Goal: Task Accomplishment & Management: Manage account settings

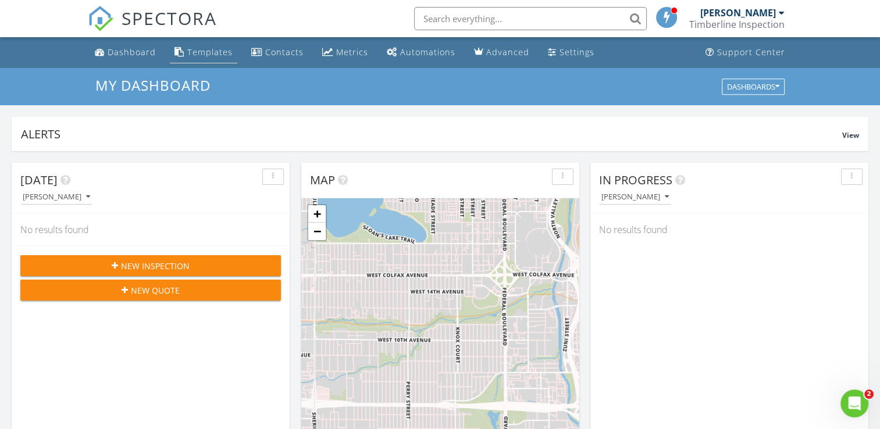
click at [197, 56] on div "Templates" at bounding box center [209, 52] width 45 height 11
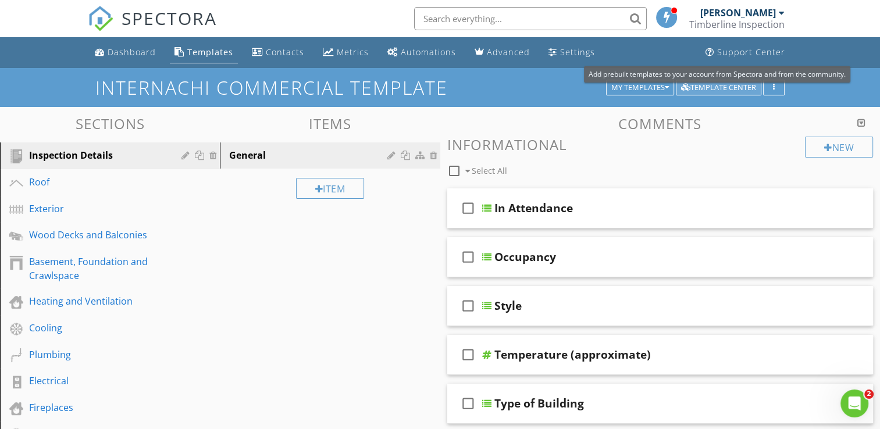
click at [717, 90] on div "Template Center" at bounding box center [718, 88] width 75 height 8
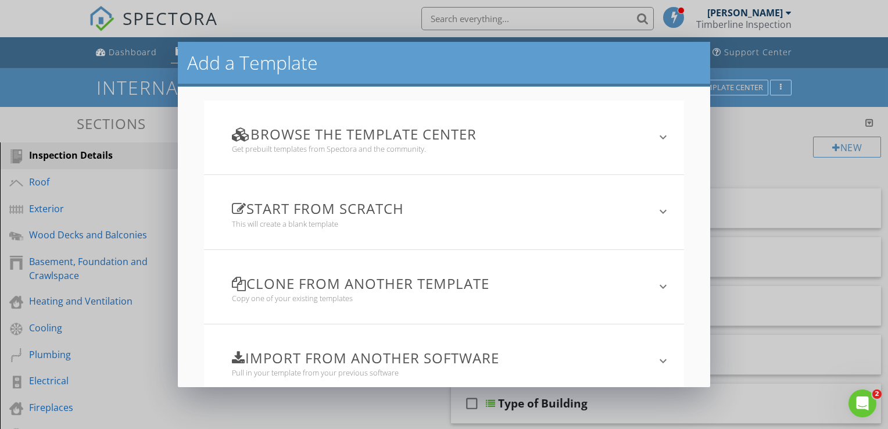
click at [656, 209] on icon "keyboard_arrow_down" at bounding box center [663, 212] width 14 height 14
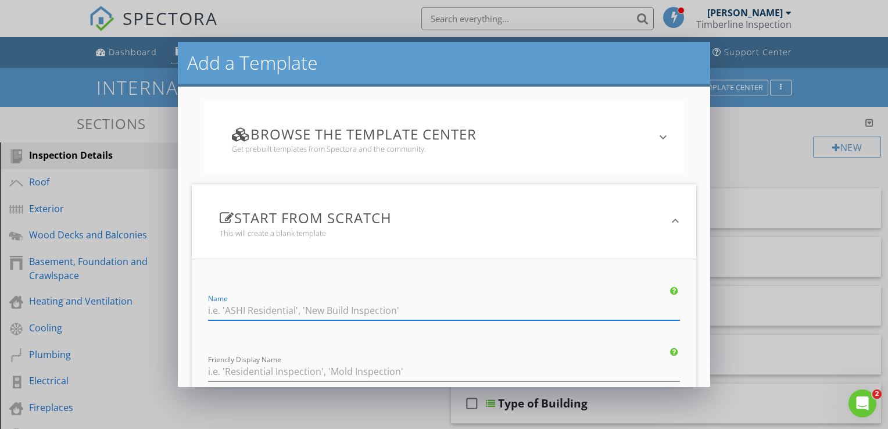
click at [372, 313] on input "Name" at bounding box center [444, 310] width 473 height 19
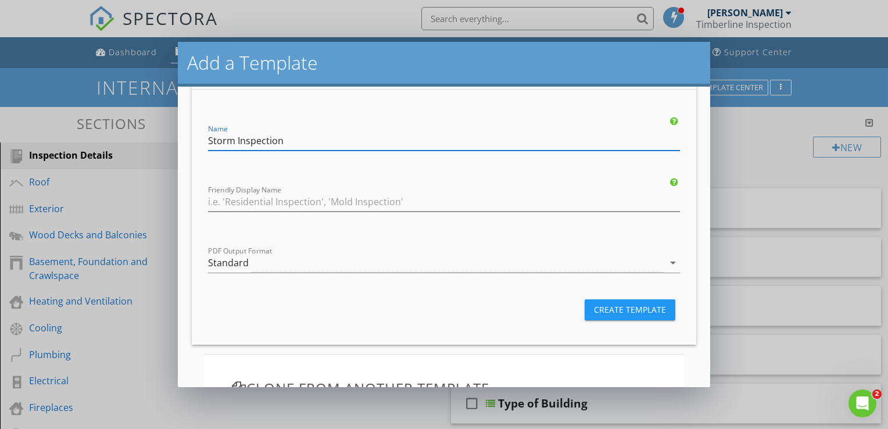
scroll to position [170, 0]
type input "Storm Inspection"
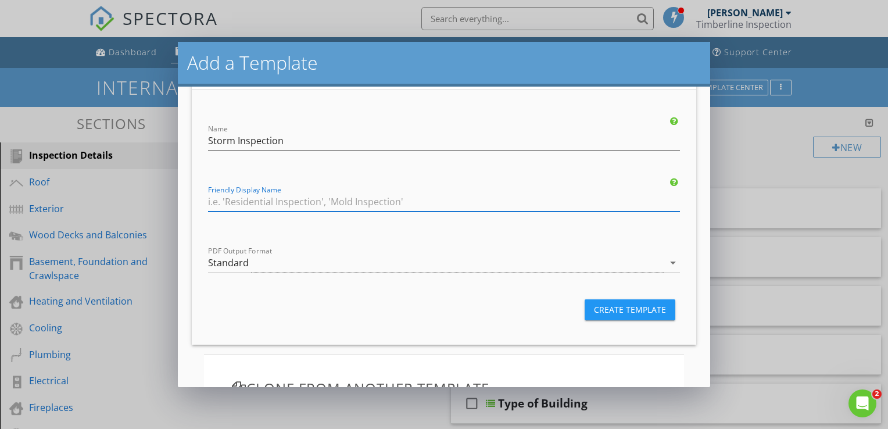
click at [372, 200] on input "Friendly Display Name" at bounding box center [444, 201] width 473 height 19
type input "Storm inspection"
click at [619, 309] on div "Create Template" at bounding box center [630, 309] width 72 height 12
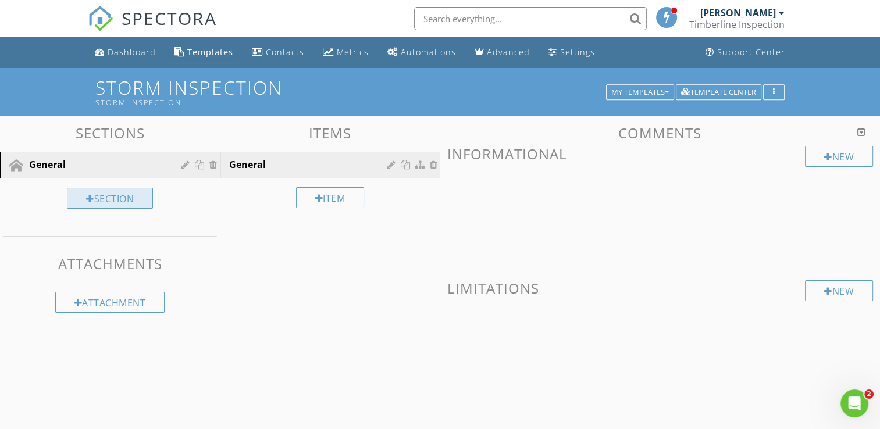
click at [115, 199] on div "Section" at bounding box center [110, 198] width 86 height 21
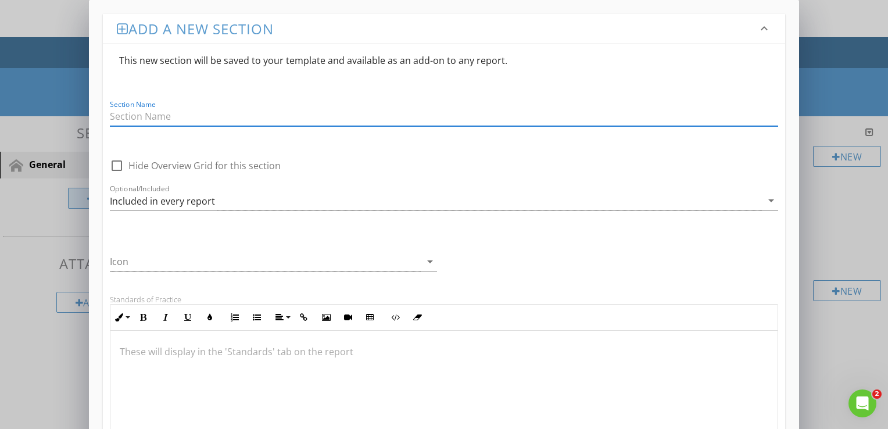
type input "r"
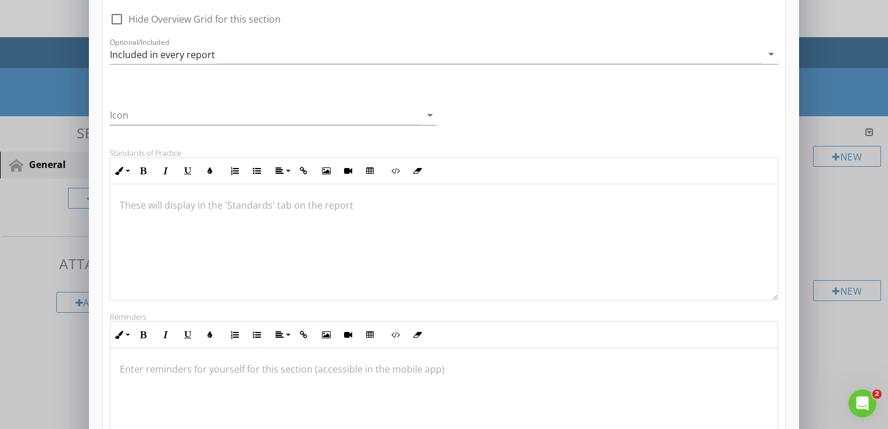
scroll to position [0, 0]
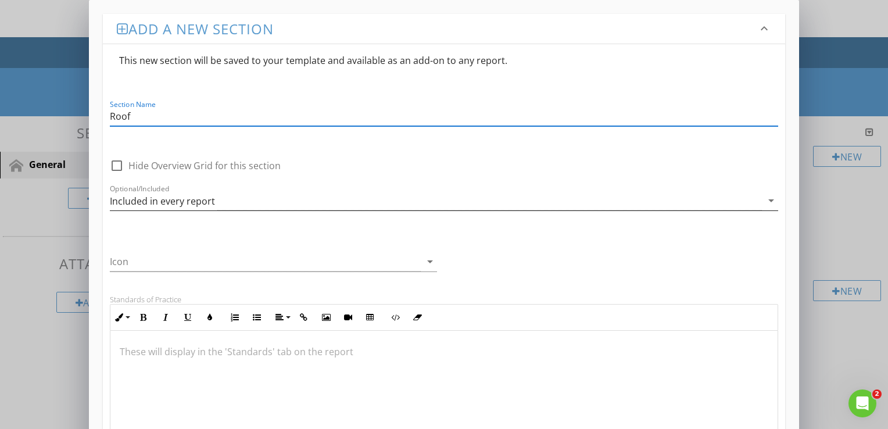
click at [766, 199] on icon "arrow_drop_down" at bounding box center [772, 201] width 14 height 14
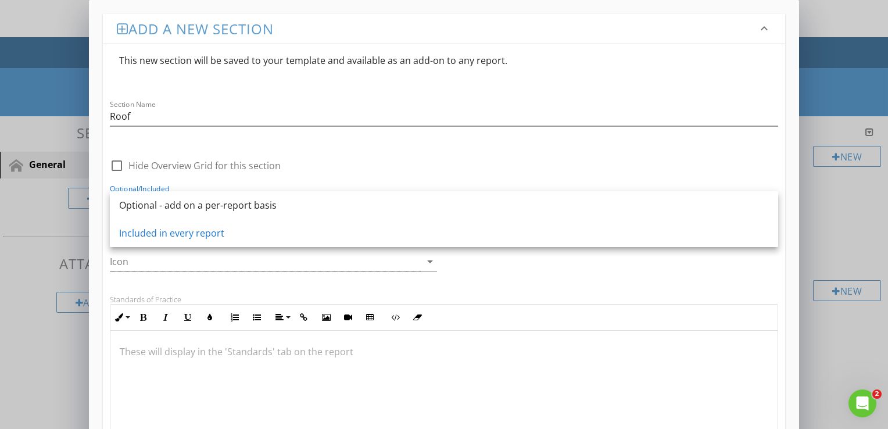
click at [766, 199] on div "Optional - add on a per-report basis" at bounding box center [444, 205] width 650 height 14
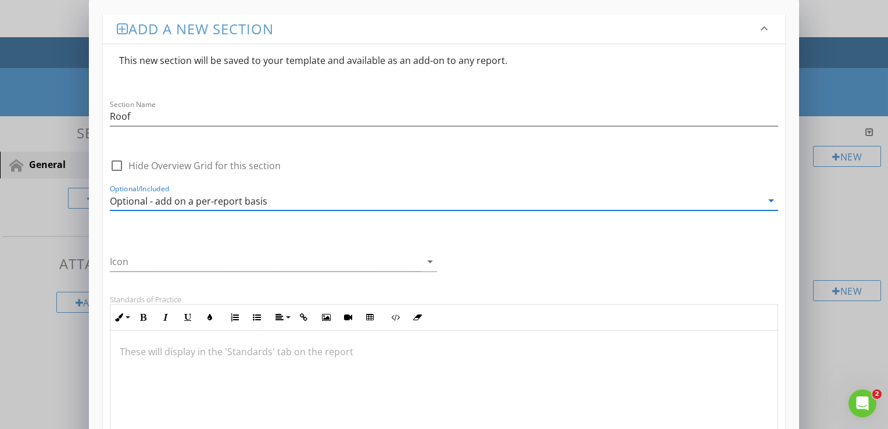
click at [766, 199] on icon "arrow_drop_down" at bounding box center [772, 201] width 14 height 14
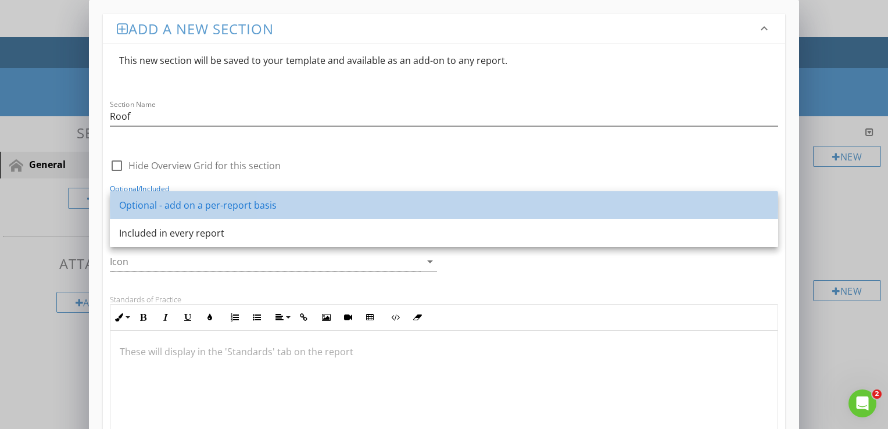
click at [300, 208] on div "Optional - add on a per-report basis" at bounding box center [444, 205] width 650 height 14
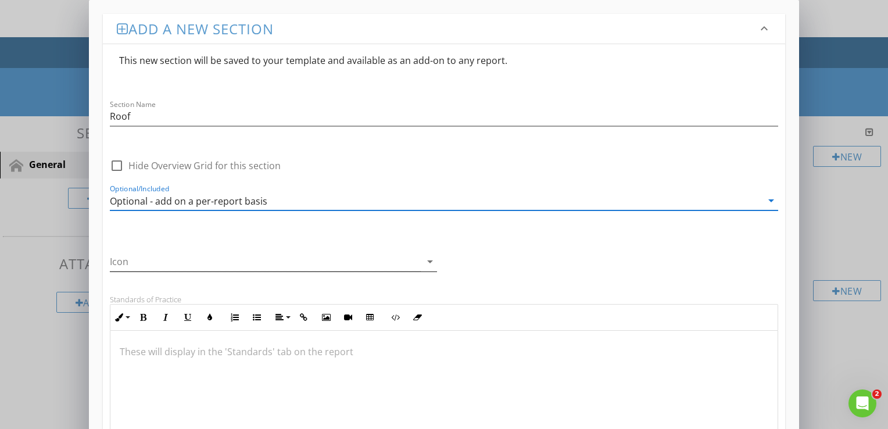
click at [422, 264] on div "arrow_drop_down" at bounding box center [429, 262] width 16 height 14
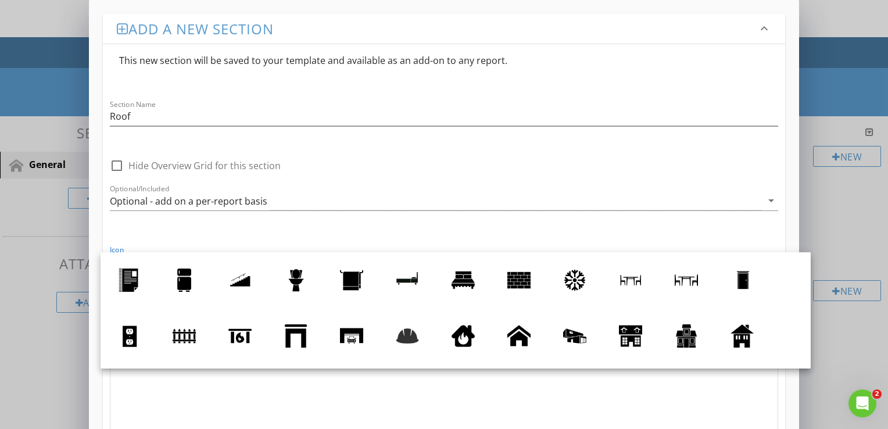
click at [795, 76] on div "Add a new section keyboard_arrow_down This new section will be saved to your te…" at bounding box center [444, 395] width 710 height 790
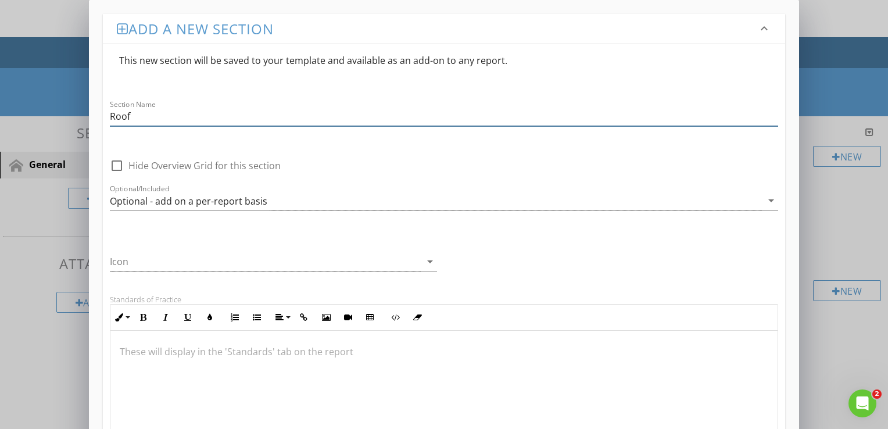
click at [170, 115] on input "Roof" at bounding box center [444, 116] width 669 height 19
click at [137, 116] on input "Roof covering" at bounding box center [444, 116] width 669 height 19
type input "Roof Covering"
click at [432, 258] on icon "arrow_drop_down" at bounding box center [430, 262] width 14 height 14
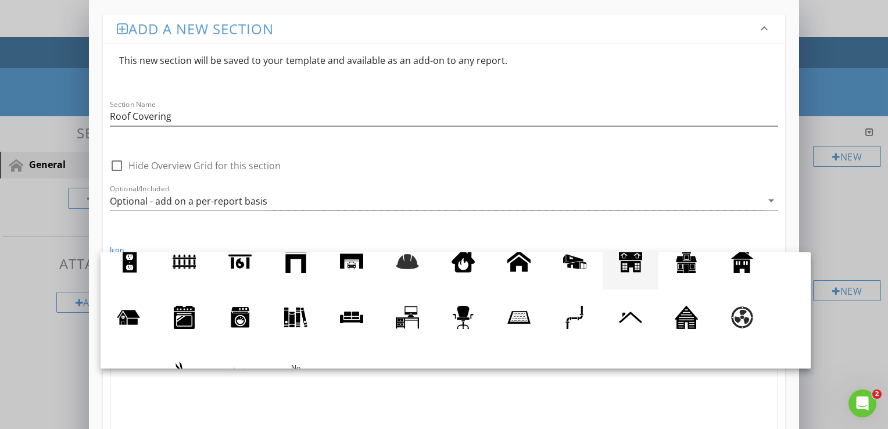
scroll to position [78, 0]
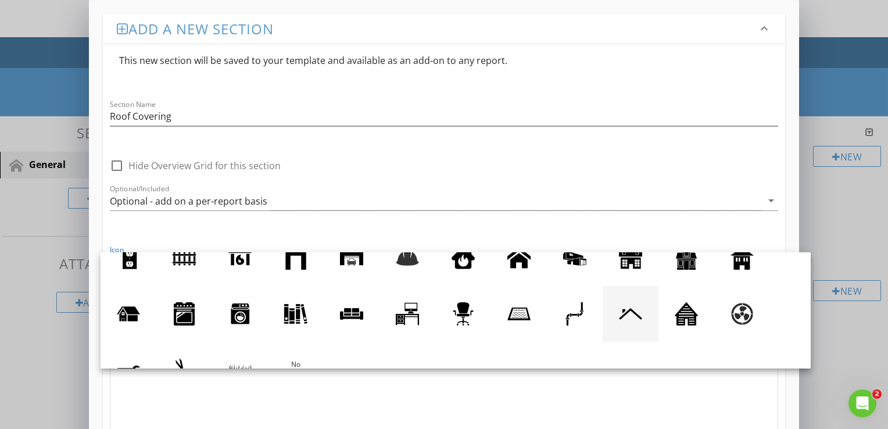
click at [623, 315] on div at bounding box center [630, 313] width 23 height 23
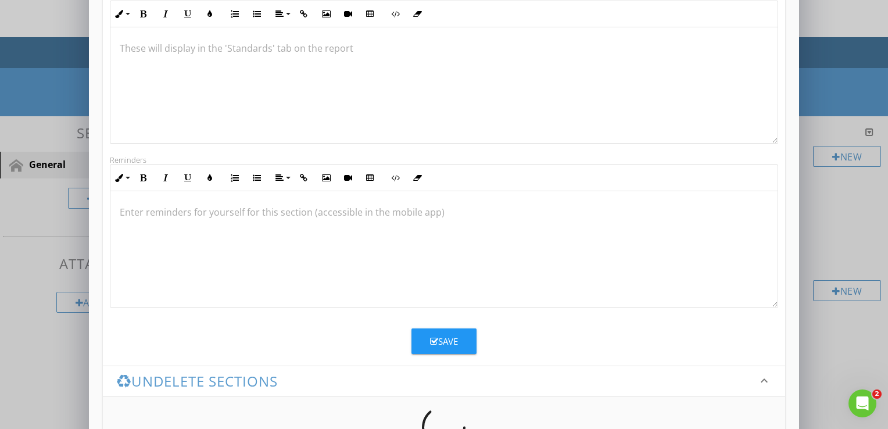
scroll to position [367, 0]
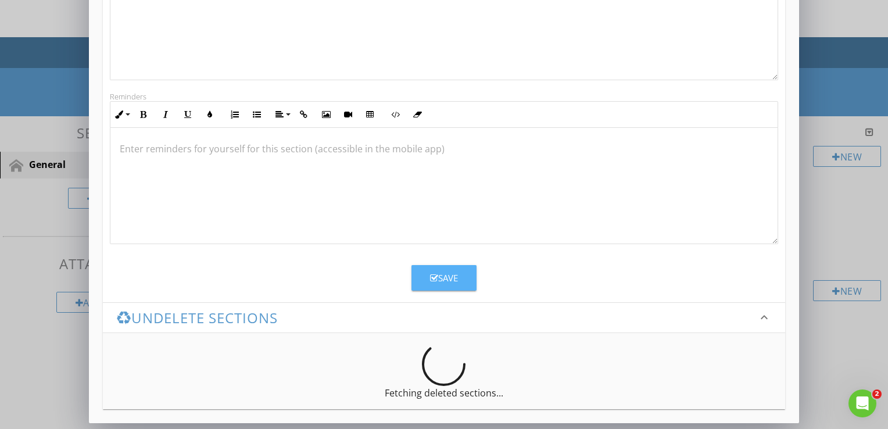
click at [453, 275] on div "Save" at bounding box center [444, 278] width 28 height 13
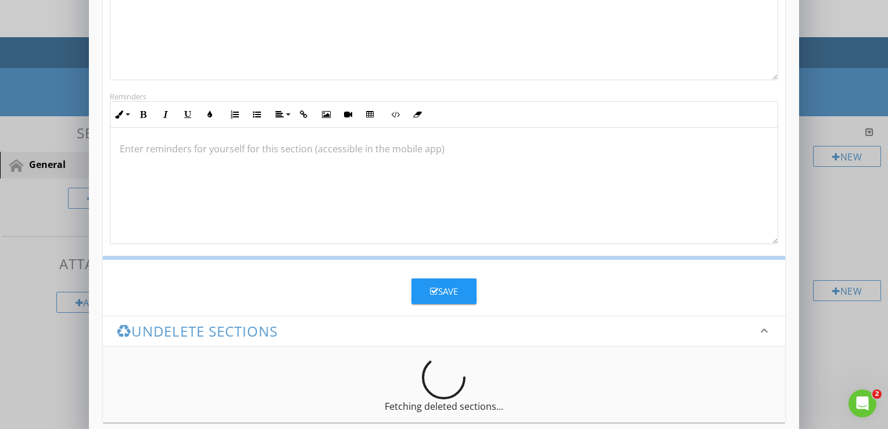
scroll to position [242, 0]
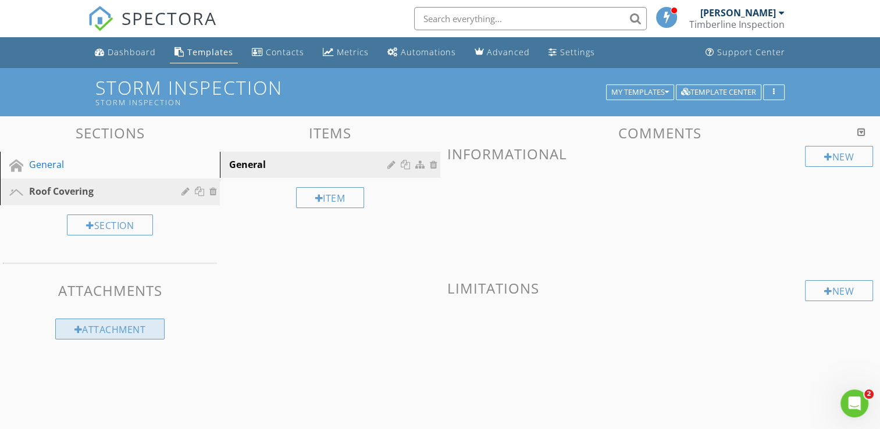
click at [91, 331] on div "Attachment" at bounding box center [110, 329] width 110 height 21
click at [812, 86] on div at bounding box center [440, 214] width 880 height 429
click at [110, 224] on div "Section" at bounding box center [110, 225] width 86 height 21
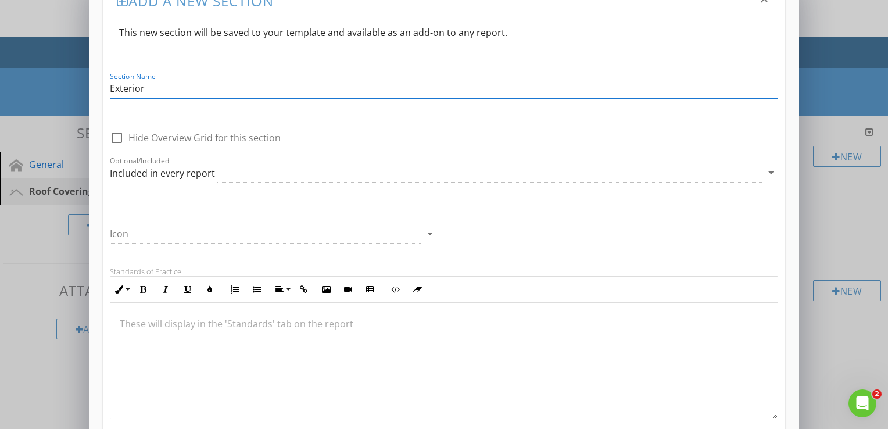
scroll to position [27, 0]
type input "Exterior"
click at [773, 176] on icon "arrow_drop_down" at bounding box center [772, 174] width 14 height 14
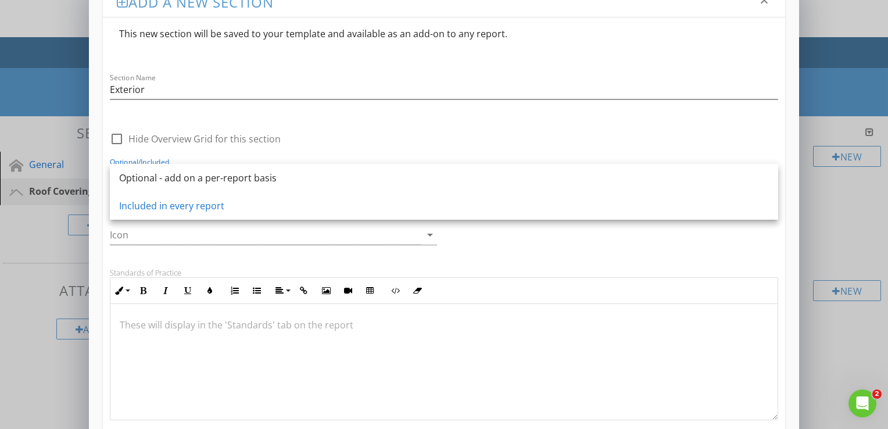
click at [269, 177] on div "Optional - add on a per-report basis" at bounding box center [444, 178] width 650 height 14
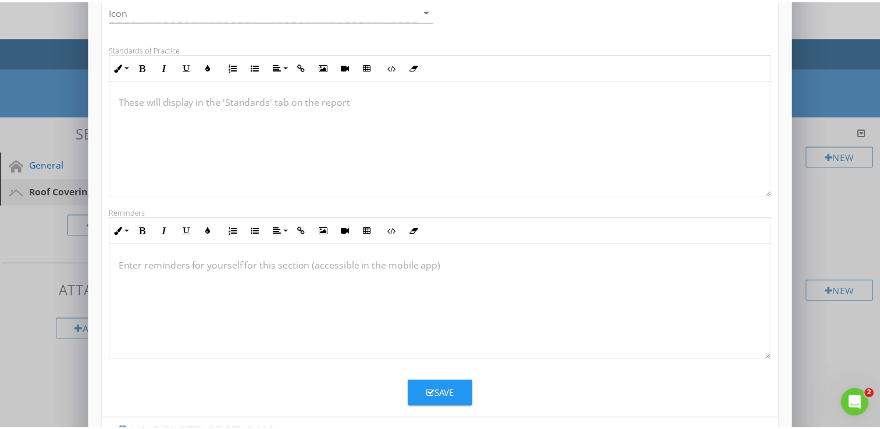
scroll to position [251, 0]
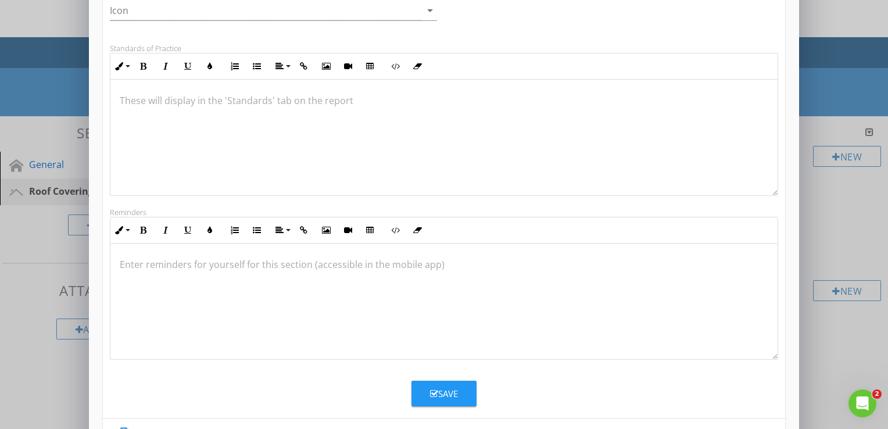
click at [452, 397] on div "Save" at bounding box center [444, 393] width 28 height 13
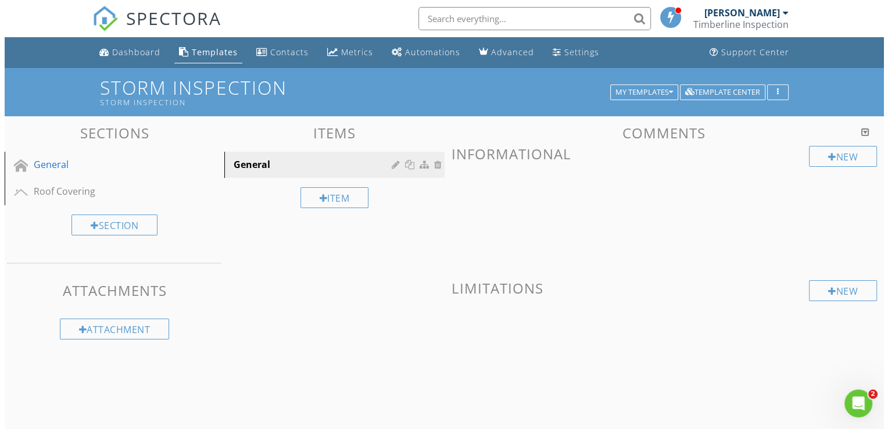
scroll to position [242, 0]
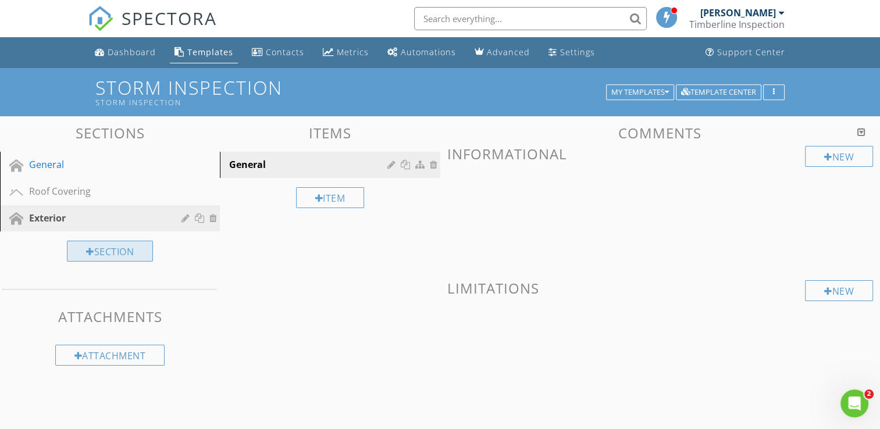
click at [112, 253] on div "Section" at bounding box center [110, 251] width 86 height 21
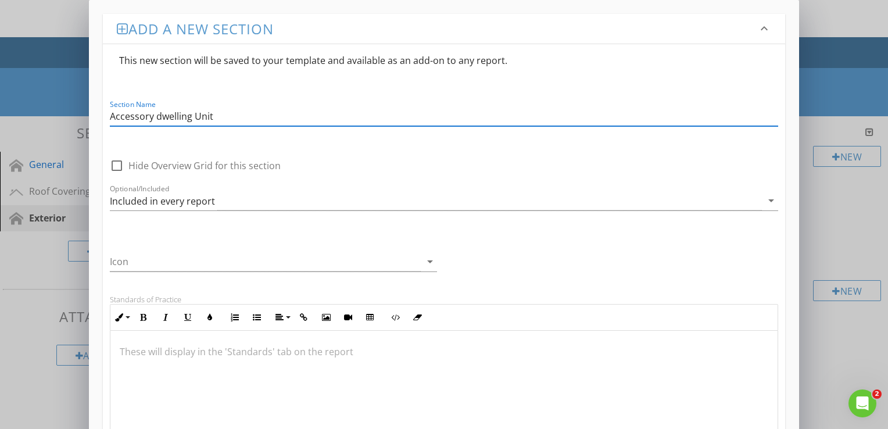
click at [163, 115] on input "Accessory dwelling Unit" at bounding box center [444, 116] width 669 height 19
click at [220, 117] on input "Accessory Dwelling Unit" at bounding box center [444, 116] width 669 height 19
click at [220, 116] on input "Accessory Dwelling Unit "shop"" at bounding box center [444, 116] width 669 height 19
type input "Accessory Dwelling Unit "Shop""
click at [768, 201] on icon "arrow_drop_down" at bounding box center [772, 201] width 14 height 14
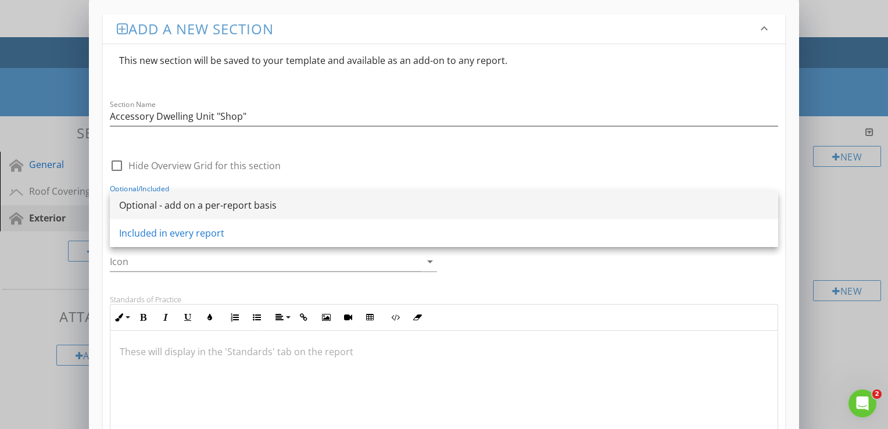
click at [281, 205] on div "Optional - add on a per-report basis" at bounding box center [444, 205] width 650 height 14
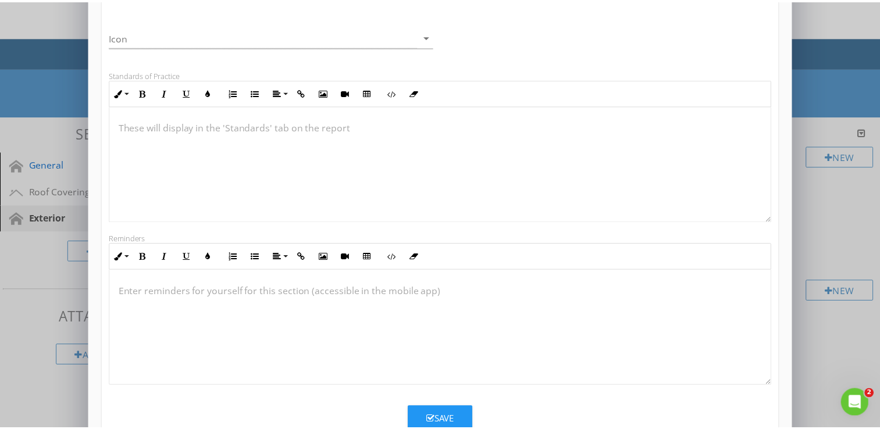
scroll to position [0, 0]
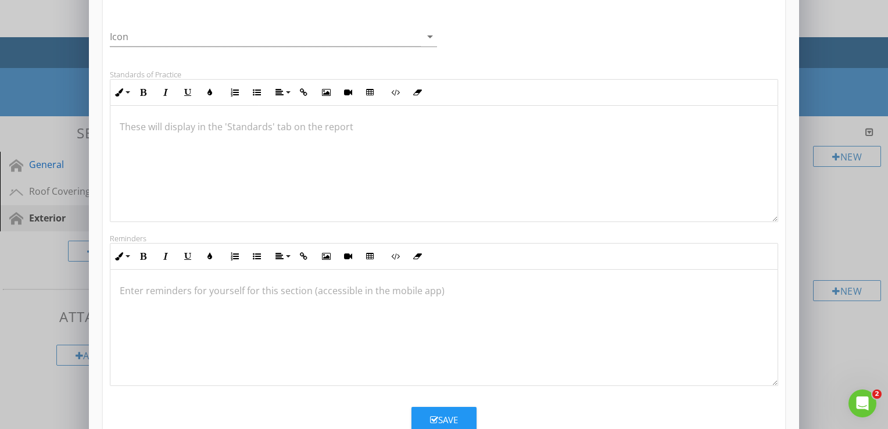
click at [426, 407] on button "Save" at bounding box center [444, 420] width 65 height 26
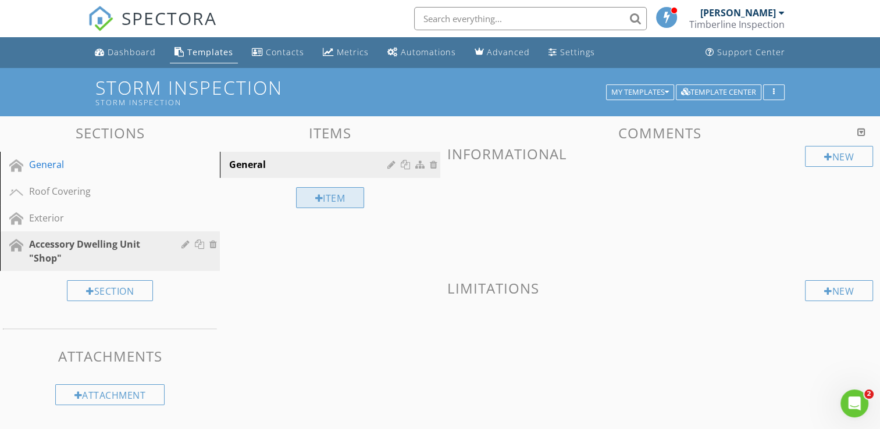
click at [331, 197] on div "Item" at bounding box center [330, 197] width 69 height 21
click at [844, 26] on div at bounding box center [440, 214] width 880 height 429
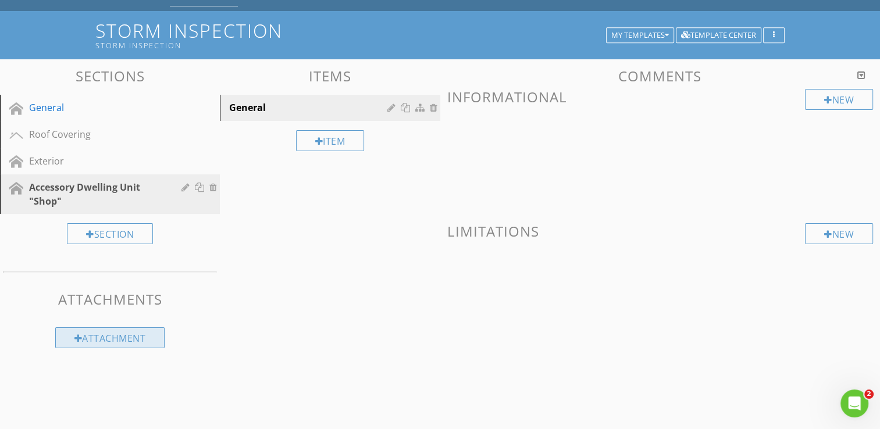
scroll to position [67, 0]
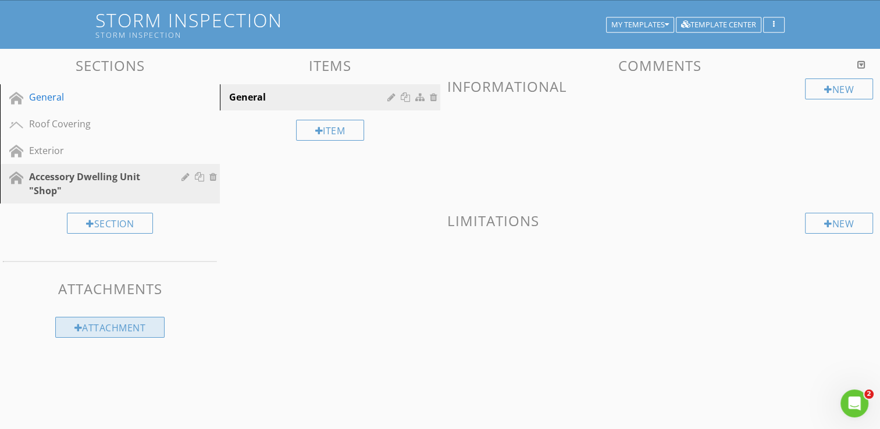
click at [118, 326] on div "Attachment" at bounding box center [110, 327] width 110 height 21
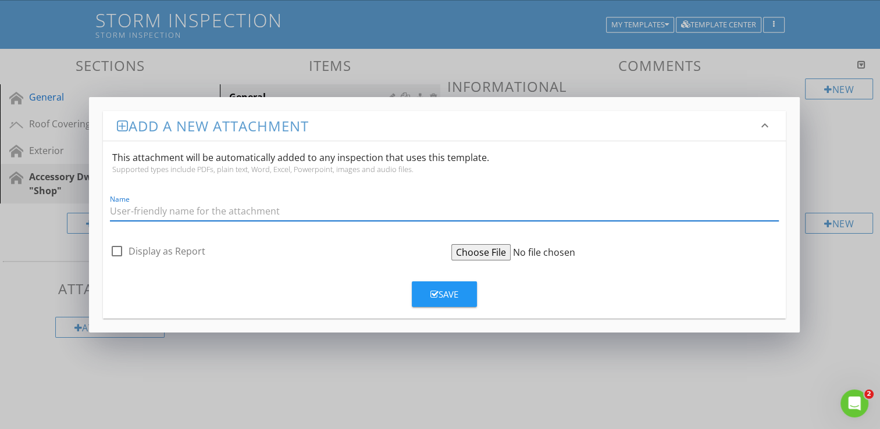
click at [777, 69] on div "Add a new attachment keyboard_arrow_down This attachment will be automatically …" at bounding box center [440, 214] width 880 height 429
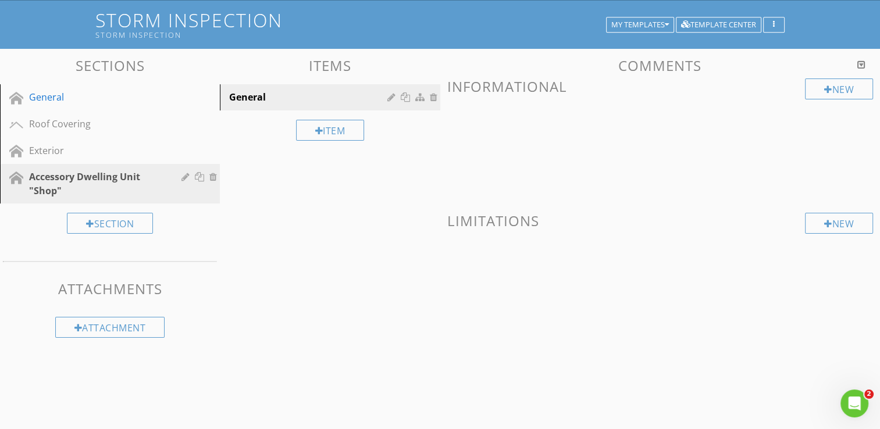
scroll to position [0, 0]
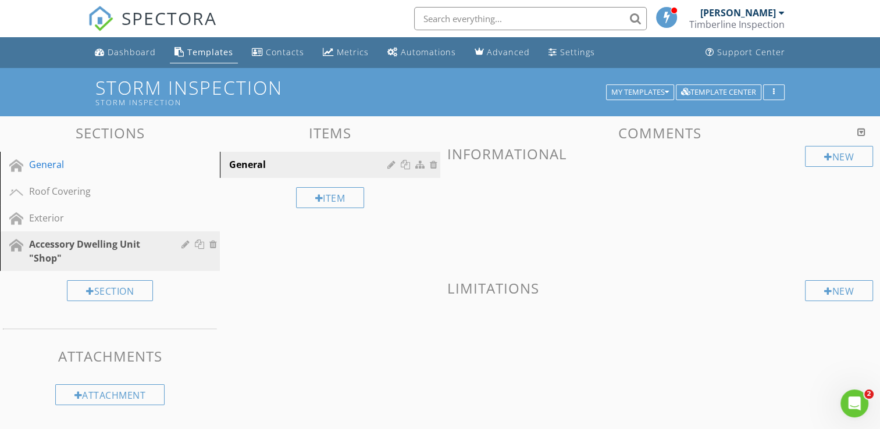
click at [516, 167] on div "New Informational New Limitations" at bounding box center [660, 254] width 426 height 217
click at [513, 160] on h3 "Informational" at bounding box center [660, 154] width 426 height 16
click at [827, 156] on div at bounding box center [828, 156] width 8 height 9
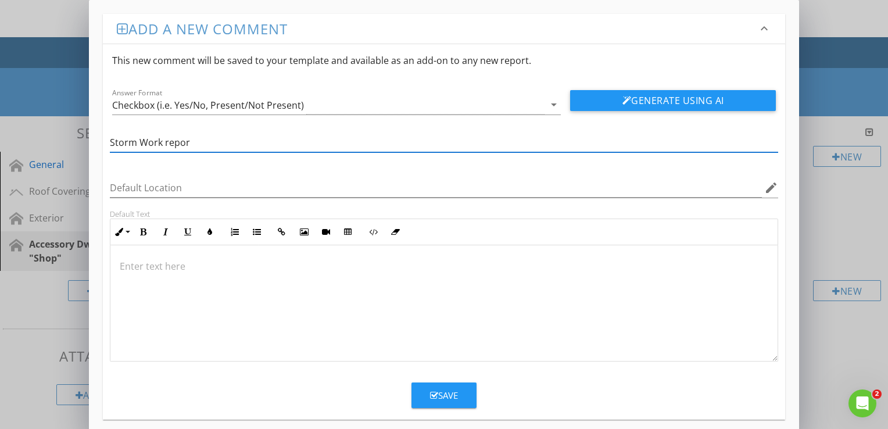
type input "Storm Work report"
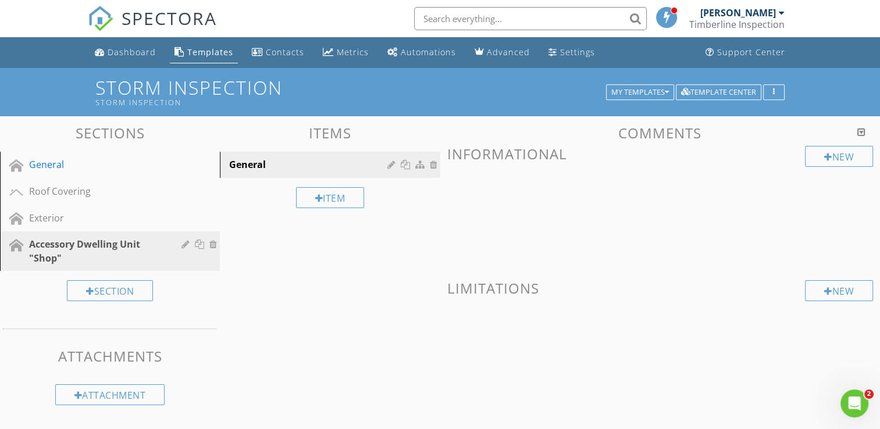
click at [820, 17] on div at bounding box center [440, 214] width 880 height 429
click at [87, 185] on div "Roof Covering" at bounding box center [96, 191] width 135 height 14
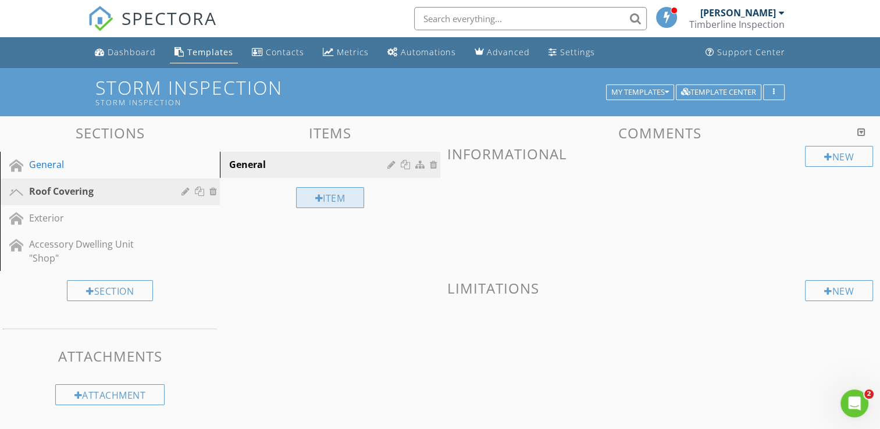
click at [335, 199] on div "Item" at bounding box center [330, 197] width 69 height 21
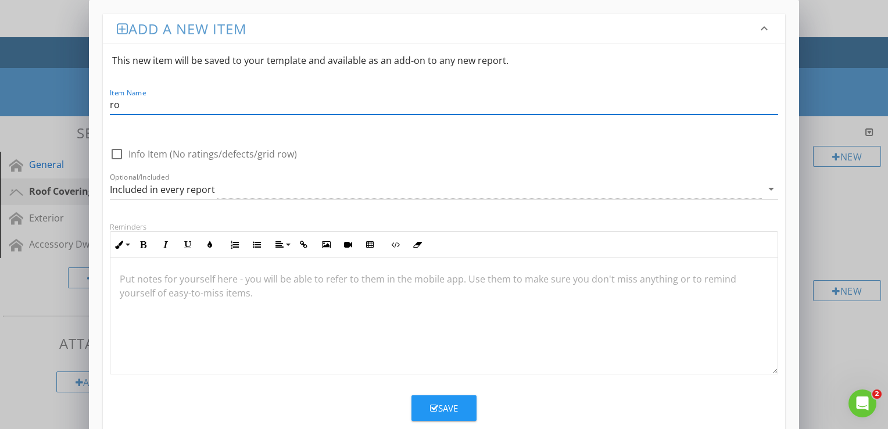
type input "r"
type input "roof covering"
click at [112, 101] on input "roof covering" at bounding box center [444, 104] width 669 height 19
drag, startPoint x: 194, startPoint y: 106, endPoint x: 83, endPoint y: 102, distance: 111.1
click at [83, 101] on div "Add a new item keyboard_arrow_down This new item will be saved to your template…" at bounding box center [444, 280] width 888 height 560
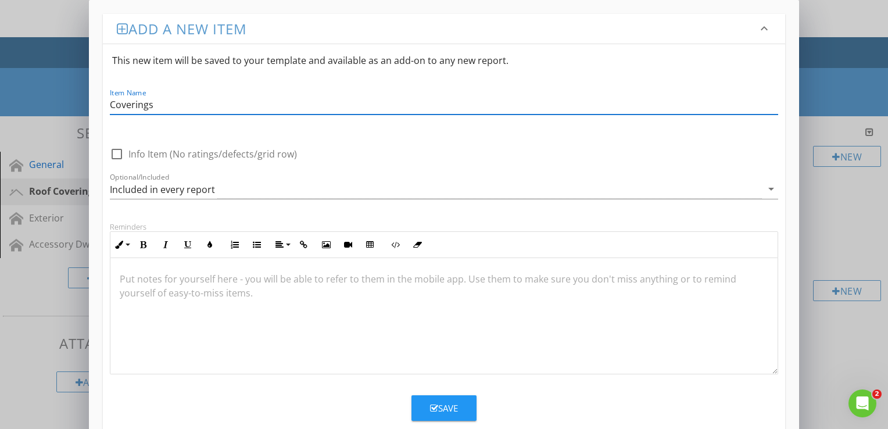
type input "Coverings"
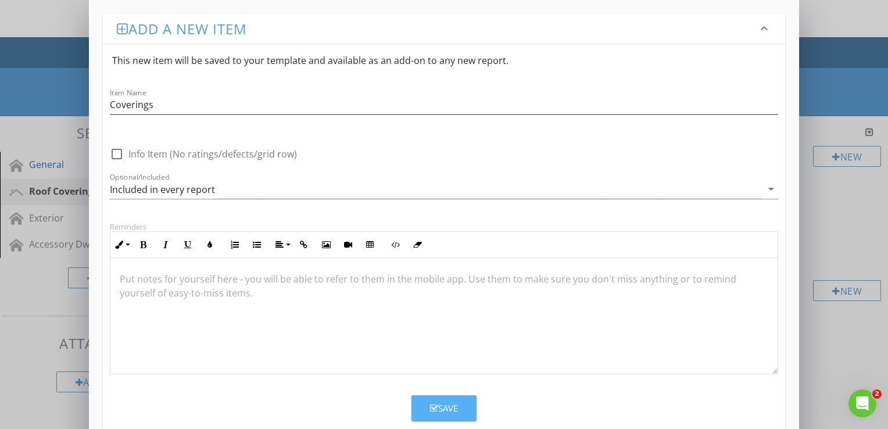
click at [435, 409] on icon "button" at bounding box center [434, 408] width 8 height 9
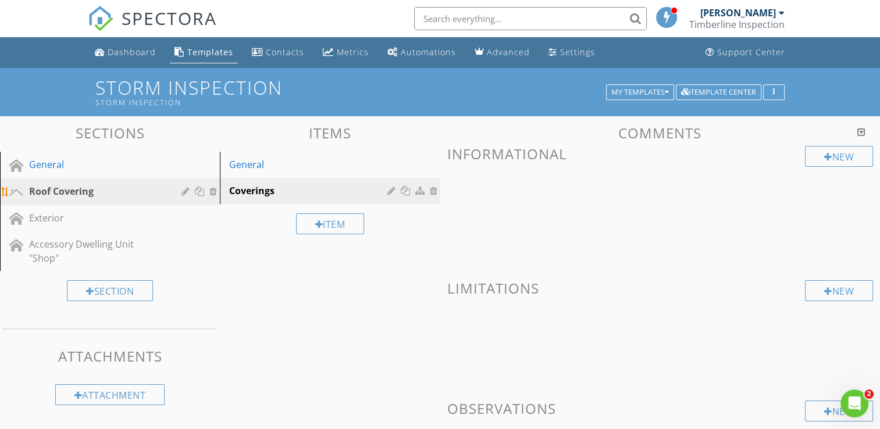
click at [114, 190] on div "Roof Covering" at bounding box center [96, 191] width 135 height 14
click at [339, 221] on div "Item" at bounding box center [330, 223] width 69 height 21
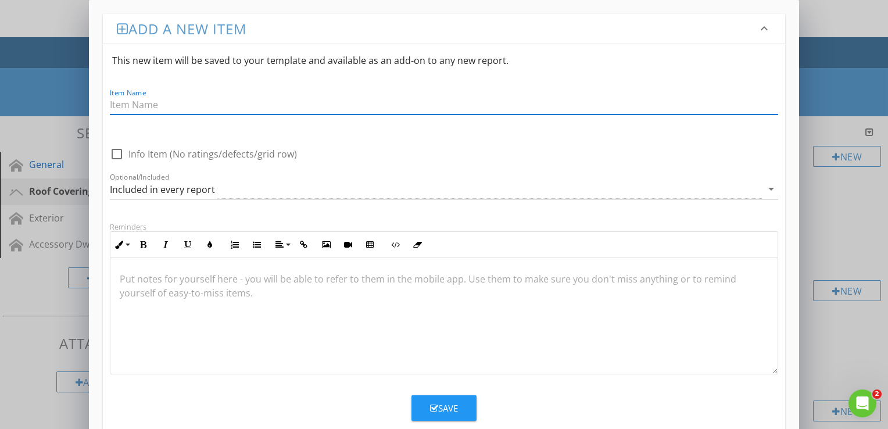
type input "r"
type input "Roof Drainage Systems"
click at [158, 278] on p at bounding box center [444, 279] width 649 height 14
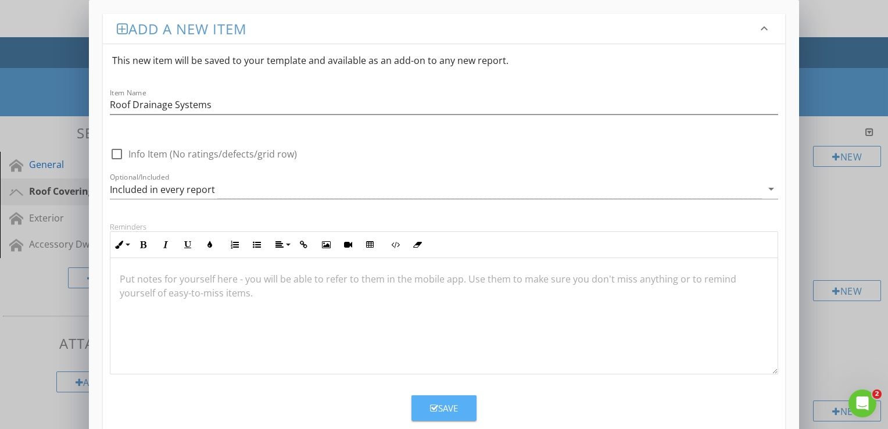
click at [449, 399] on button "Save" at bounding box center [444, 408] width 65 height 26
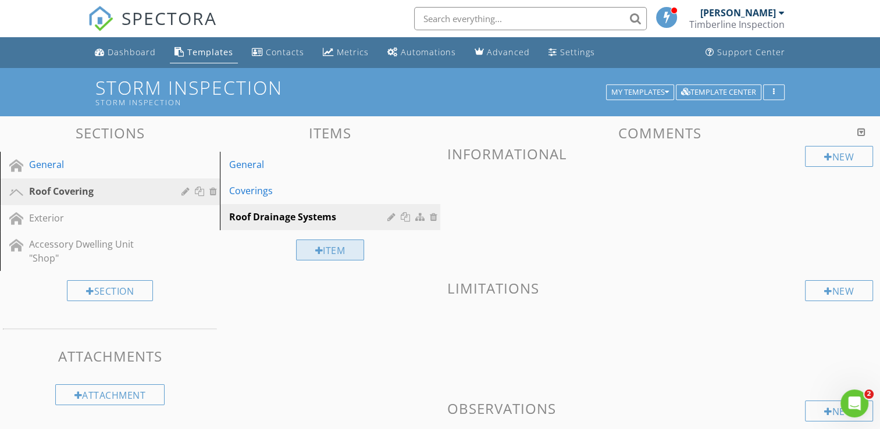
click at [324, 249] on div "Item" at bounding box center [330, 250] width 69 height 21
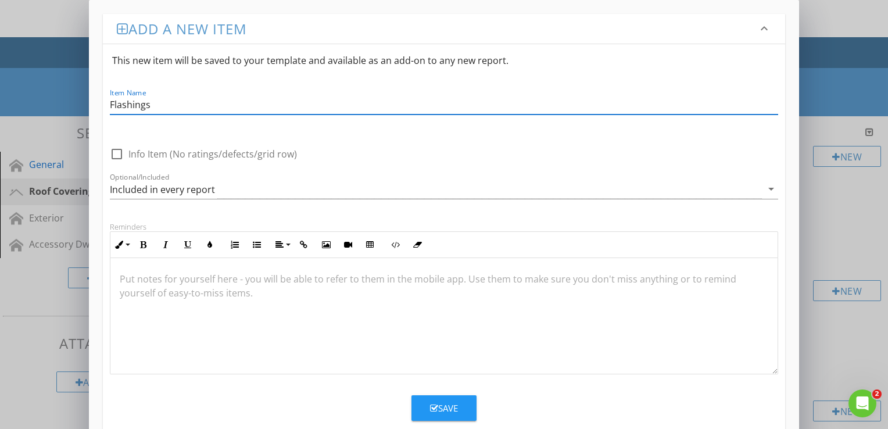
type input "Flashings"
click at [444, 407] on div "Save" at bounding box center [444, 408] width 28 height 13
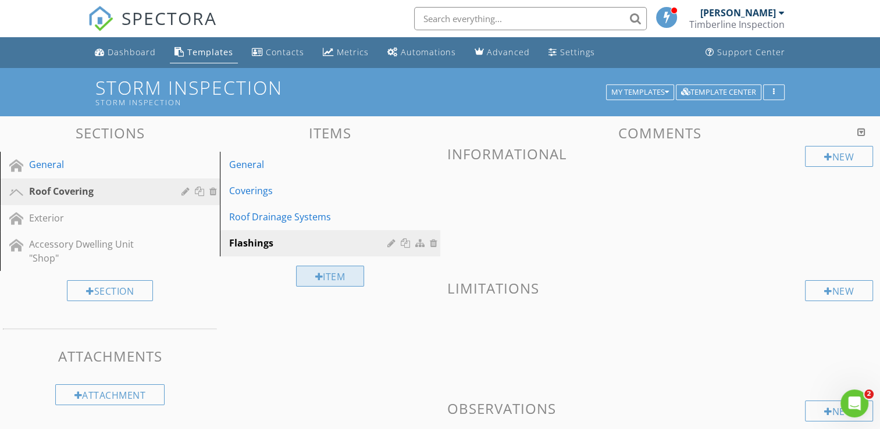
click at [328, 281] on div "Item" at bounding box center [330, 276] width 69 height 21
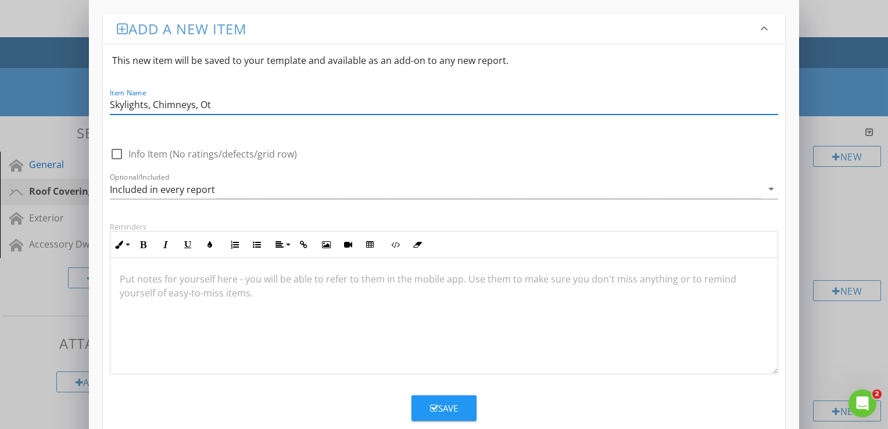
click at [242, 103] on input "Skylights, Chimneys, Ot" at bounding box center [444, 104] width 669 height 19
click at [235, 103] on input "Skylights, Chimneys, Other penetrations" at bounding box center [444, 104] width 669 height 19
type input "Skylights, Chimneys, Other Penetrations"
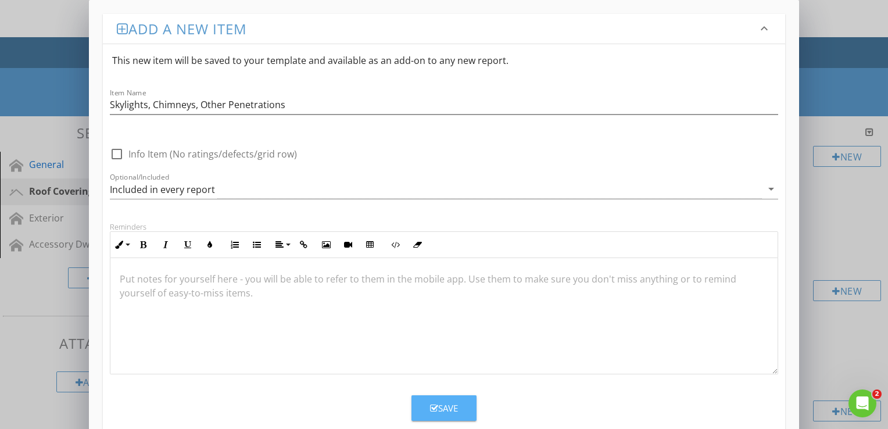
click at [439, 406] on div "Save" at bounding box center [444, 408] width 28 height 13
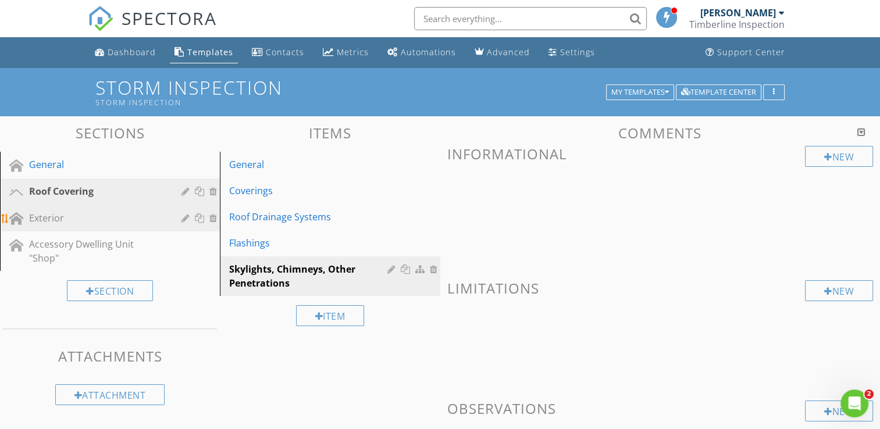
click at [66, 221] on div "Exterior" at bounding box center [96, 218] width 135 height 14
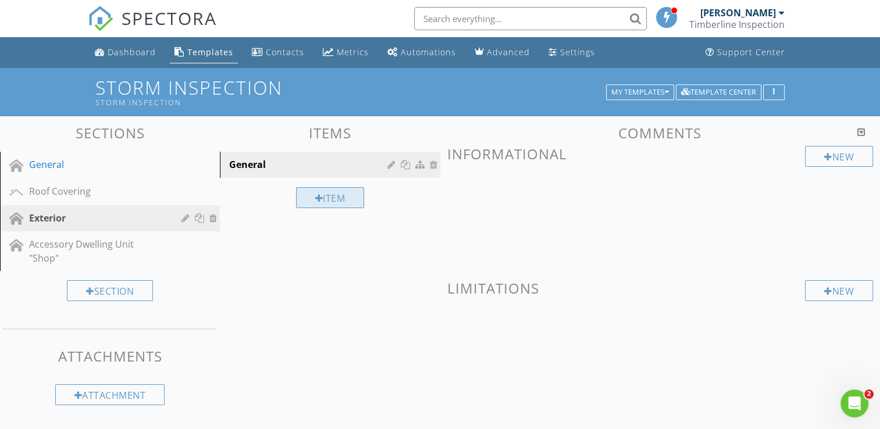
click at [323, 201] on div "Item" at bounding box center [330, 197] width 69 height 21
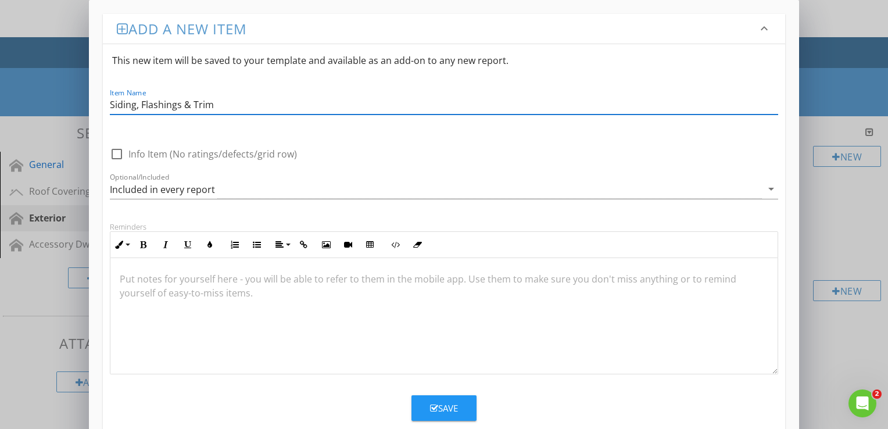
type input "Siding, Flashings & Trim"
click at [447, 402] on div "Save" at bounding box center [444, 408] width 28 height 13
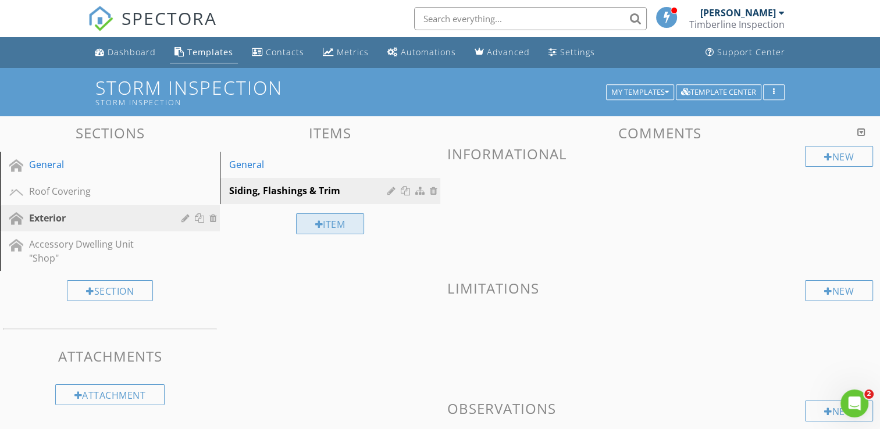
click at [324, 219] on div "Item" at bounding box center [330, 223] width 69 height 21
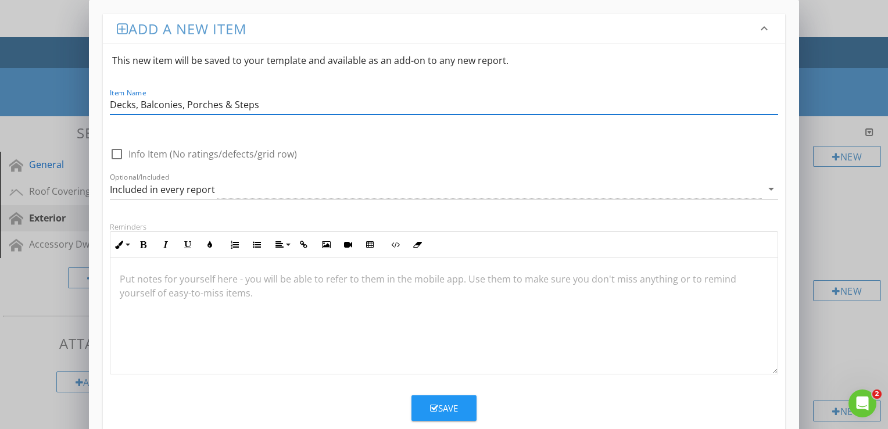
type input "Decks, Balconies, Porches & Steps"
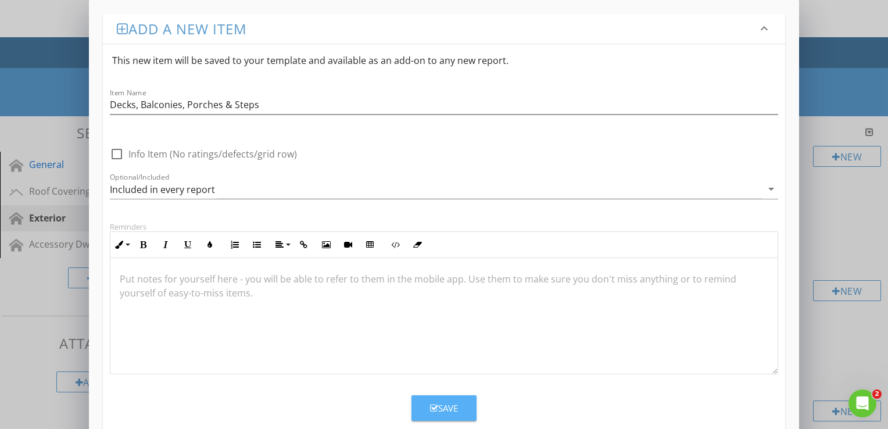
click at [446, 406] on div "Save" at bounding box center [444, 408] width 28 height 13
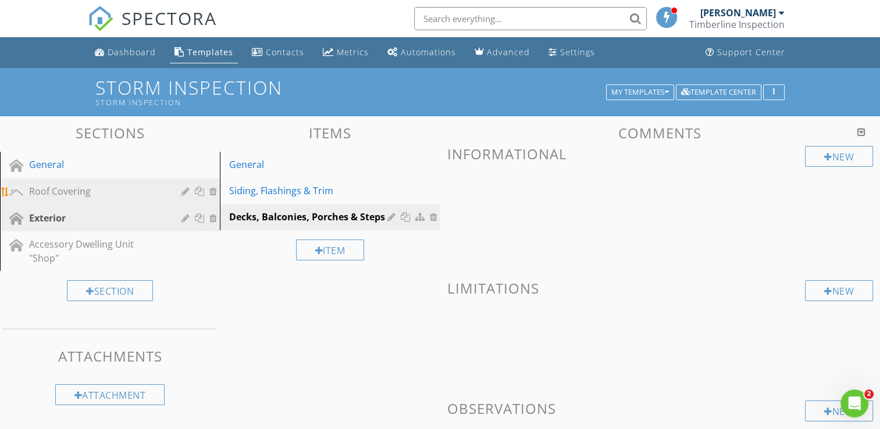
click at [149, 187] on div "Roof Covering" at bounding box center [96, 191] width 135 height 14
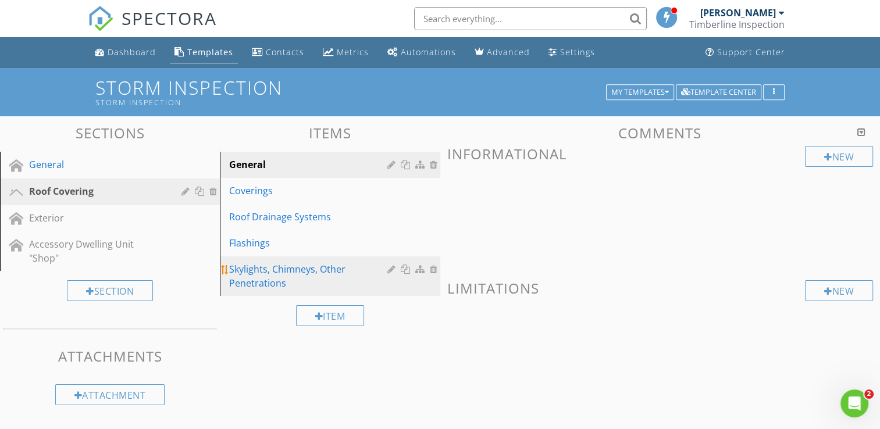
click at [306, 274] on div "Skylights, Chimneys, Other Penetrations" at bounding box center [309, 276] width 161 height 28
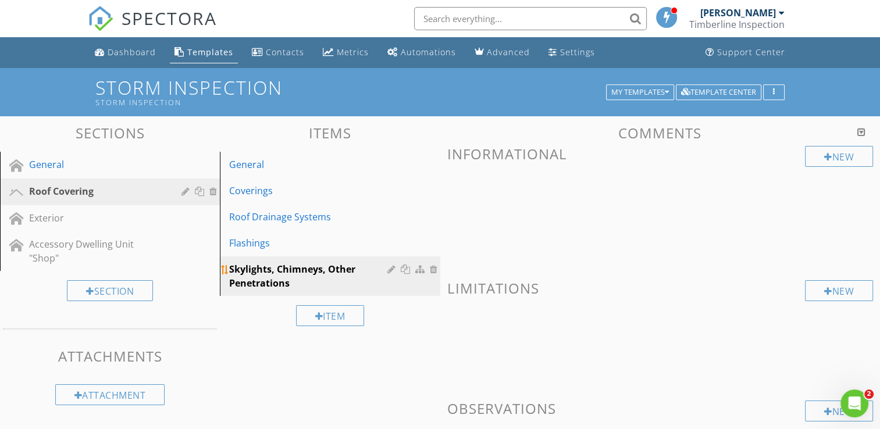
click at [323, 272] on div "Skylights, Chimneys, Other Penetrations" at bounding box center [309, 276] width 161 height 28
click at [394, 267] on div at bounding box center [392, 269] width 11 height 9
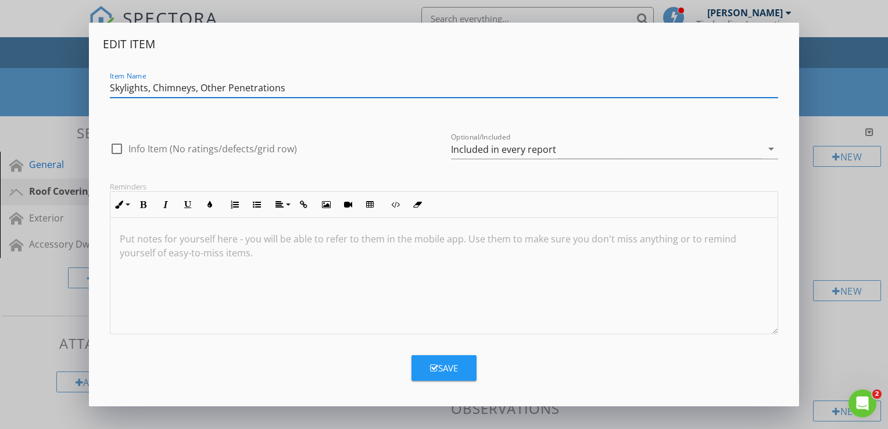
click at [197, 91] on input "Skylights, Chimneys, Other Penetrations" at bounding box center [444, 87] width 669 height 19
type input "Skylights, Chimneys & Other Penetrations"
click at [432, 360] on button "Save" at bounding box center [444, 368] width 65 height 26
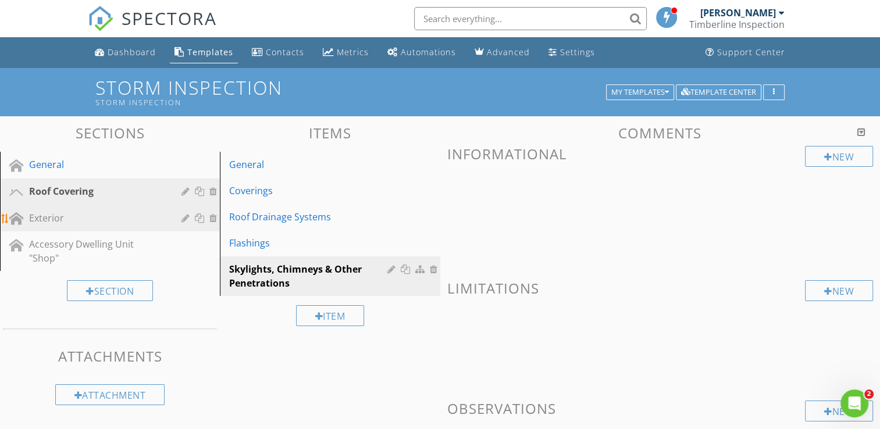
click at [140, 222] on div "Exterior" at bounding box center [96, 218] width 135 height 14
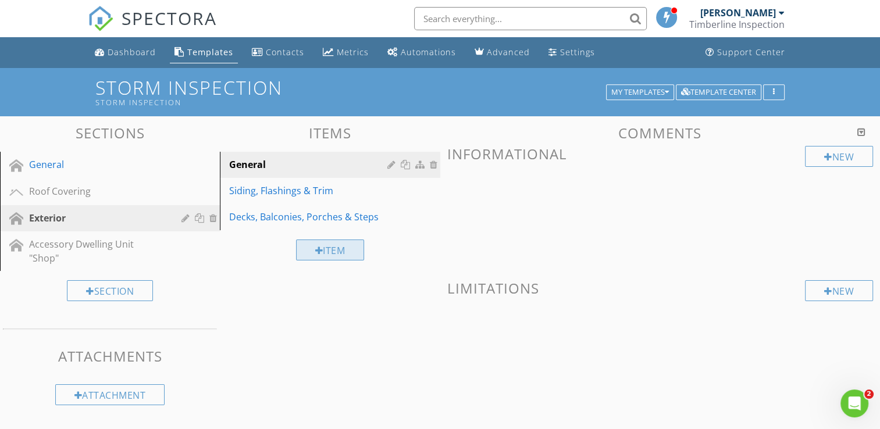
click at [336, 252] on div "Item" at bounding box center [330, 250] width 69 height 21
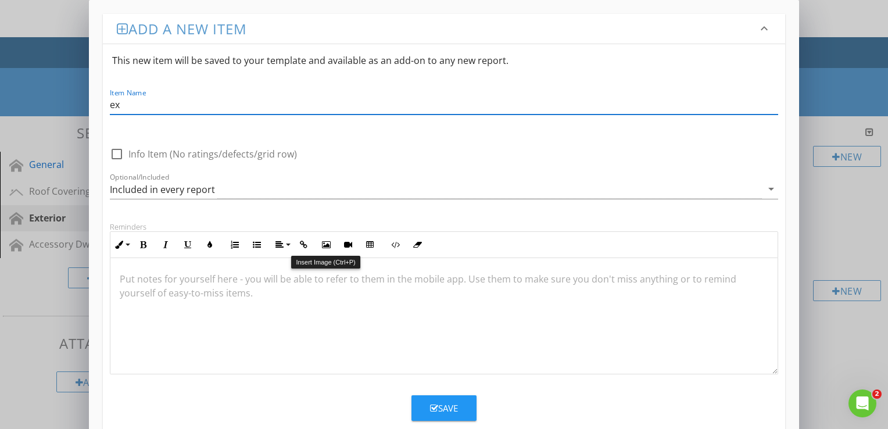
type input "e"
type input "Exterior Doors"
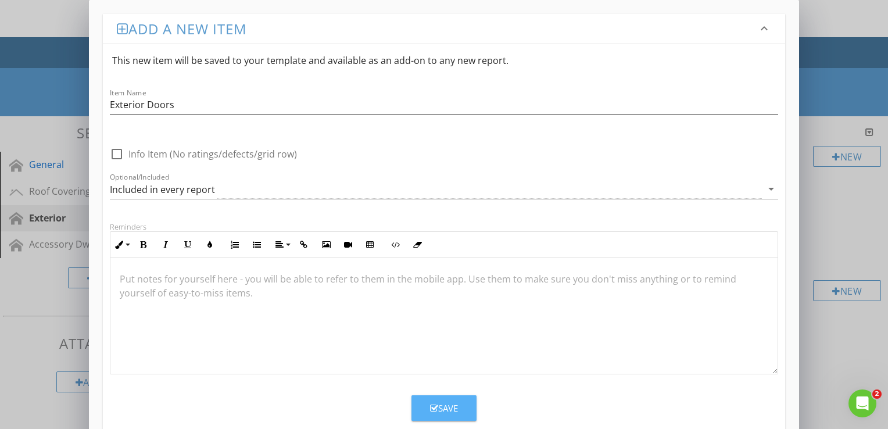
click at [437, 399] on button "Save" at bounding box center [444, 408] width 65 height 26
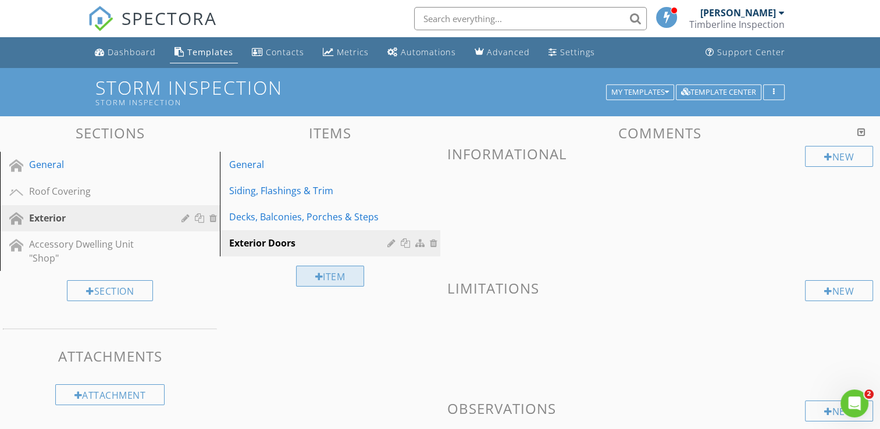
click at [316, 283] on div "Item" at bounding box center [330, 276] width 69 height 21
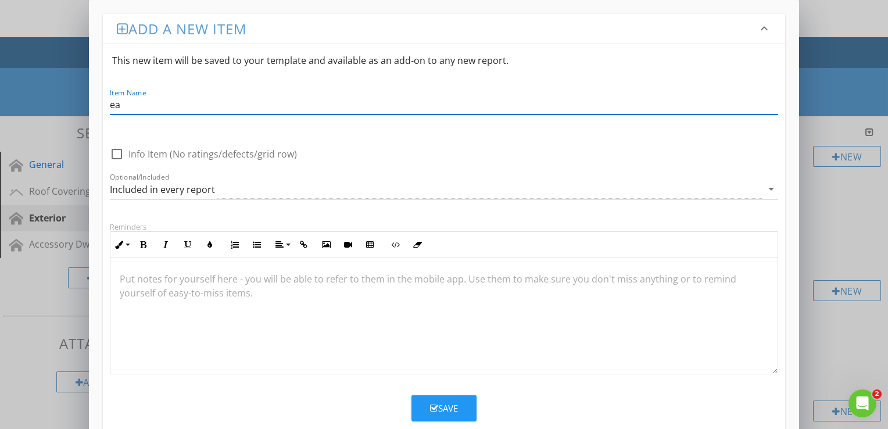
type input "e"
click at [181, 105] on input "Eaves, Soffits & fascia" at bounding box center [444, 104] width 669 height 19
type input "Eaves, Soffits & Fascia"
click at [427, 413] on button "Save" at bounding box center [444, 408] width 65 height 26
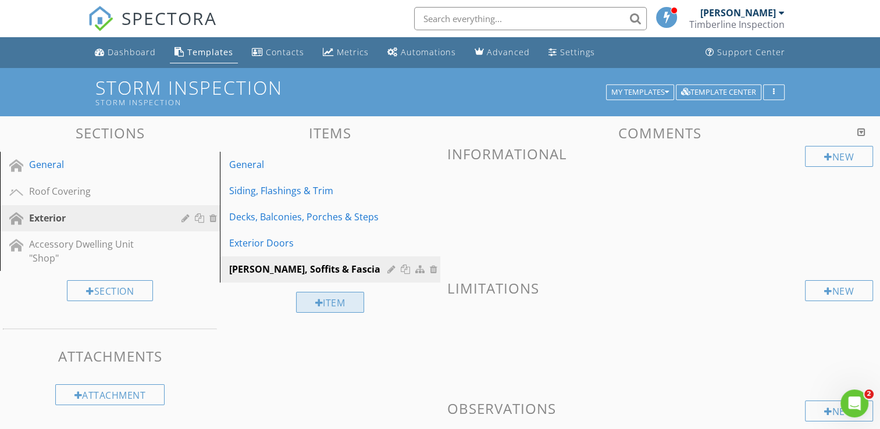
click at [324, 306] on div "Item" at bounding box center [330, 302] width 69 height 21
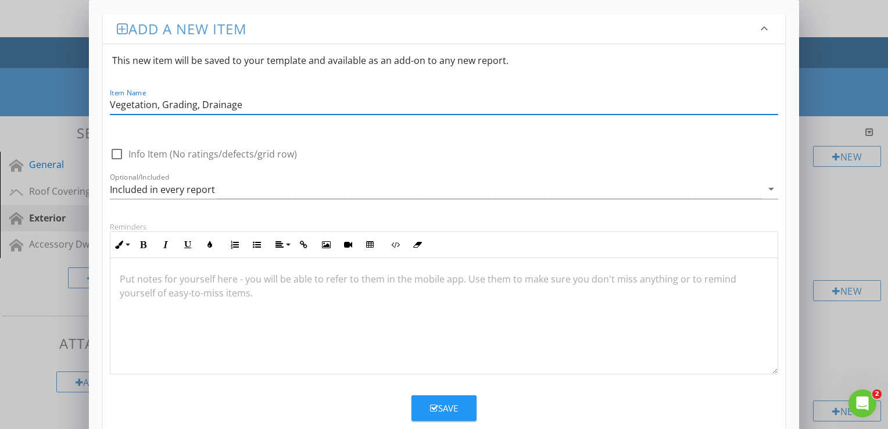
click at [199, 102] on input "Vegetation, Grading, Drainage" at bounding box center [444, 104] width 669 height 19
type input "Vegetation, Grading Drainage"
click at [859, 23] on div "Add a new item keyboard_arrow_down This new item will be saved to your template…" at bounding box center [444, 280] width 888 height 560
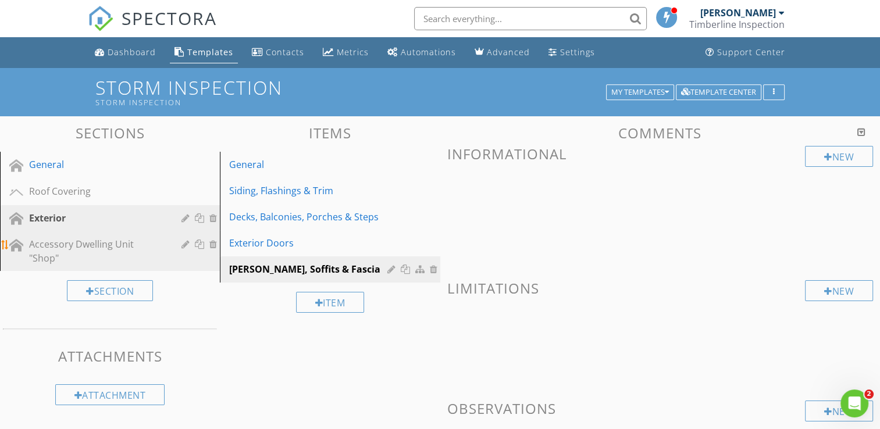
click at [81, 247] on div "Accessory Dwelling Unit "Shop"" at bounding box center [96, 251] width 135 height 28
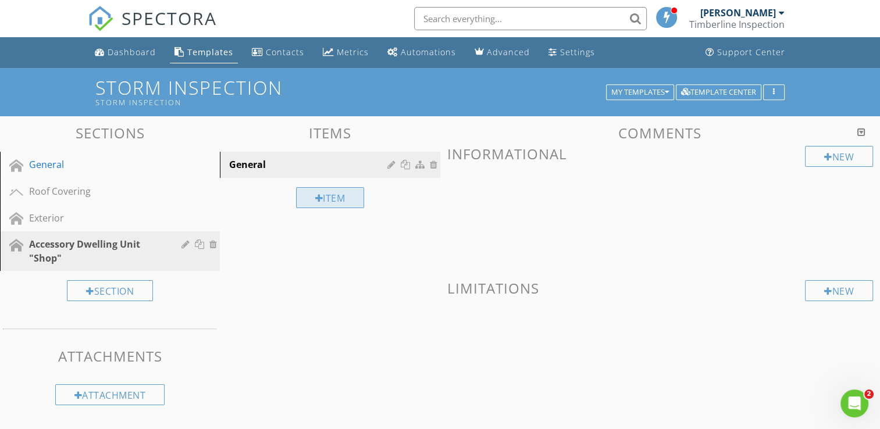
click at [317, 197] on div at bounding box center [319, 198] width 8 height 9
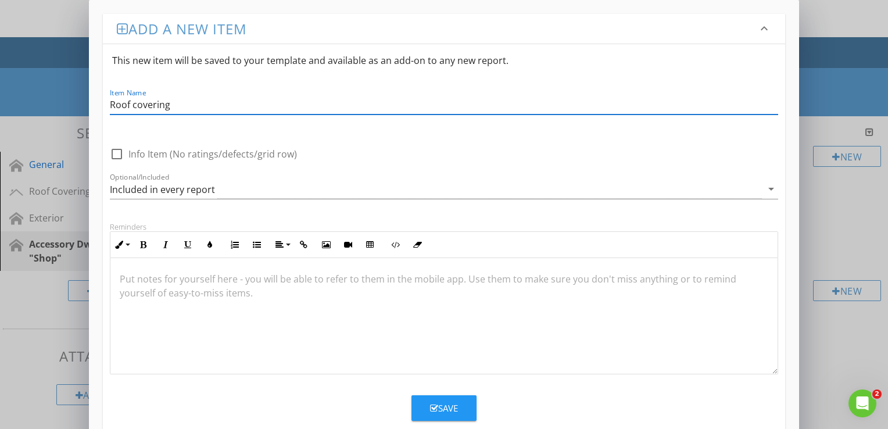
click at [138, 102] on input "Roof covering" at bounding box center [444, 104] width 669 height 19
click at [180, 106] on input "Roof Covering" at bounding box center [444, 104] width 669 height 19
type input "Roof Coverings"
click at [451, 412] on div "Save" at bounding box center [444, 408] width 28 height 13
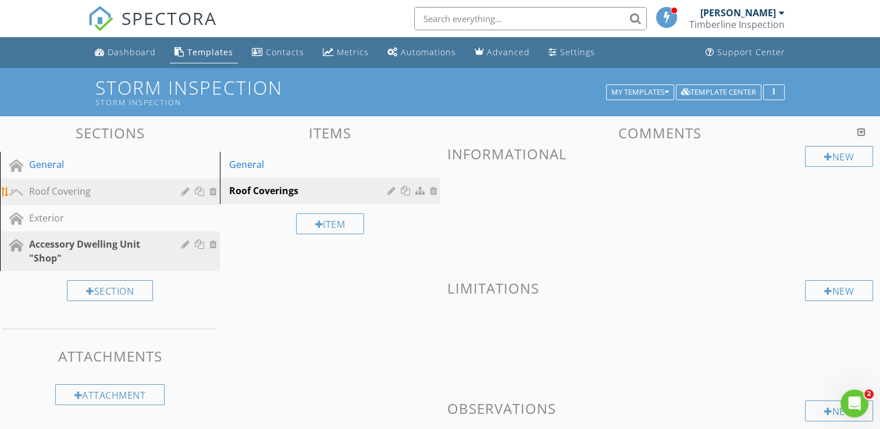
click at [77, 185] on div "Roof Covering" at bounding box center [96, 191] width 135 height 14
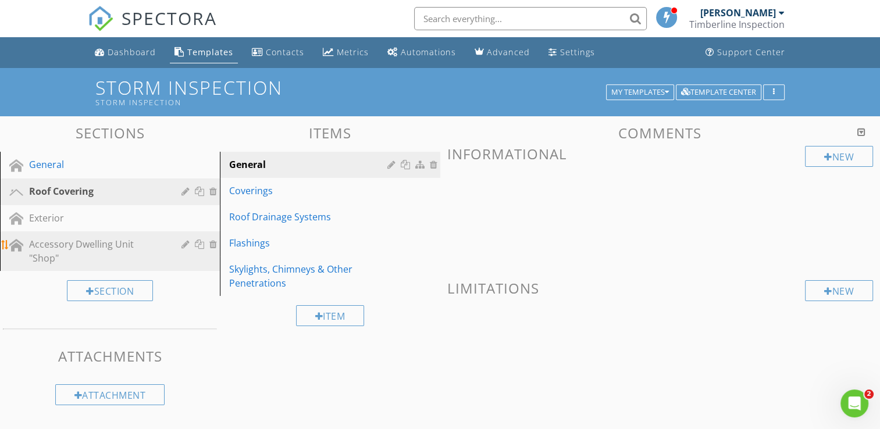
click at [94, 244] on div "Accessory Dwelling Unit "Shop"" at bounding box center [96, 251] width 135 height 28
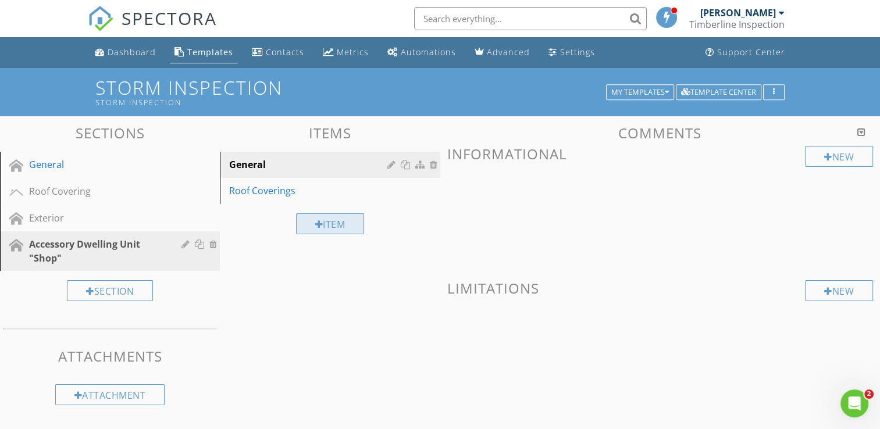
click at [326, 228] on div "Item" at bounding box center [330, 223] width 69 height 21
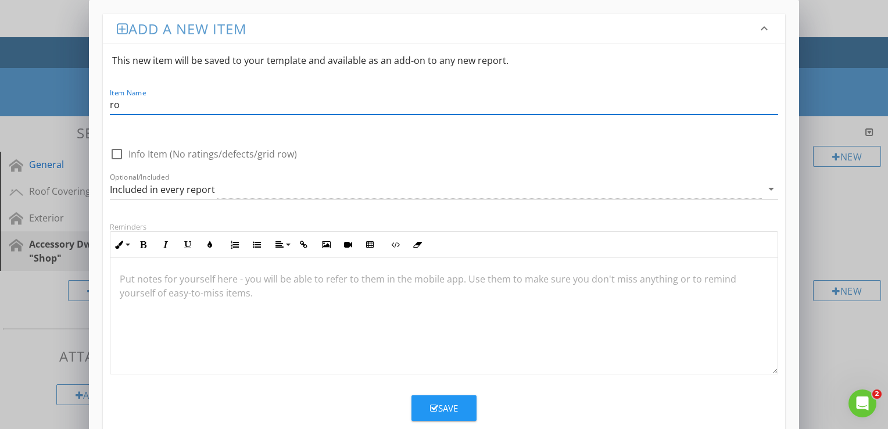
type input "r"
type input "Roof Drainage Systems"
click at [416, 402] on button "Save" at bounding box center [444, 408] width 65 height 26
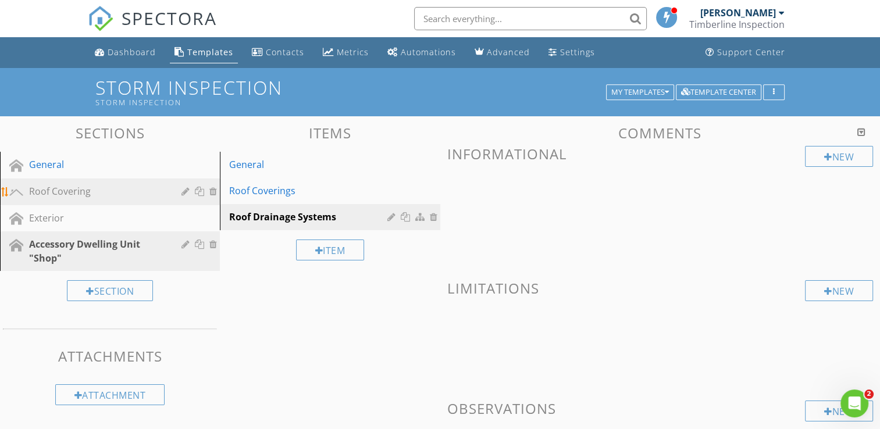
click at [53, 190] on div "Roof Covering" at bounding box center [96, 191] width 135 height 14
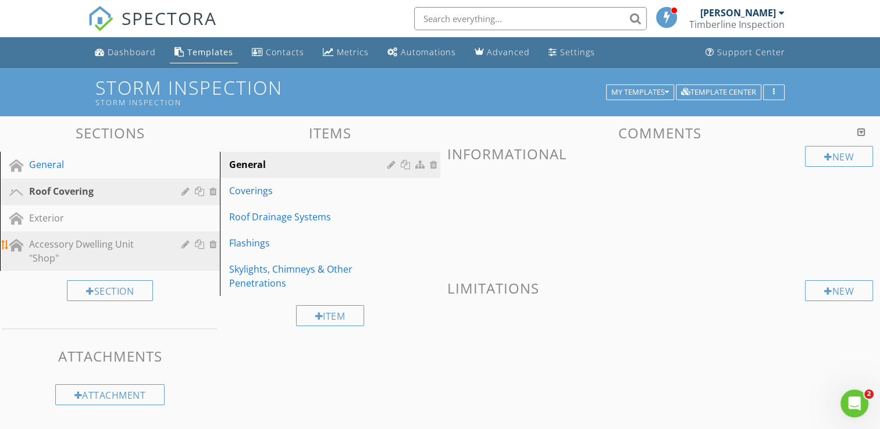
click at [126, 250] on div "Accessory Dwelling Unit "Shop"" at bounding box center [96, 251] width 135 height 28
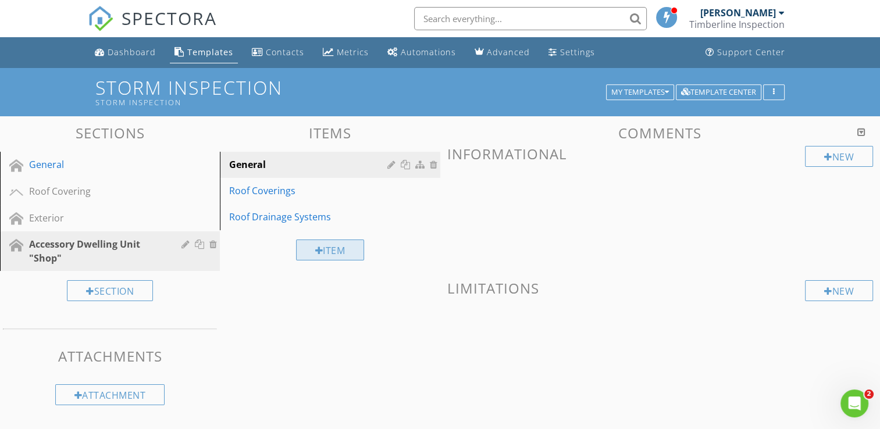
click at [319, 242] on div "Item" at bounding box center [330, 250] width 69 height 21
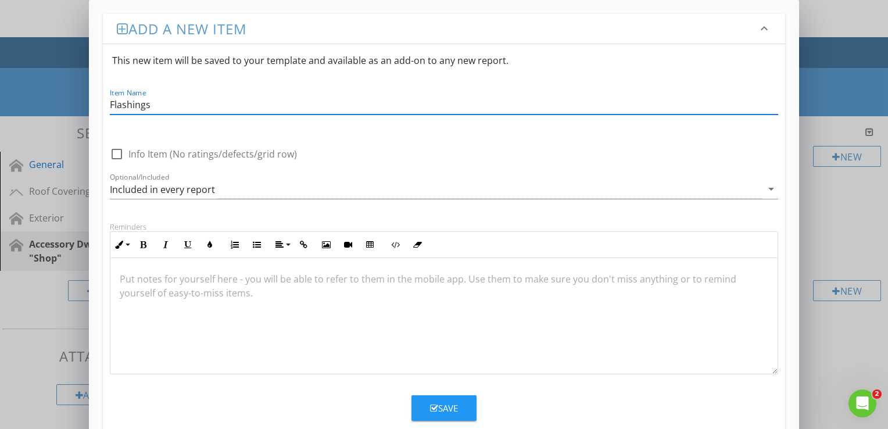
type input "Flashings"
click at [449, 402] on div "Save" at bounding box center [444, 408] width 28 height 13
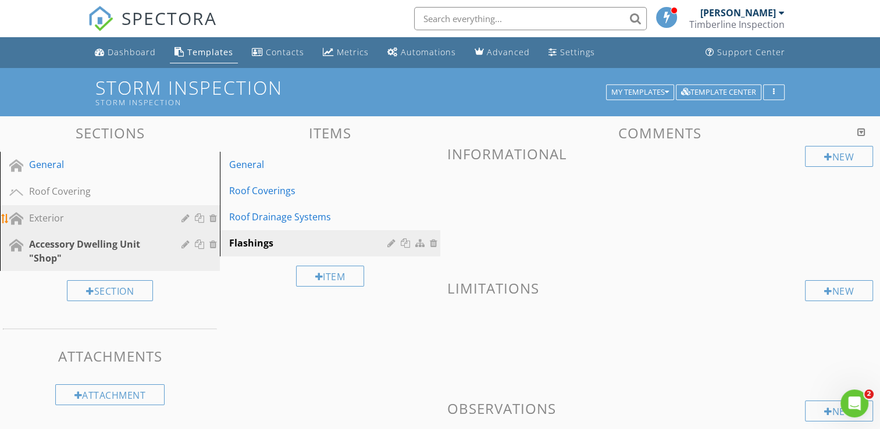
click at [84, 216] on div "Exterior" at bounding box center [96, 218] width 135 height 14
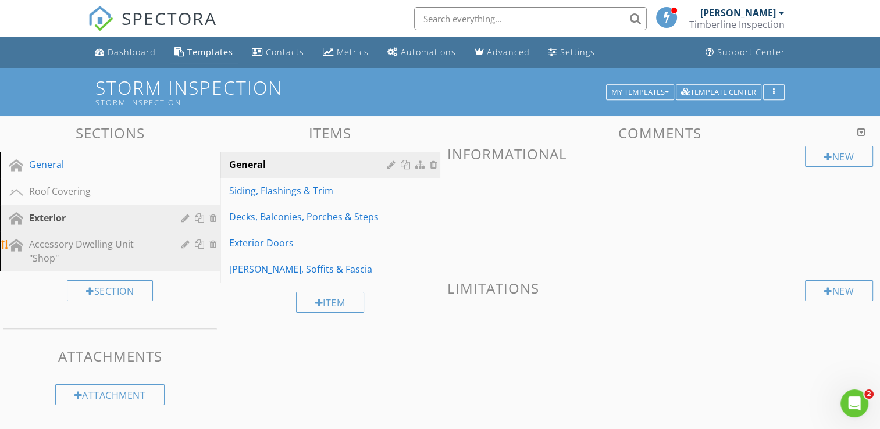
click at [136, 238] on div "Accessory Dwelling Unit "Shop"" at bounding box center [96, 251] width 135 height 28
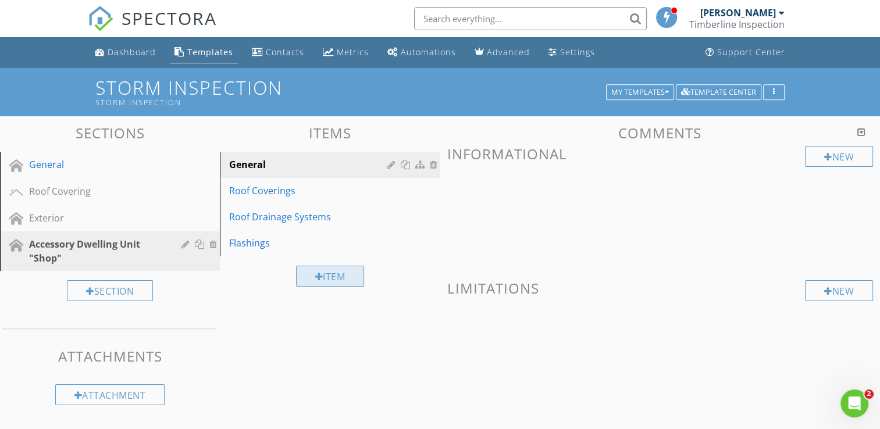
click at [321, 275] on div "Item" at bounding box center [330, 276] width 69 height 21
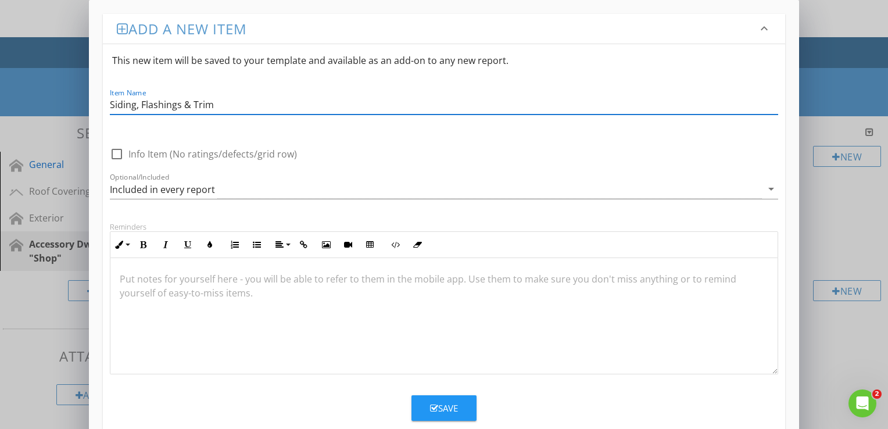
type input "Siding, Flashings & Trim"
click at [427, 406] on button "Save" at bounding box center [444, 408] width 65 height 26
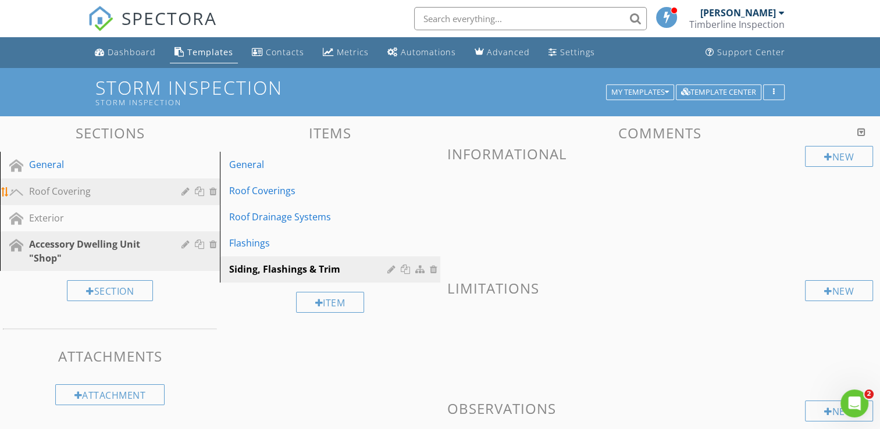
click at [103, 183] on link "Roof Covering" at bounding box center [111, 191] width 216 height 27
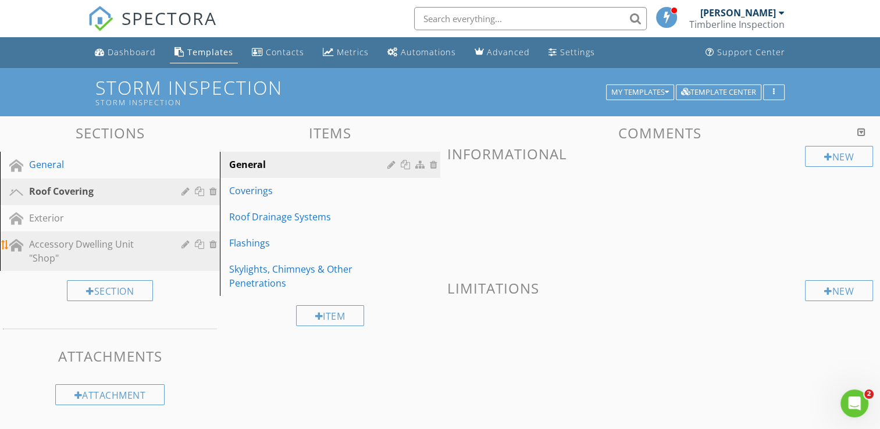
click at [99, 242] on div "Accessory Dwelling Unit "Shop"" at bounding box center [96, 251] width 135 height 28
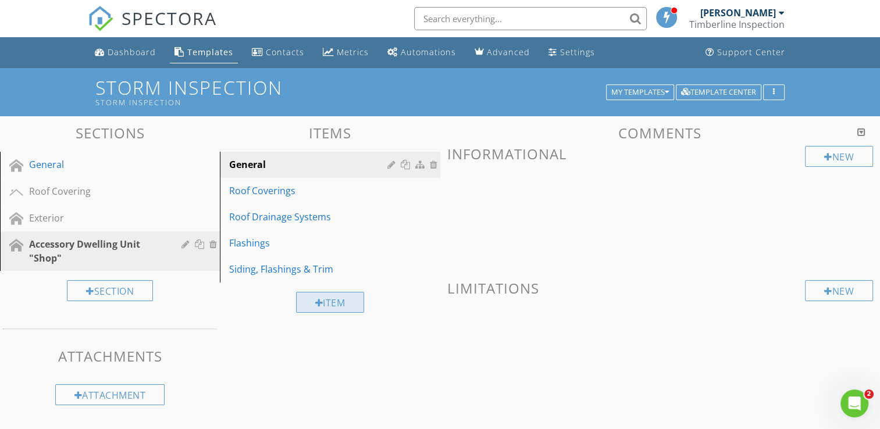
click at [316, 301] on div at bounding box center [319, 302] width 8 height 9
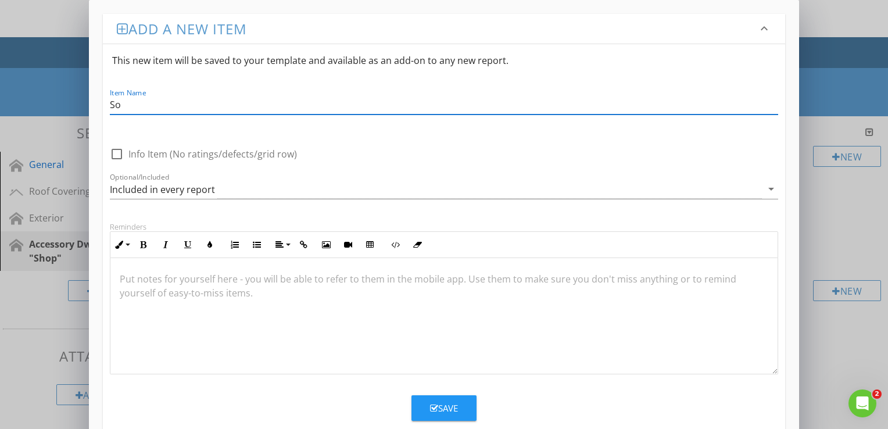
type input "S"
click at [176, 103] on input "Eaves, Soffits &fascia" at bounding box center [444, 104] width 669 height 19
type input "Eaves, Soffits & Fascia"
click at [434, 406] on icon "button" at bounding box center [434, 408] width 8 height 9
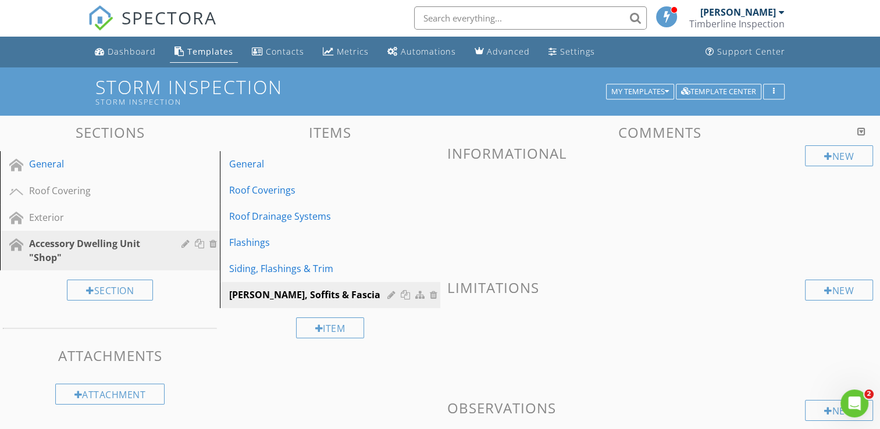
scroll to position [103, 0]
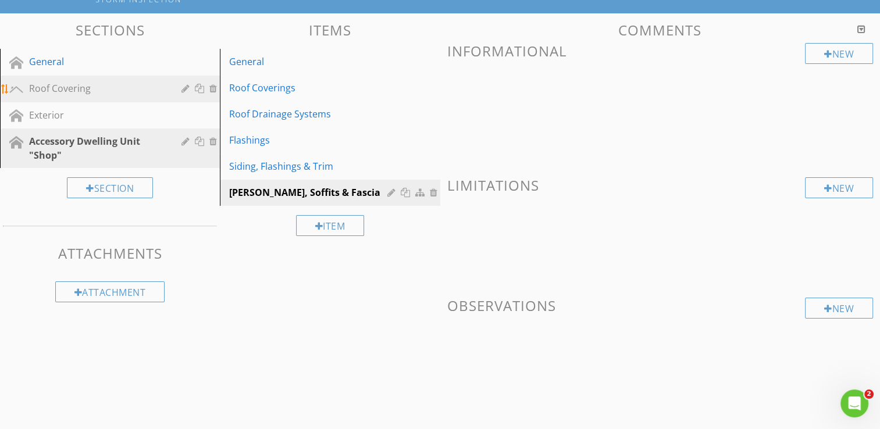
click at [76, 90] on div "Roof Covering" at bounding box center [96, 88] width 135 height 14
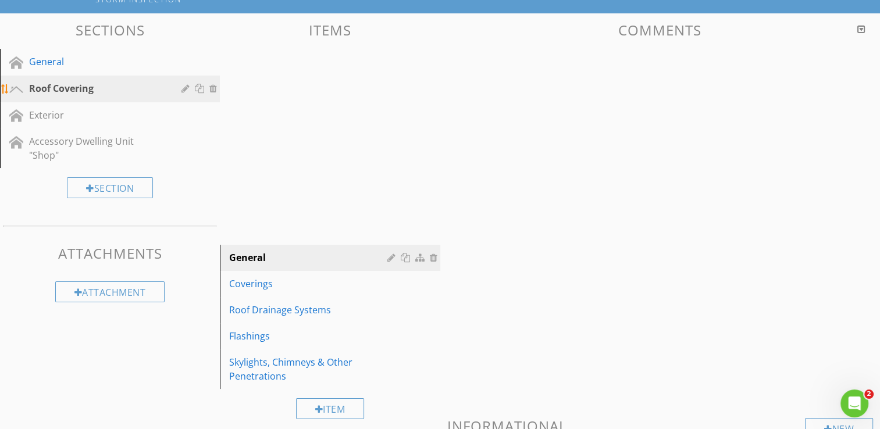
scroll to position [67, 0]
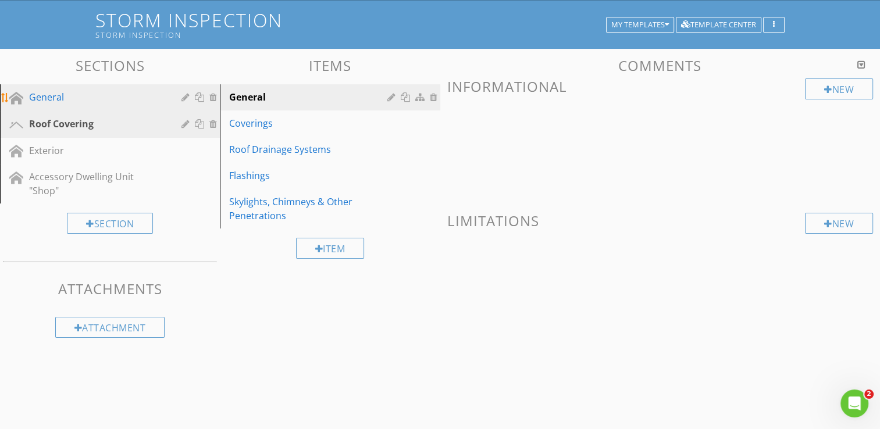
click at [116, 99] on div "General" at bounding box center [96, 97] width 135 height 14
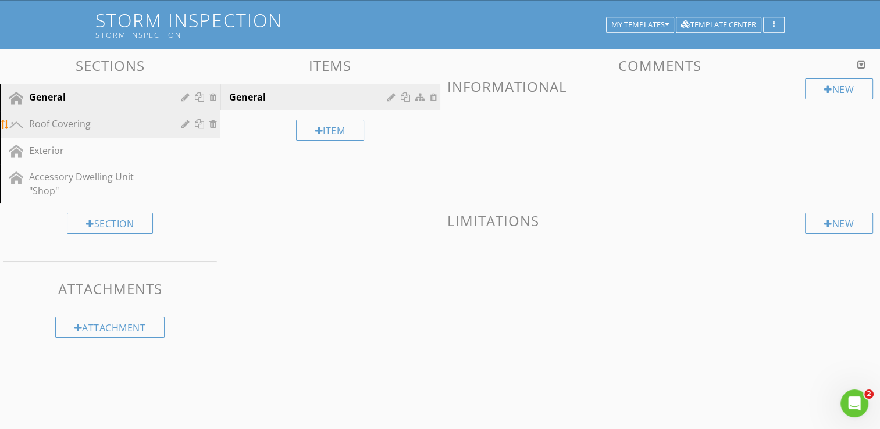
click at [82, 127] on div "Roof Covering" at bounding box center [96, 124] width 135 height 14
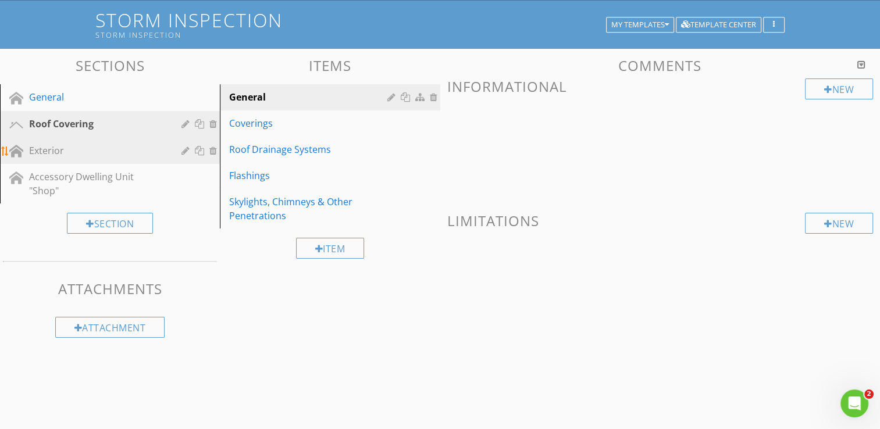
click at [118, 160] on link "Exterior" at bounding box center [111, 151] width 216 height 27
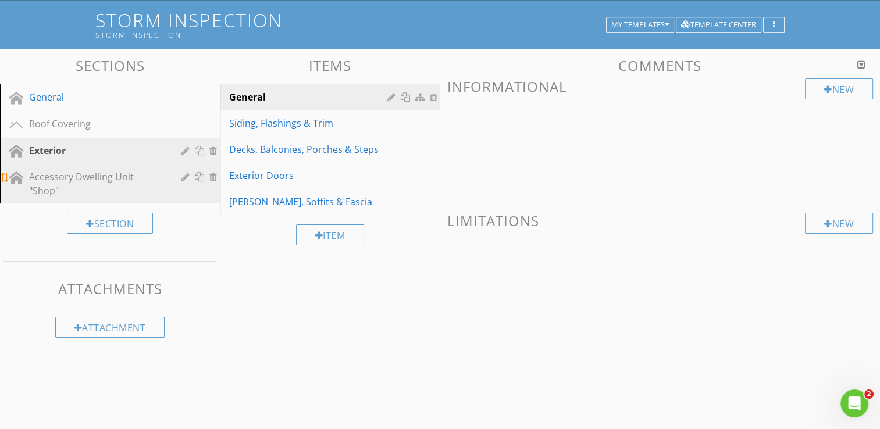
click at [120, 170] on div "Accessory Dwelling Unit "Shop"" at bounding box center [96, 184] width 135 height 28
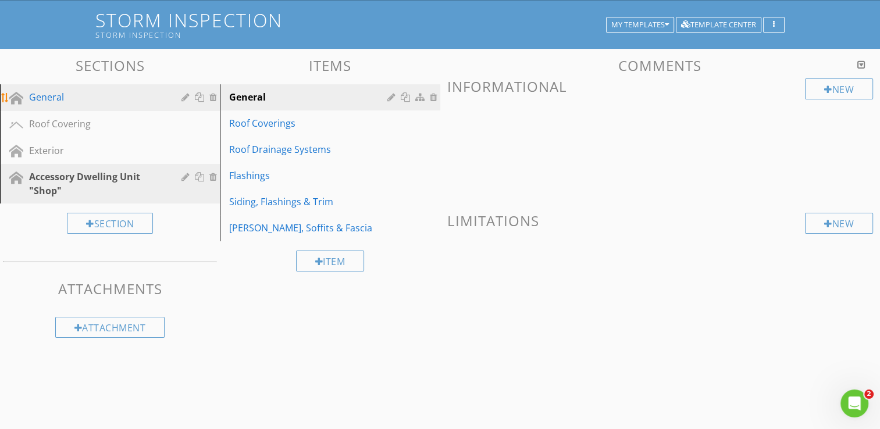
click at [60, 97] on div "General" at bounding box center [96, 97] width 135 height 14
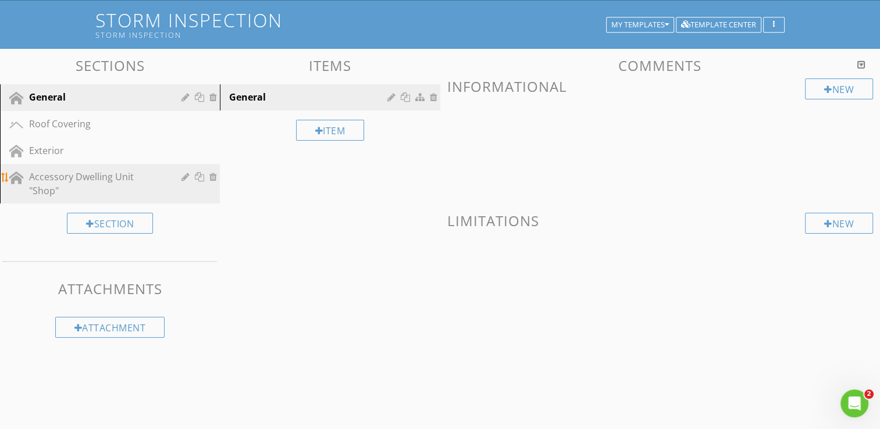
scroll to position [0, 0]
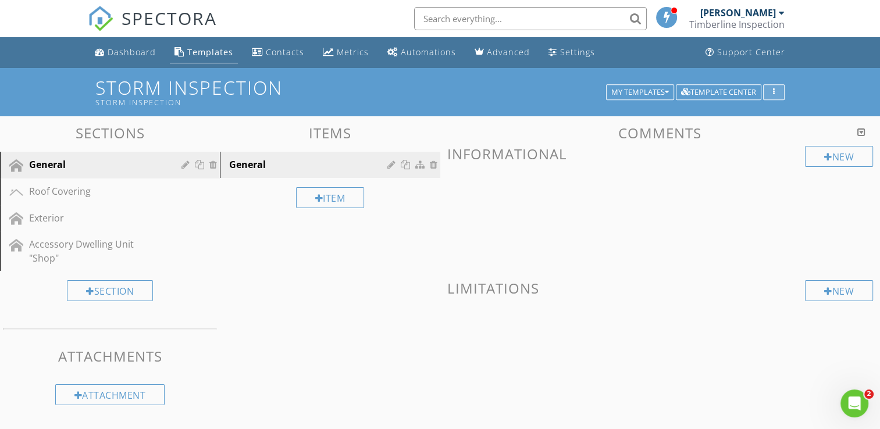
click at [769, 90] on div "button" at bounding box center [773, 92] width 11 height 8
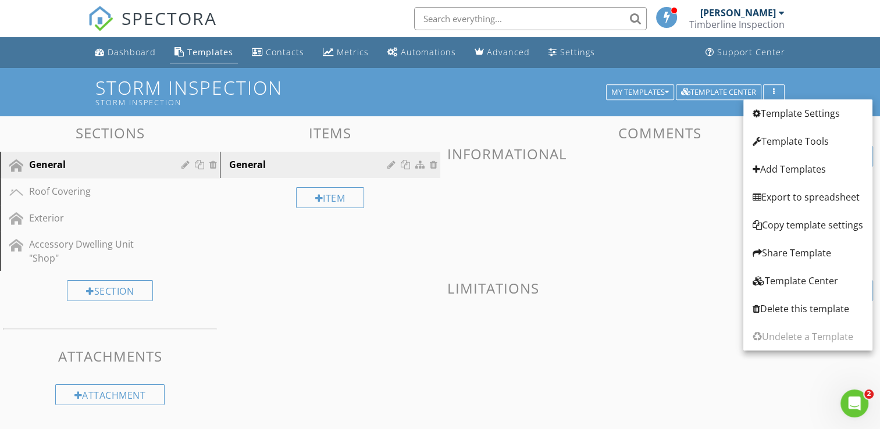
click at [682, 189] on span at bounding box center [660, 214] width 426 height 58
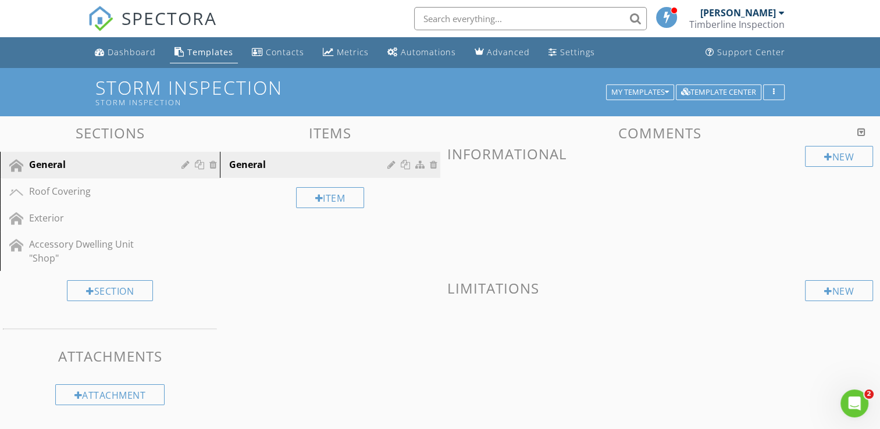
click at [862, 131] on div at bounding box center [861, 131] width 8 height 9
click at [774, 92] on icon "button" at bounding box center [774, 92] width 2 height 8
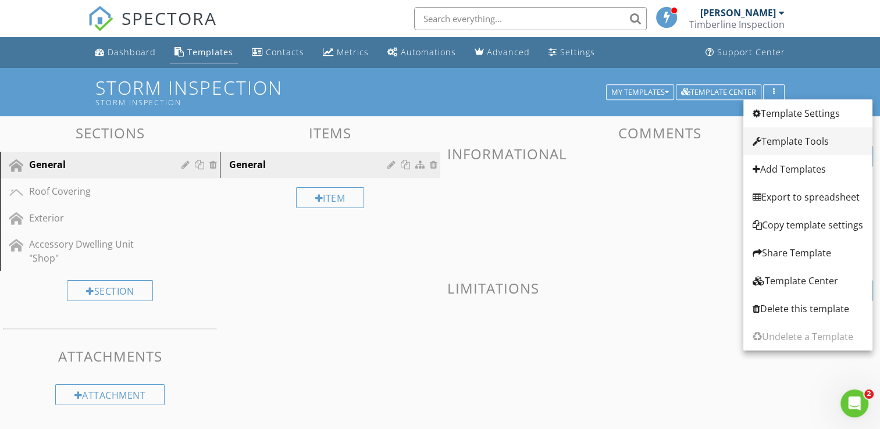
click at [808, 139] on div "Template Tools" at bounding box center [807, 141] width 110 height 14
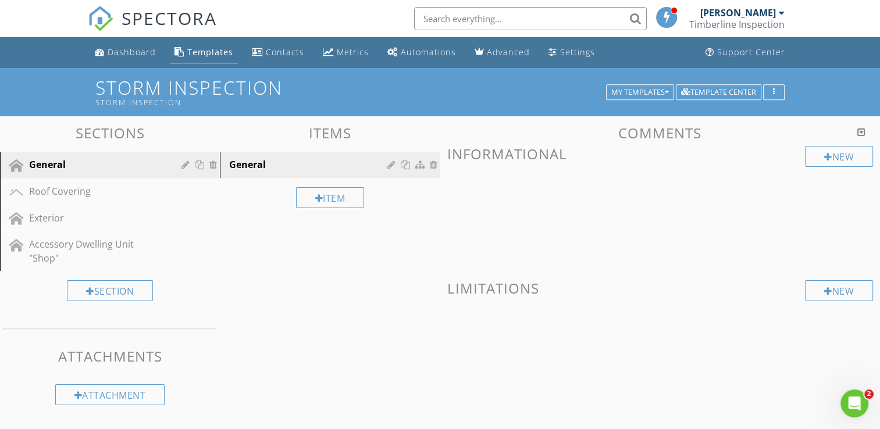
click at [745, 231] on div at bounding box center [440, 214] width 880 height 429
click at [780, 91] on button "button" at bounding box center [774, 92] width 22 height 16
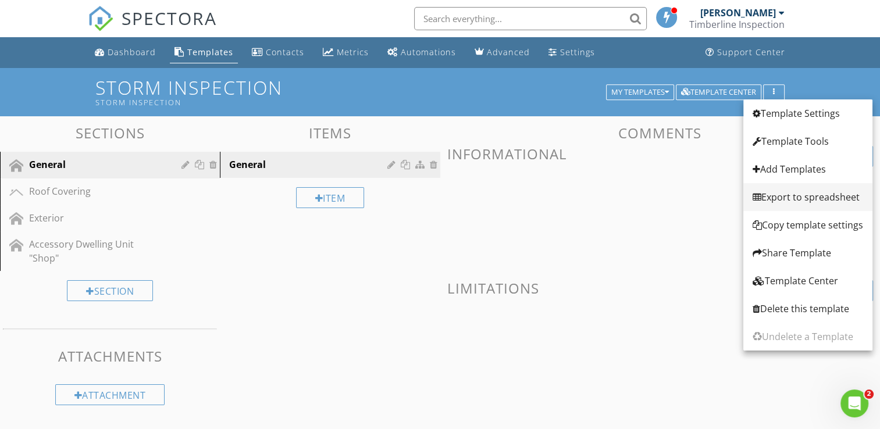
click at [782, 198] on div "Export to spreadsheet" at bounding box center [807, 197] width 110 height 14
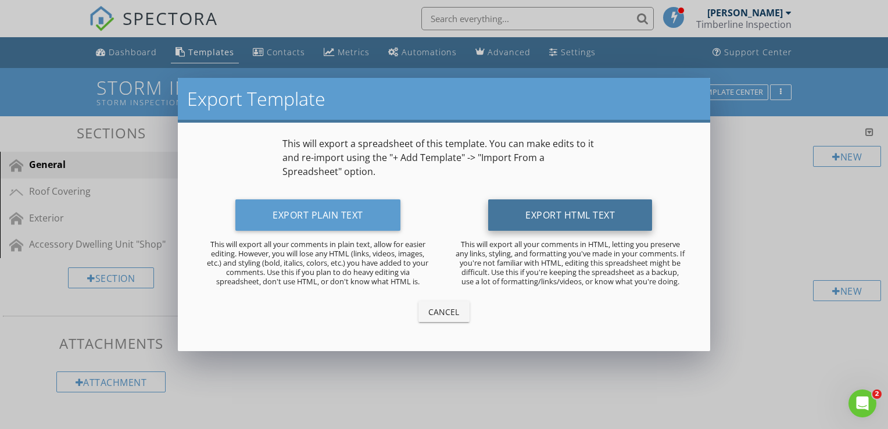
click at [595, 210] on button "Export HTML Text" at bounding box center [570, 214] width 164 height 31
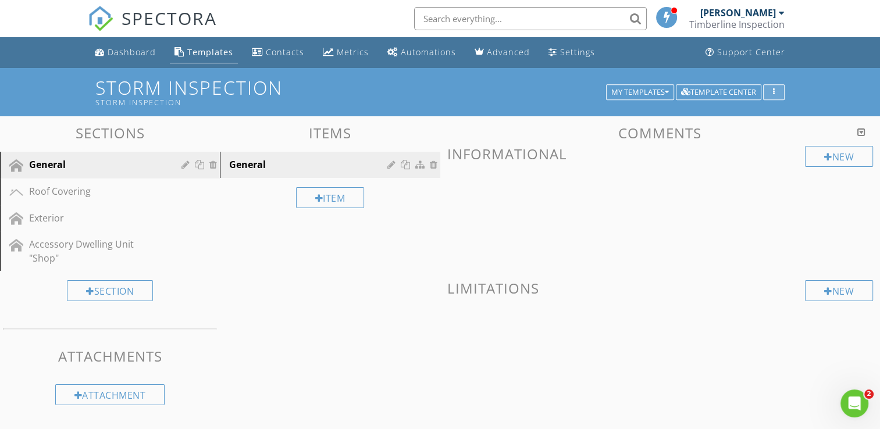
click at [770, 92] on div "button" at bounding box center [773, 92] width 11 height 8
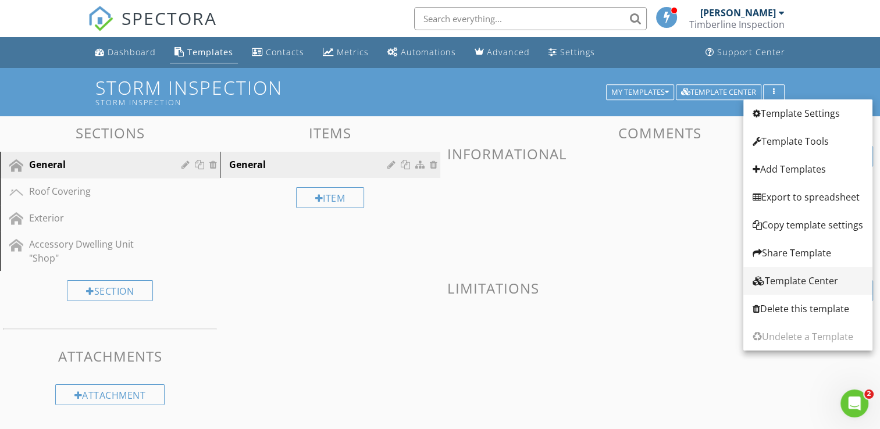
click at [784, 283] on div "Template Center" at bounding box center [807, 281] width 110 height 14
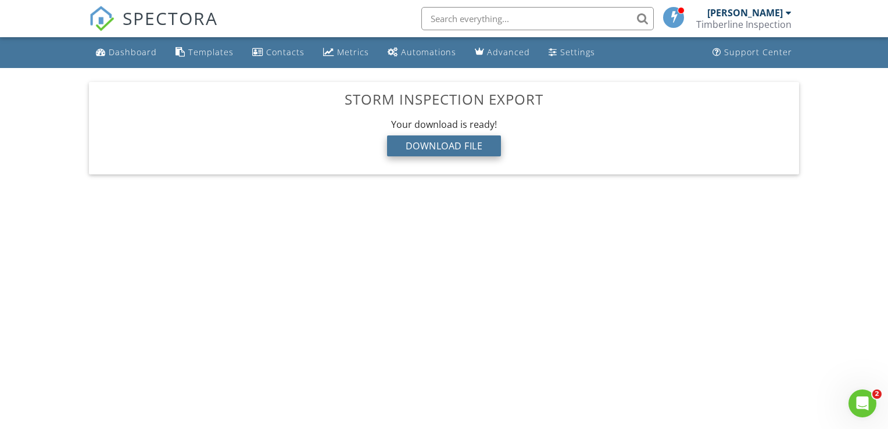
click at [422, 148] on div "Download File" at bounding box center [444, 145] width 115 height 21
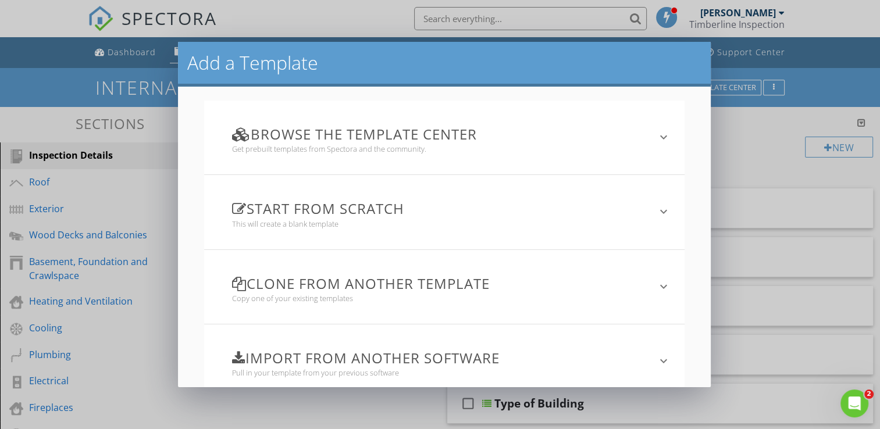
click at [155, 191] on div "Add a Template Browse the Template Center Get prebuilt templates from Spectora …" at bounding box center [440, 214] width 880 height 429
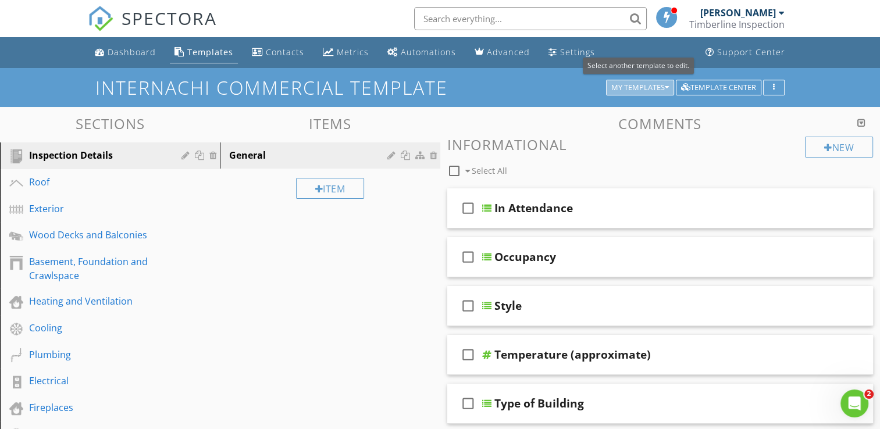
click at [615, 87] on div "My Templates" at bounding box center [640, 88] width 58 height 8
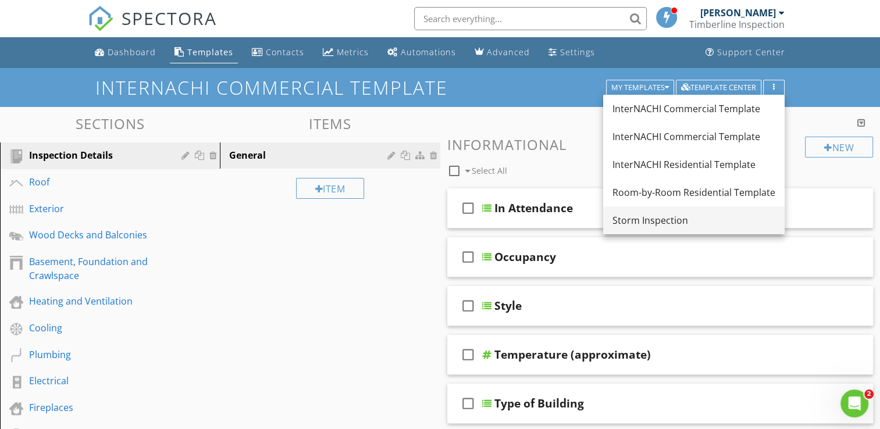
click at [640, 225] on div "Storm Inspection" at bounding box center [693, 220] width 163 height 14
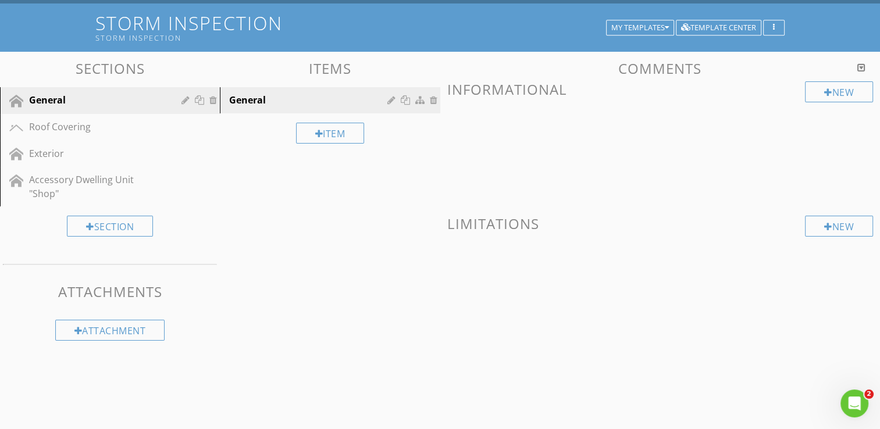
scroll to position [65, 0]
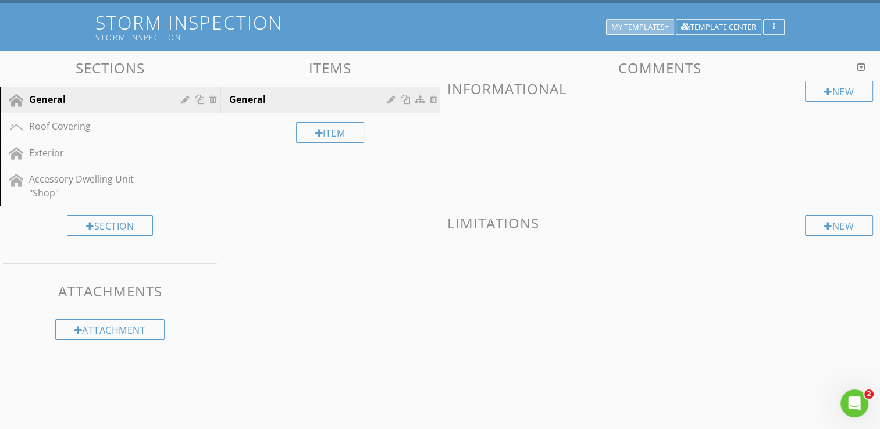
drag, startPoint x: 483, startPoint y: 219, endPoint x: 656, endPoint y: 27, distance: 258.6
click at [656, 27] on div "My Templates" at bounding box center [640, 27] width 58 height 8
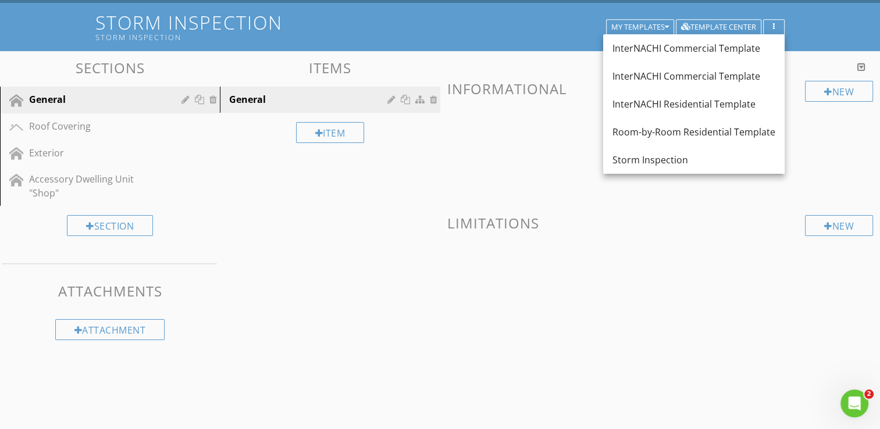
drag, startPoint x: 661, startPoint y: 164, endPoint x: 564, endPoint y: 159, distance: 97.2
click at [570, 158] on span at bounding box center [660, 149] width 426 height 58
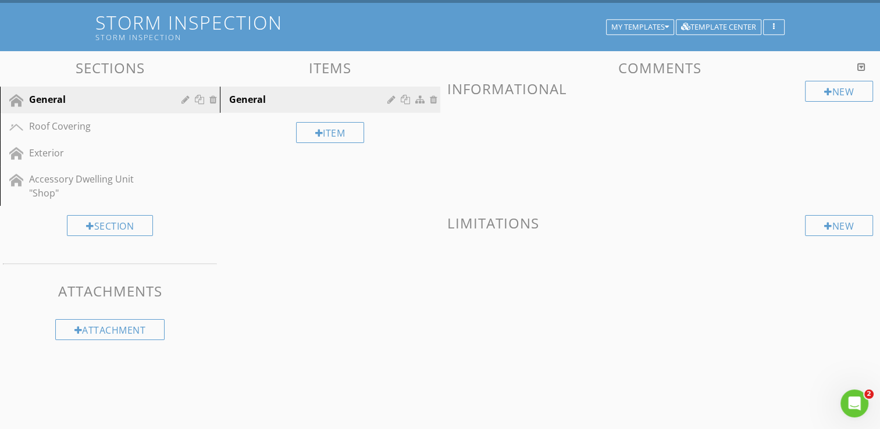
scroll to position [67, 0]
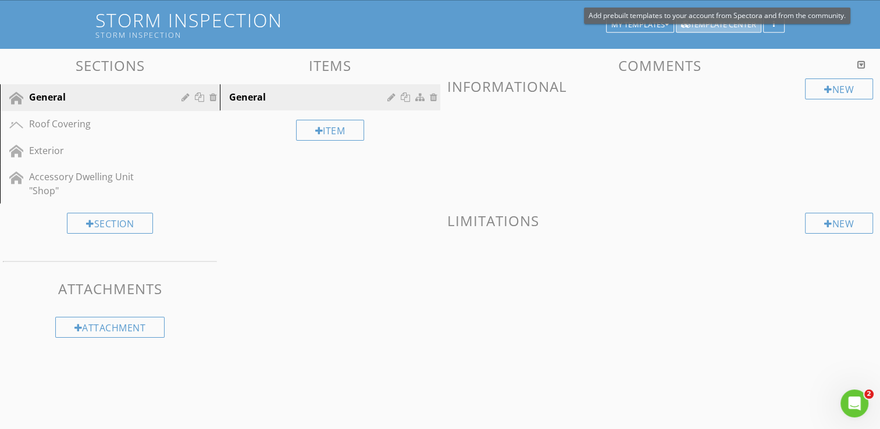
click at [733, 26] on div "Template Center" at bounding box center [718, 25] width 75 height 8
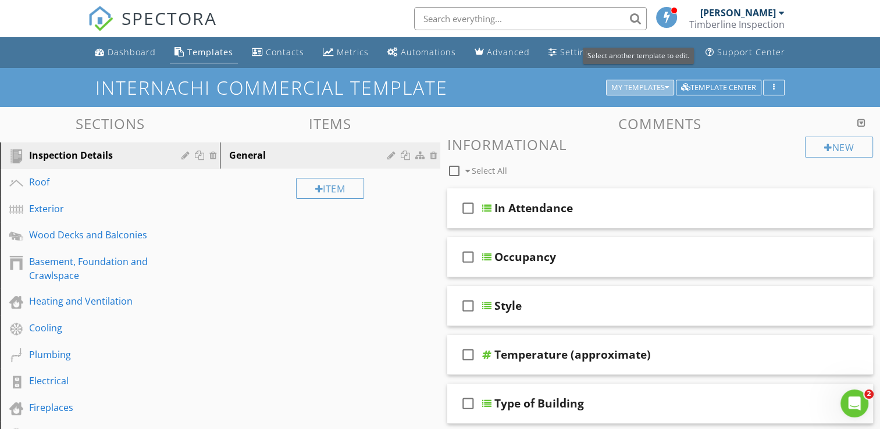
click at [644, 88] on div "My Templates" at bounding box center [640, 88] width 58 height 8
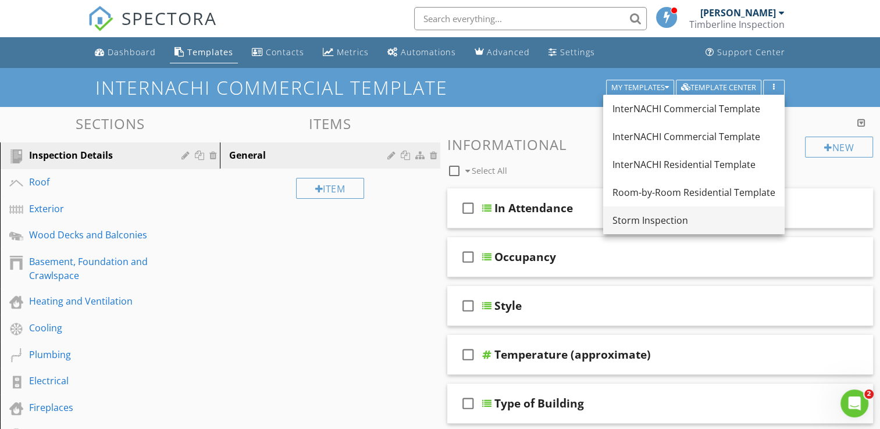
click at [663, 220] on div "Storm Inspection" at bounding box center [693, 220] width 163 height 14
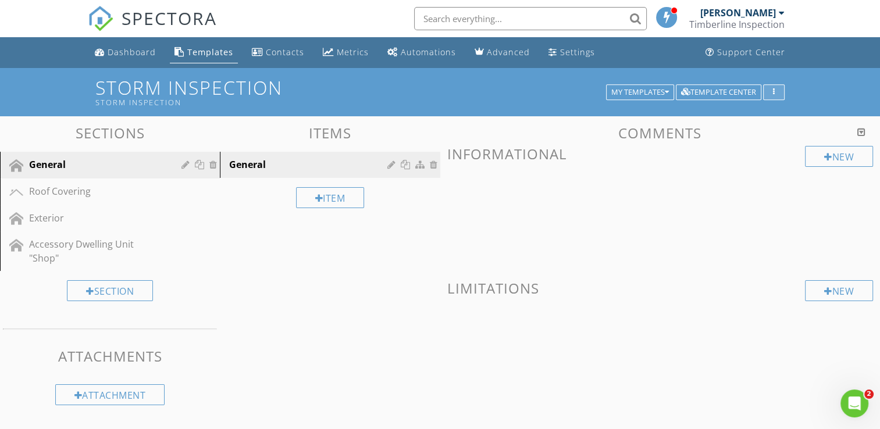
click at [781, 94] on button "button" at bounding box center [774, 92] width 22 height 16
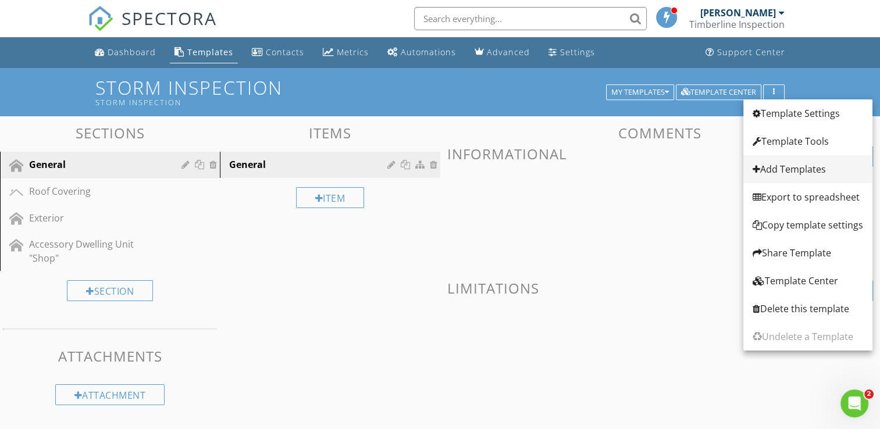
click at [796, 166] on div "Add Templates" at bounding box center [807, 169] width 110 height 14
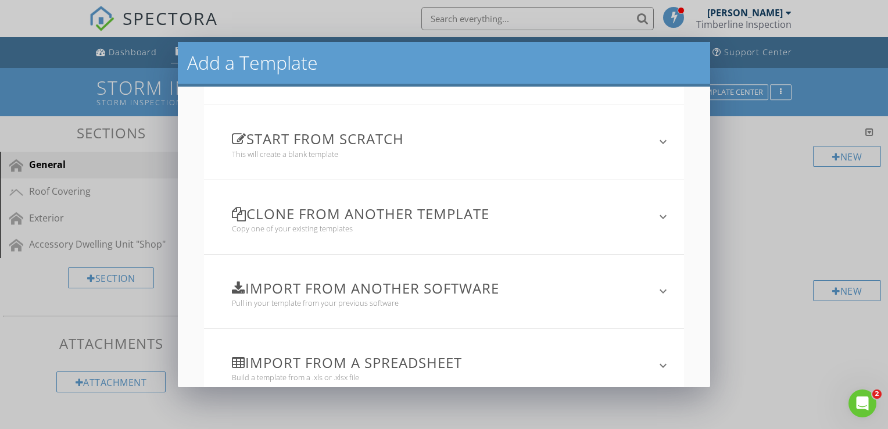
scroll to position [99, 0]
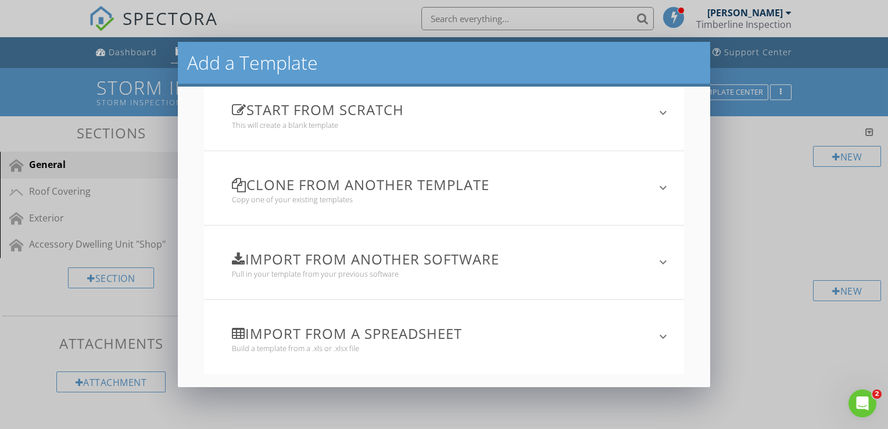
click at [656, 336] on icon "keyboard_arrow_down" at bounding box center [663, 337] width 14 height 14
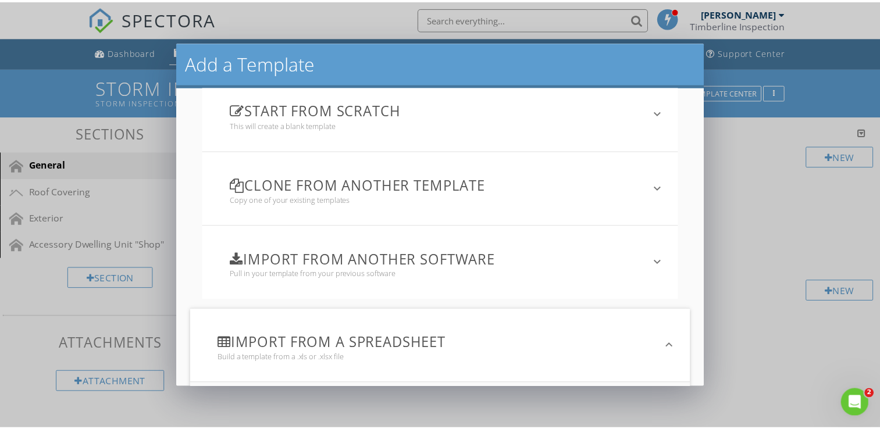
scroll to position [211, 0]
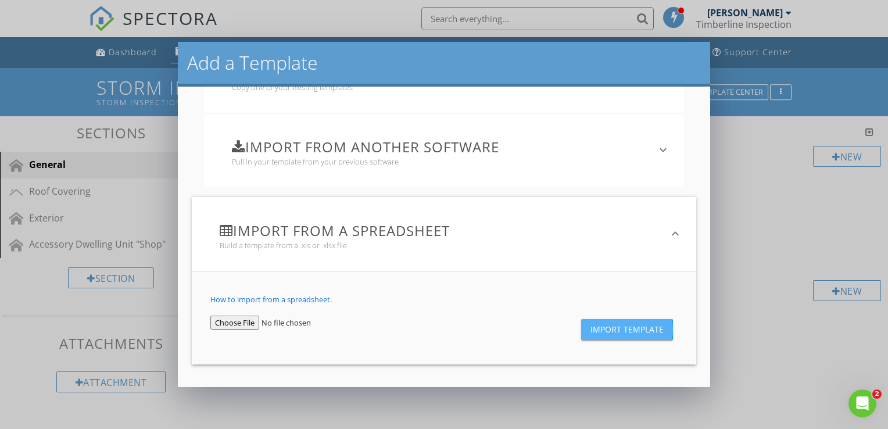
click at [609, 332] on span "Import Template" at bounding box center [627, 329] width 73 height 9
click at [223, 324] on input "file" at bounding box center [279, 323] width 138 height 14
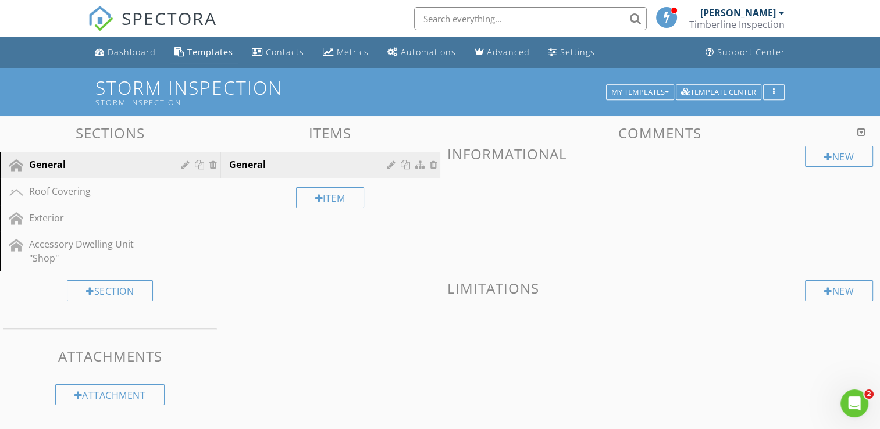
click at [793, 217] on div at bounding box center [440, 214] width 880 height 429
click at [773, 90] on icon "button" at bounding box center [774, 92] width 2 height 8
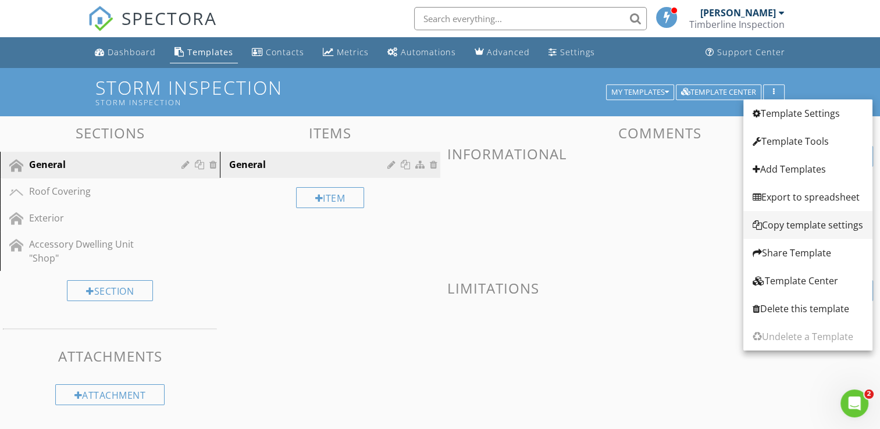
click at [791, 228] on div "Copy template settings" at bounding box center [807, 225] width 110 height 14
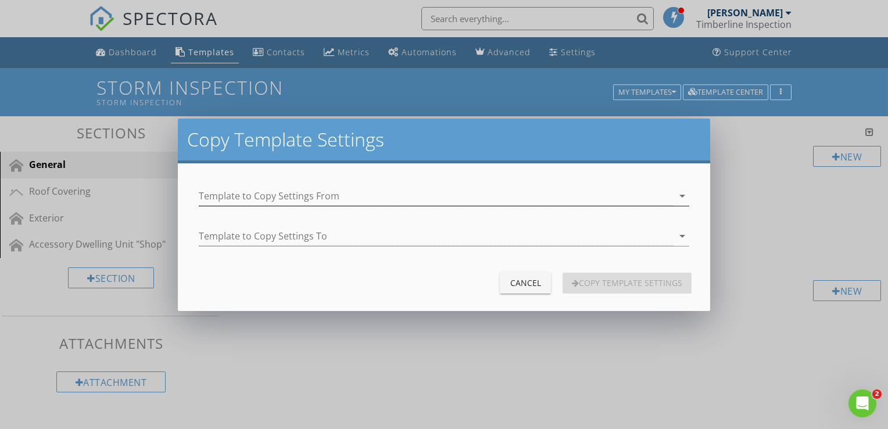
click at [678, 196] on icon "arrow_drop_down" at bounding box center [683, 196] width 14 height 14
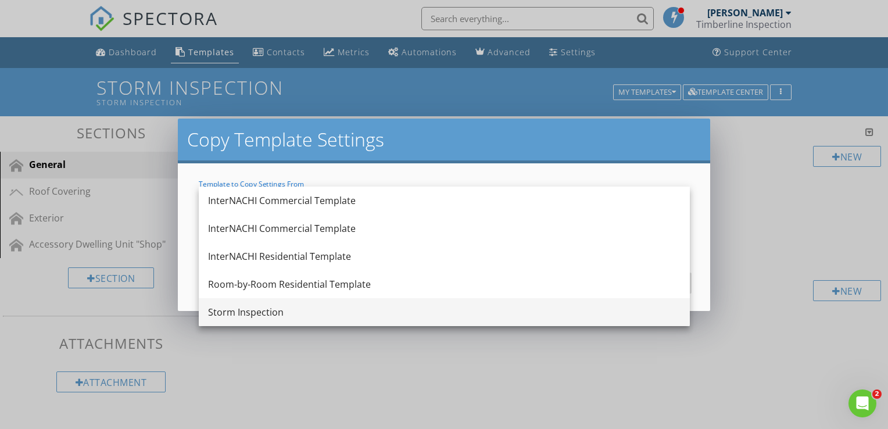
click at [277, 312] on div "Storm Inspection" at bounding box center [444, 312] width 473 height 14
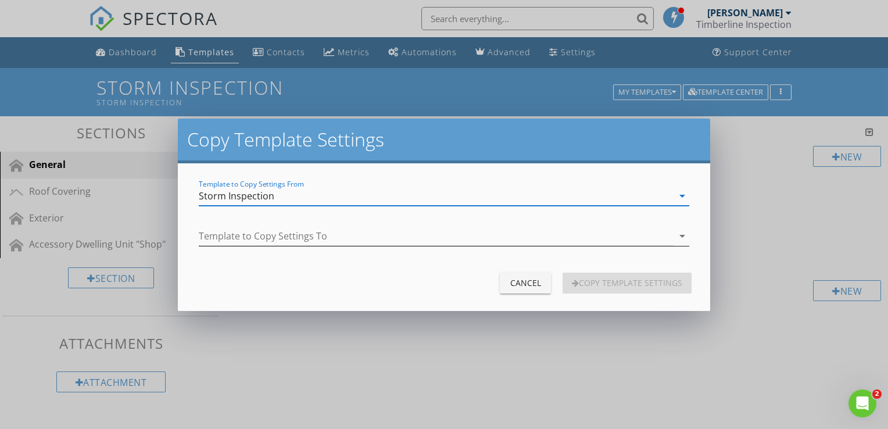
click at [676, 237] on icon "arrow_drop_down" at bounding box center [683, 236] width 14 height 14
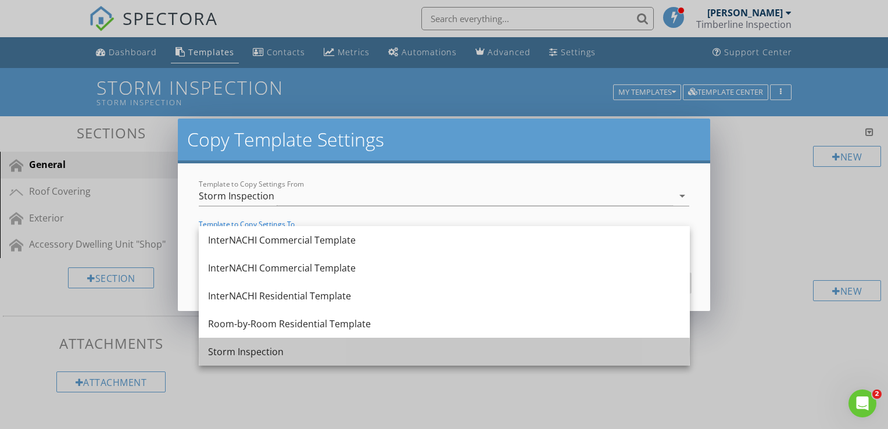
click at [255, 356] on div "Storm Inspection" at bounding box center [444, 352] width 473 height 14
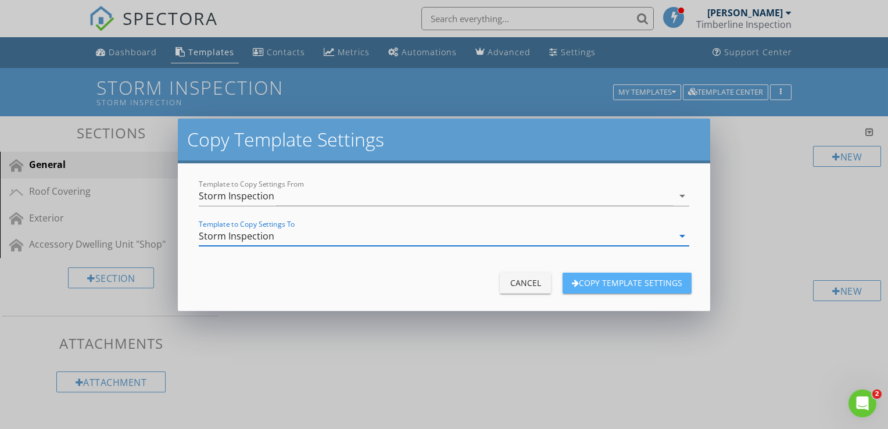
click at [640, 284] on div "Copy Template Settings" at bounding box center [627, 283] width 110 height 12
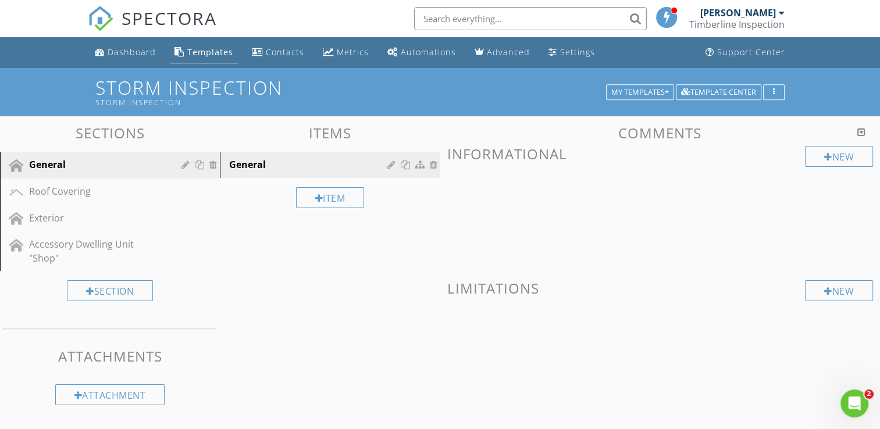
click at [781, 199] on div at bounding box center [440, 214] width 880 height 429
click at [777, 95] on div "button" at bounding box center [773, 92] width 11 height 8
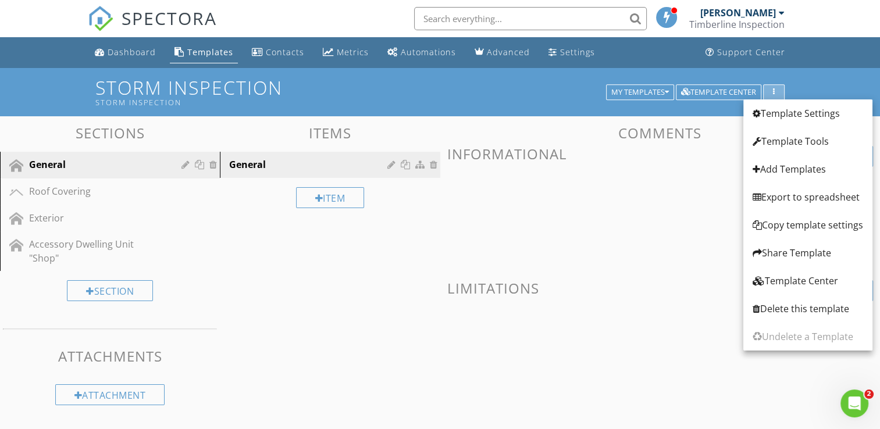
scroll to position [67, 0]
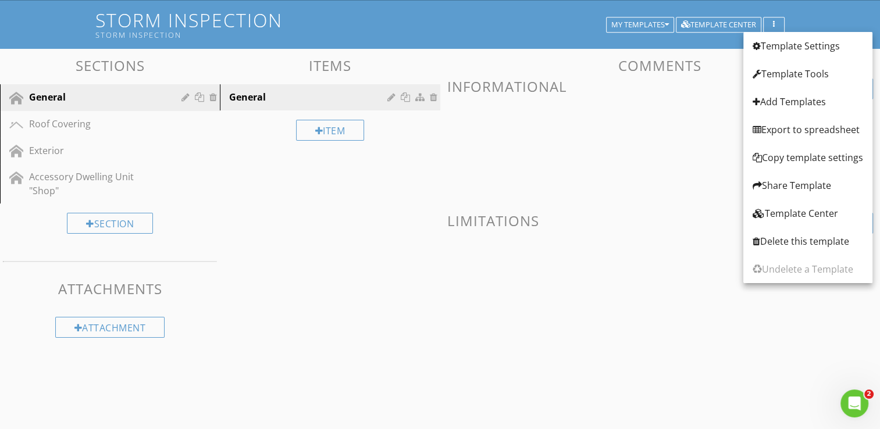
click at [610, 271] on span at bounding box center [660, 267] width 426 height 58
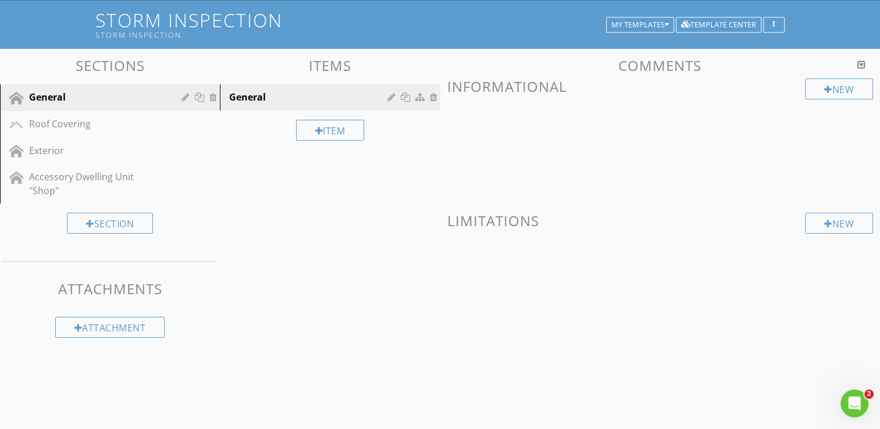
scroll to position [0, 0]
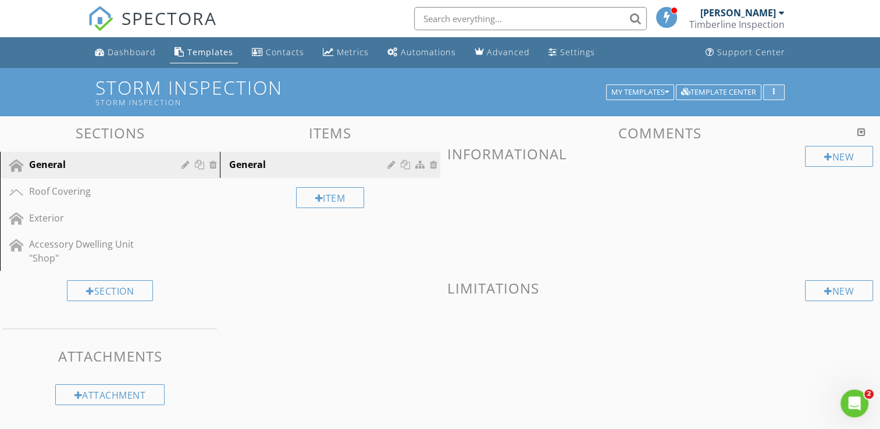
click at [777, 95] on div "button" at bounding box center [773, 92] width 11 height 8
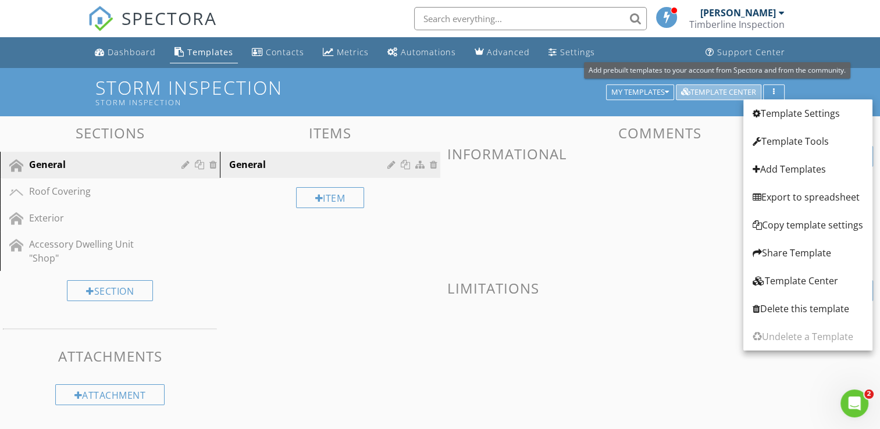
click at [709, 97] on div "Template Center" at bounding box center [718, 92] width 75 height 8
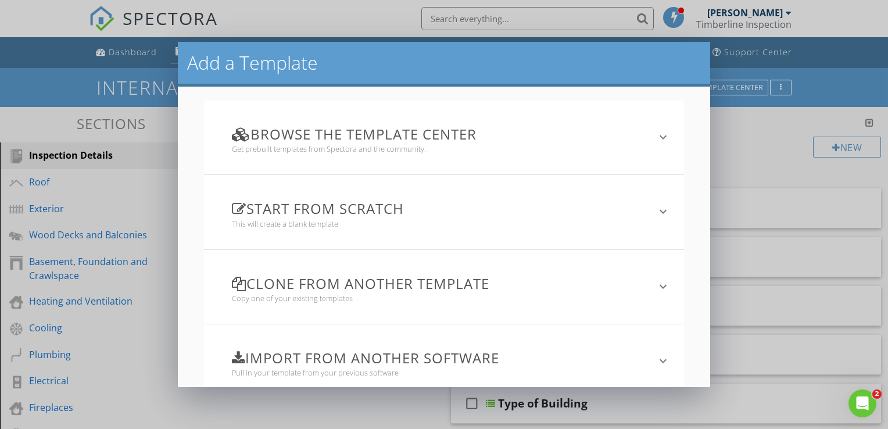
click at [485, 134] on h3 "Browse the Template Center" at bounding box center [437, 134] width 410 height 16
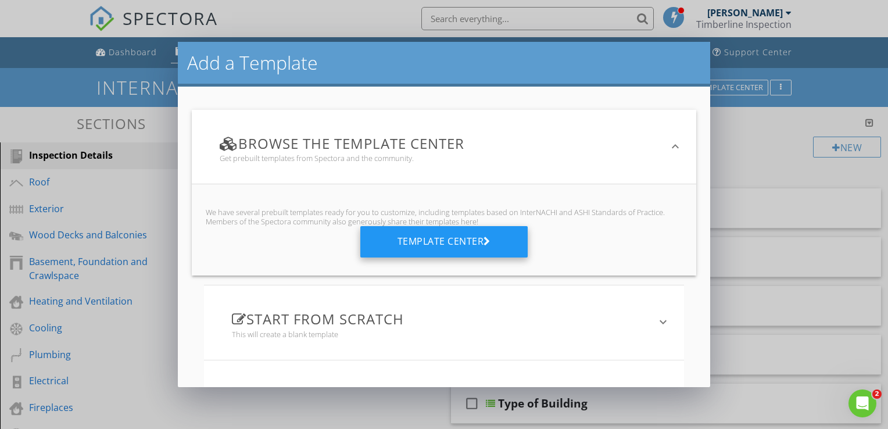
click at [477, 243] on div "Template Center" at bounding box center [443, 241] width 167 height 31
click at [474, 242] on div "Template Center" at bounding box center [443, 241] width 167 height 31
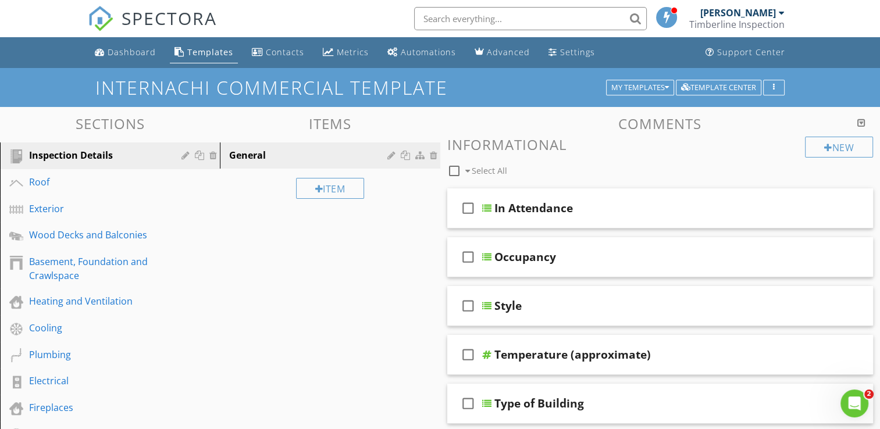
click at [760, 130] on div at bounding box center [440, 214] width 880 height 429
click at [777, 88] on div "button" at bounding box center [773, 88] width 11 height 8
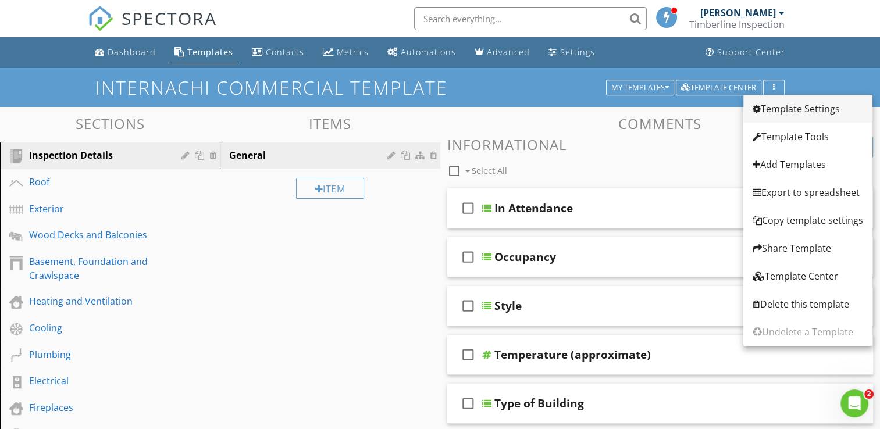
click at [776, 106] on div "Template Settings" at bounding box center [807, 109] width 110 height 14
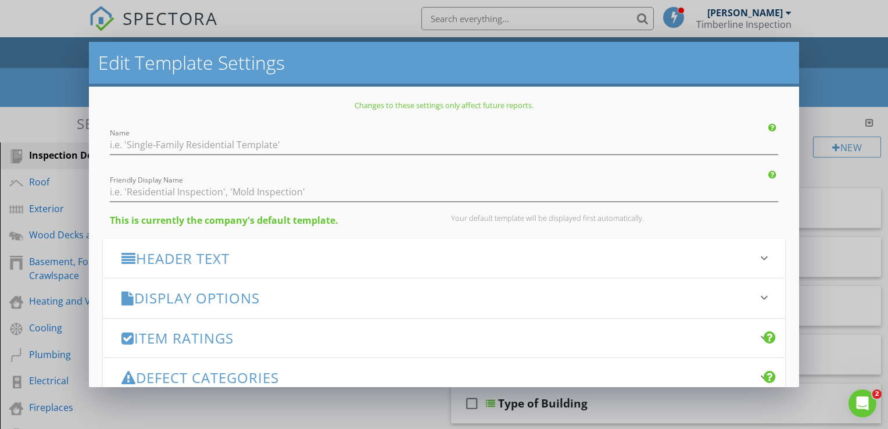
type input "InterNACHI Commercial Template"
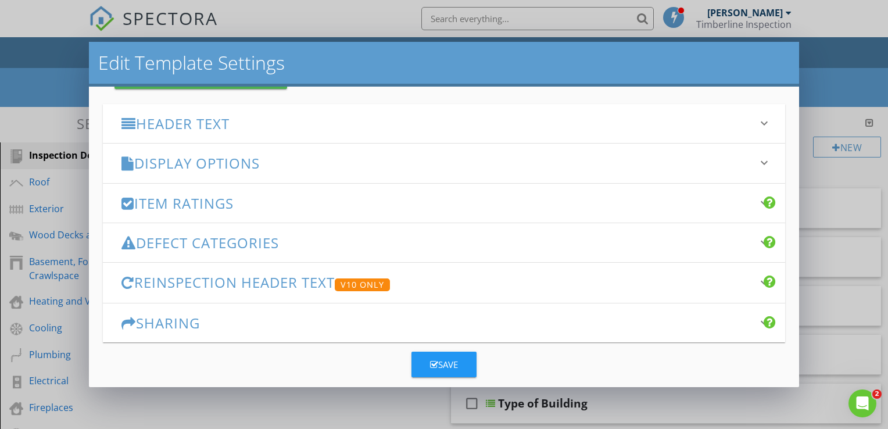
scroll to position [150, 0]
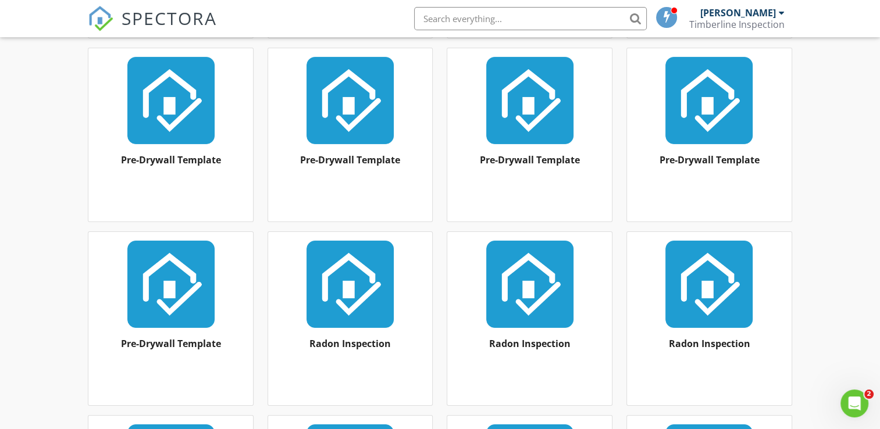
scroll to position [12611, 0]
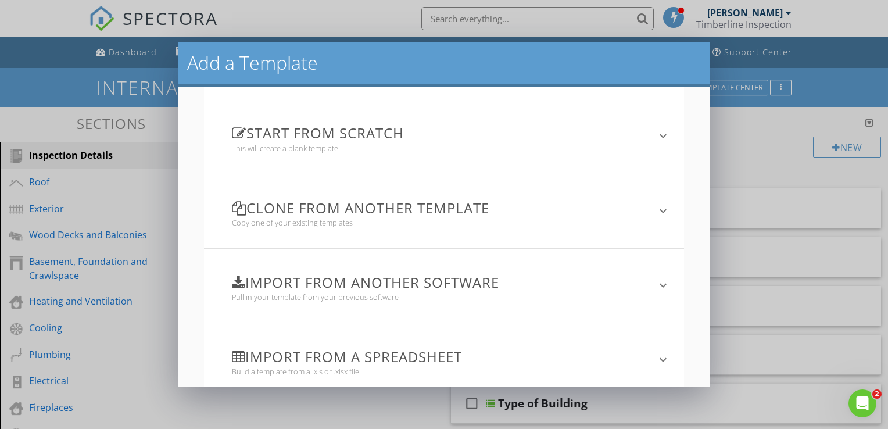
scroll to position [99, 0]
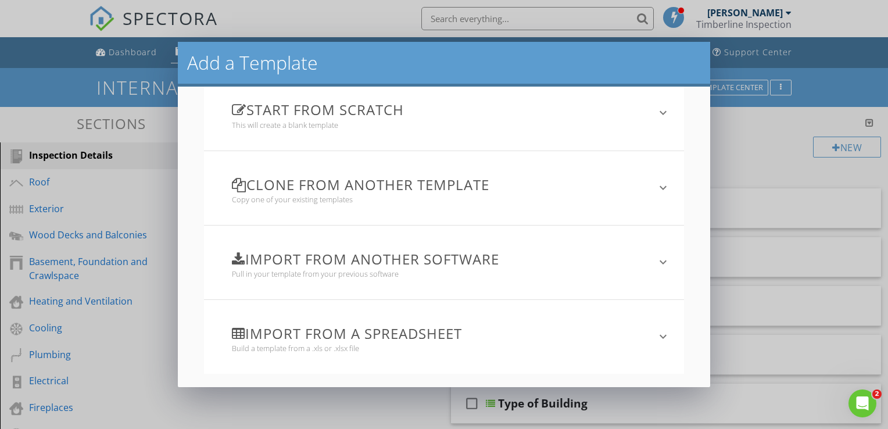
click at [438, 335] on h3 "Import from a spreadsheet" at bounding box center [437, 334] width 410 height 16
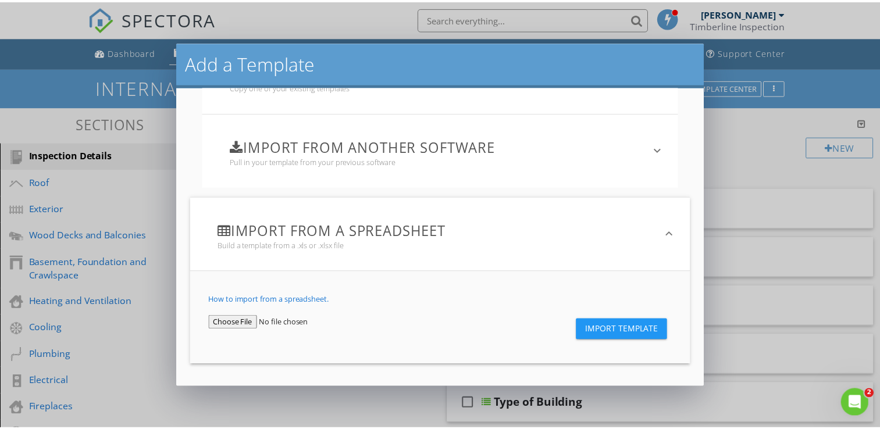
scroll to position [210, 0]
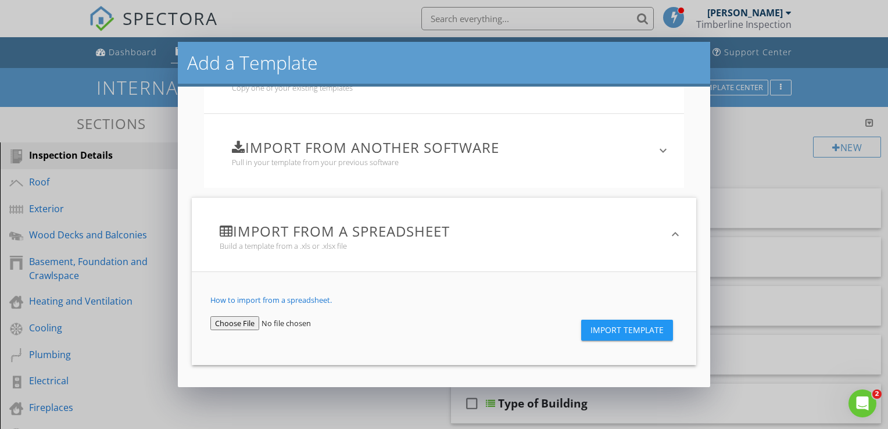
click at [219, 327] on input "file" at bounding box center [279, 323] width 138 height 14
type input "C:\fakepath\Storm Inspection-2025-08-27.xls"
click at [596, 329] on span "Import Template" at bounding box center [627, 330] width 73 height 9
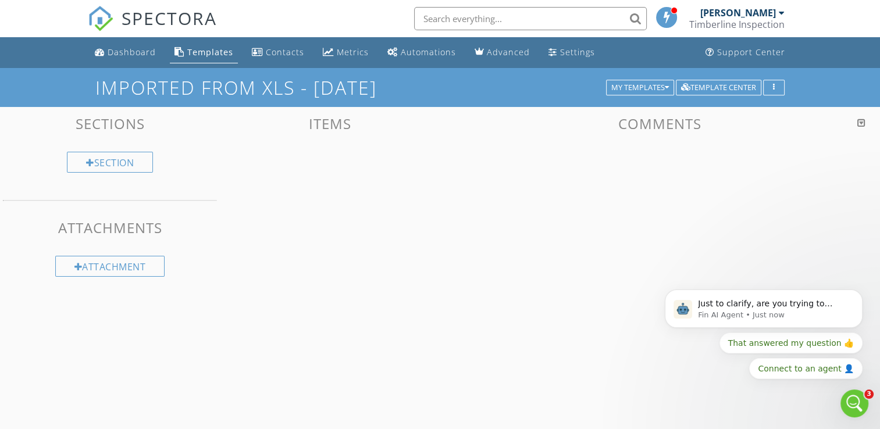
scroll to position [0, 0]
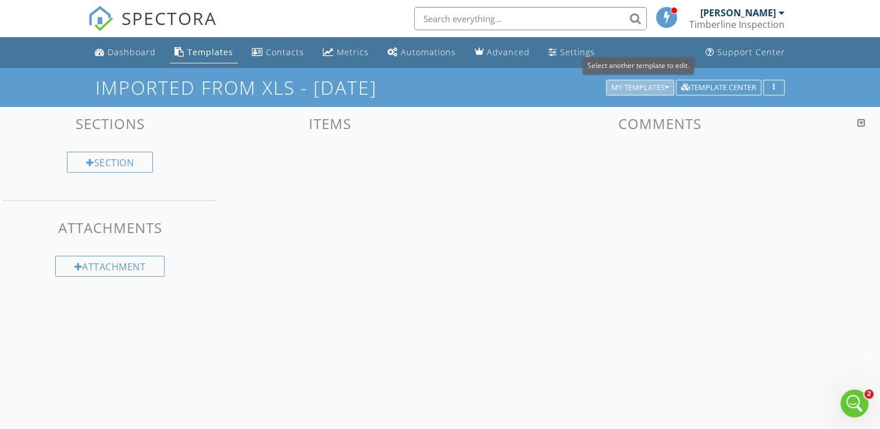
click at [633, 88] on div "My Templates" at bounding box center [640, 88] width 58 height 8
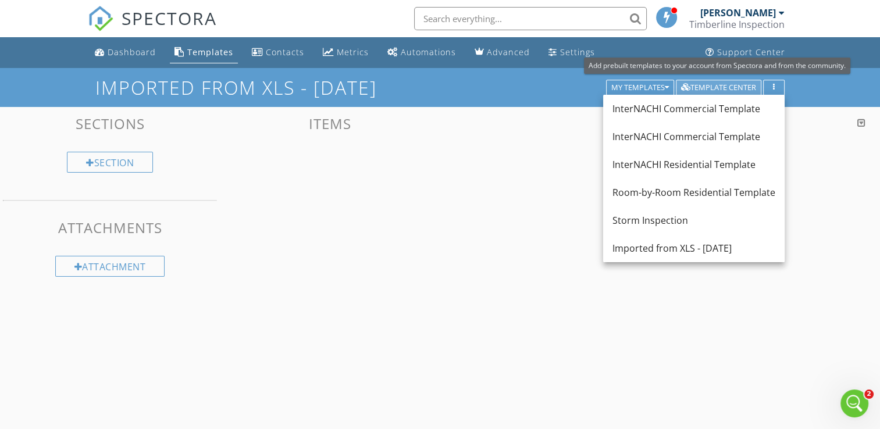
click at [726, 84] on div "Template Center" at bounding box center [718, 88] width 75 height 8
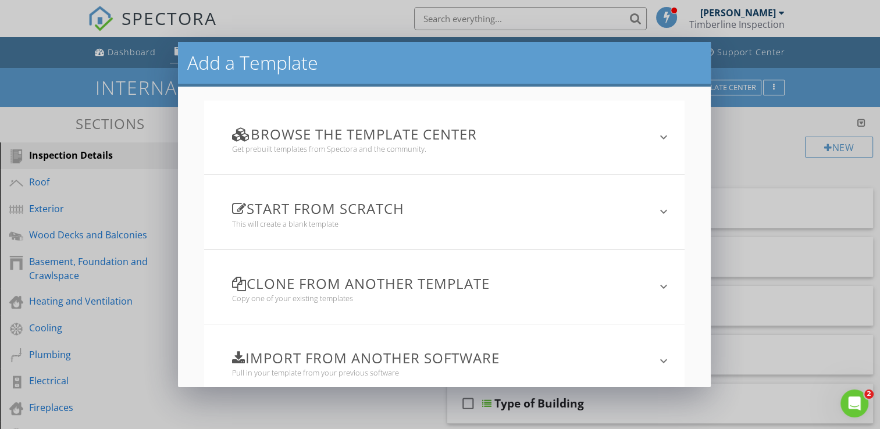
click at [777, 162] on div "Add a Template Browse the Template Center Get prebuilt templates from Spectora …" at bounding box center [440, 214] width 880 height 429
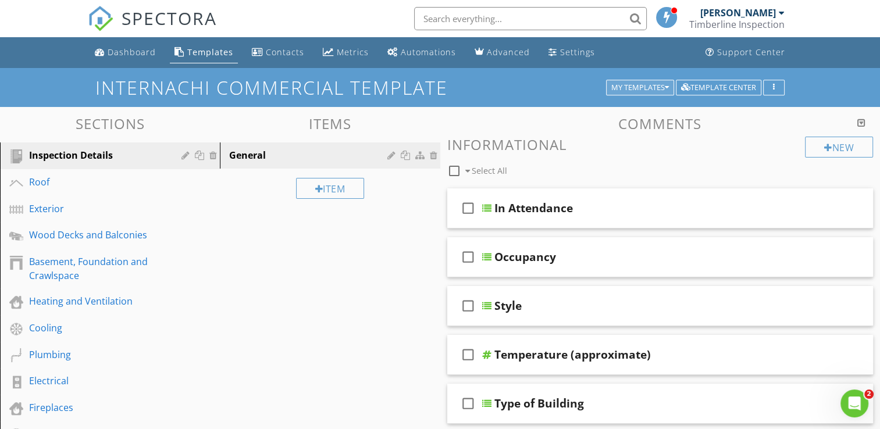
click at [660, 87] on div "My Templates" at bounding box center [640, 88] width 58 height 8
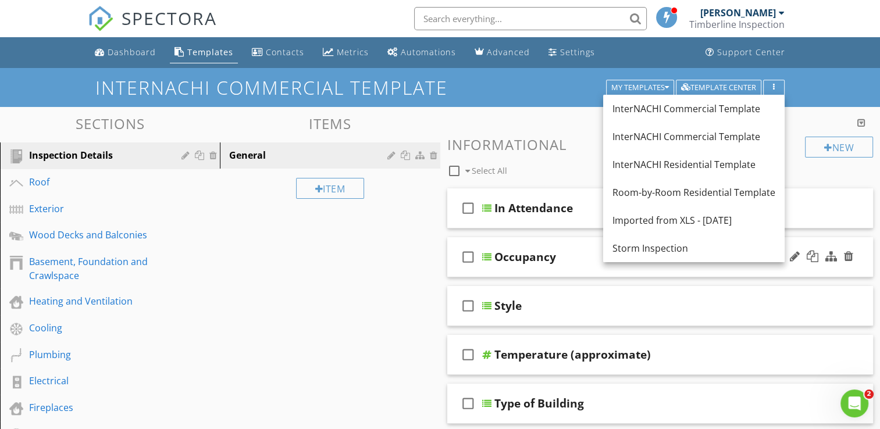
click at [684, 257] on link "Storm Inspection" at bounding box center [693, 248] width 181 height 28
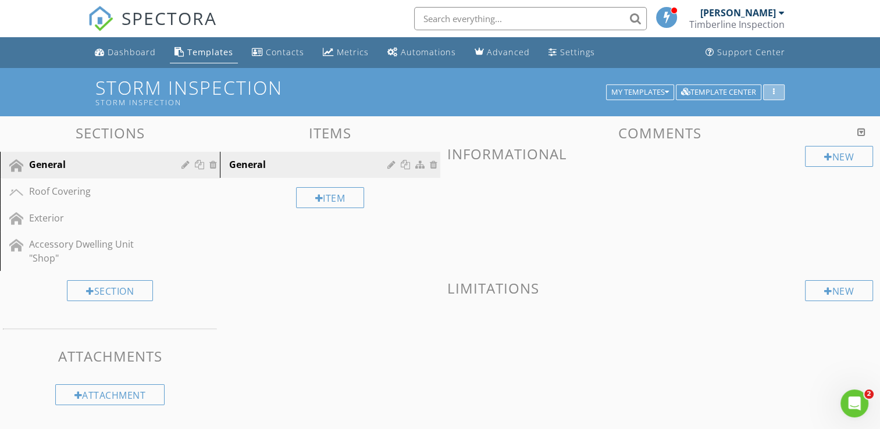
click at [778, 93] on div "button" at bounding box center [773, 92] width 11 height 8
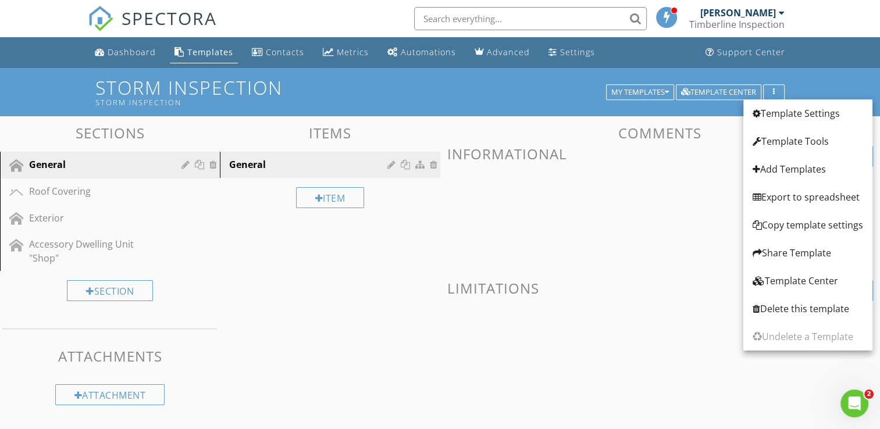
click at [691, 203] on span at bounding box center [660, 214] width 426 height 58
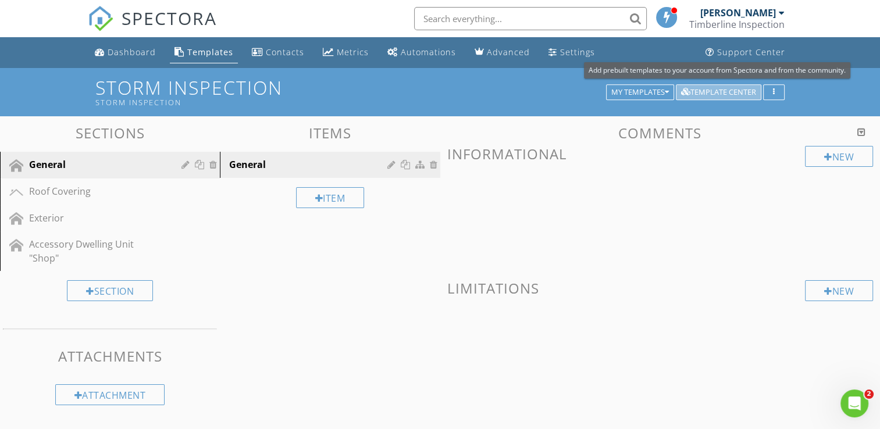
click at [723, 91] on div "Template Center" at bounding box center [718, 92] width 75 height 8
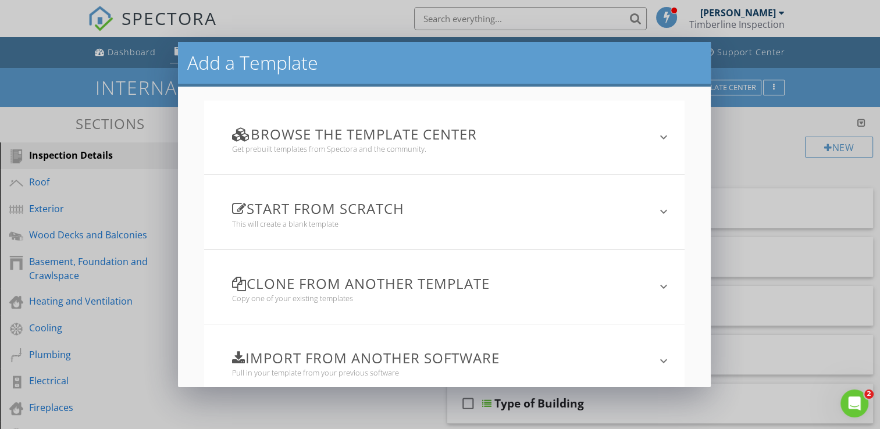
click at [45, 111] on div "Add a Template Browse the Template Center Get prebuilt templates from Spectora …" at bounding box center [440, 214] width 880 height 429
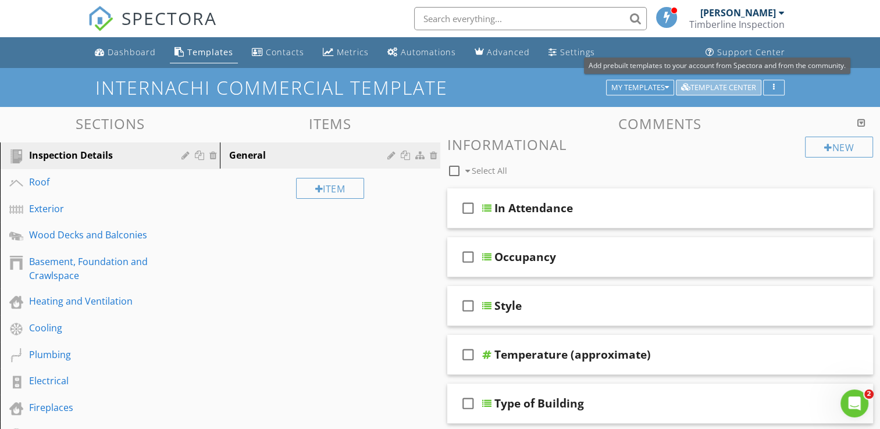
click at [707, 88] on div "Template Center" at bounding box center [718, 88] width 75 height 8
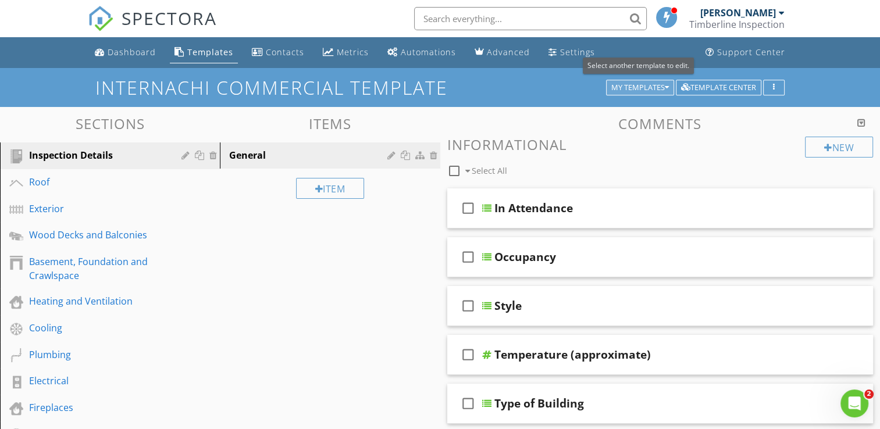
click at [647, 80] on button "My Templates" at bounding box center [640, 88] width 68 height 16
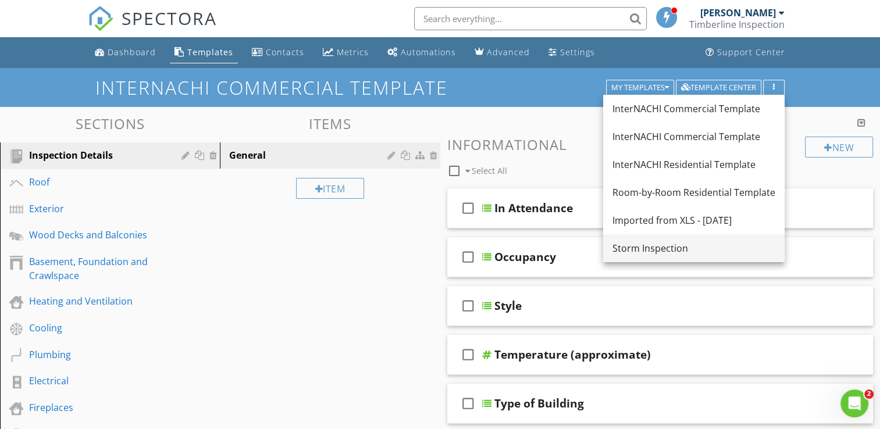
click at [649, 250] on div "Storm Inspection" at bounding box center [693, 248] width 163 height 14
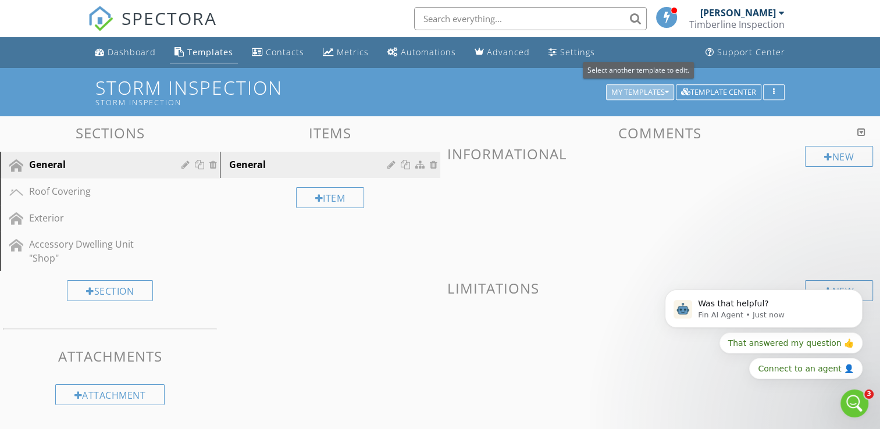
click at [649, 91] on div "My Templates" at bounding box center [640, 92] width 58 height 8
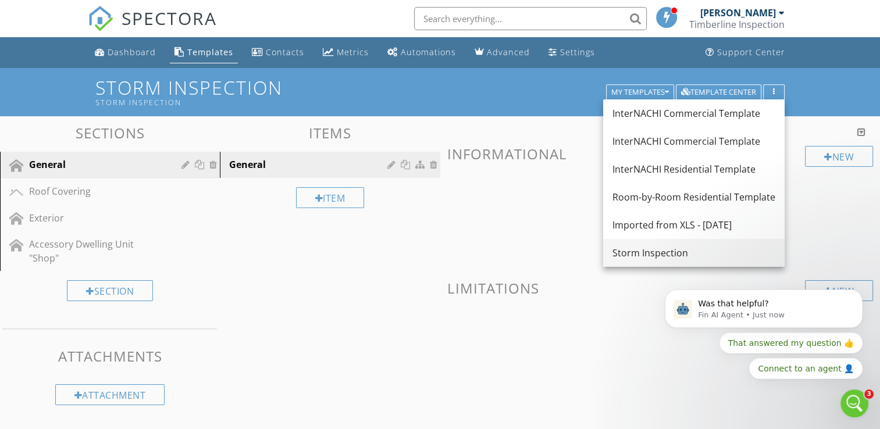
click at [665, 248] on div "Storm Inspection" at bounding box center [693, 253] width 163 height 14
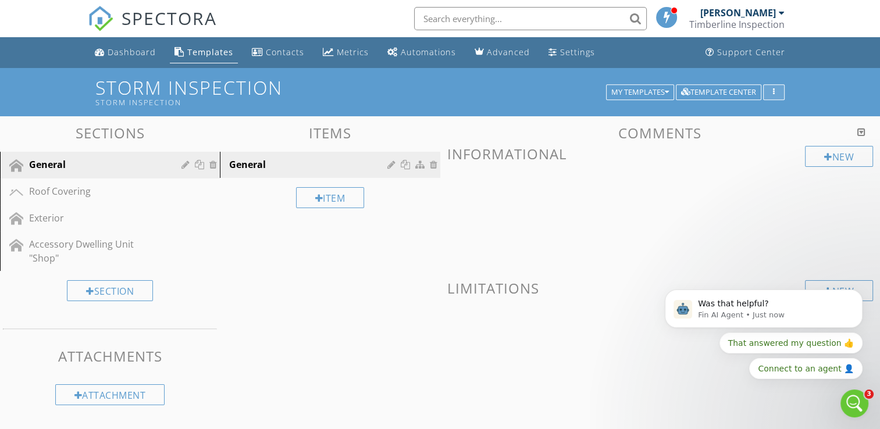
click at [772, 92] on div "button" at bounding box center [773, 92] width 11 height 8
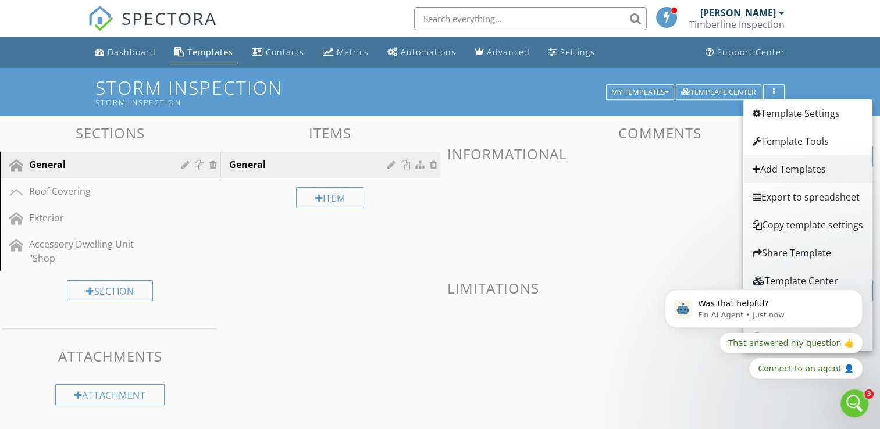
click at [779, 162] on div "Add Templates" at bounding box center [807, 169] width 110 height 14
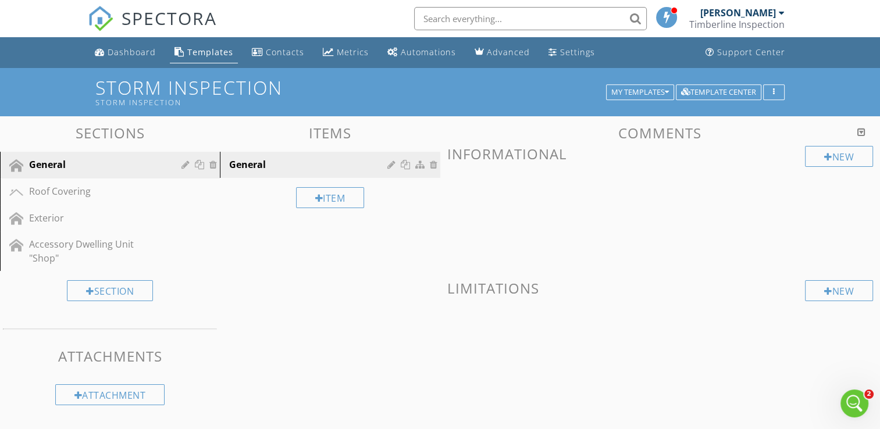
click at [746, 164] on div at bounding box center [440, 214] width 880 height 429
click at [779, 93] on button "button" at bounding box center [774, 92] width 22 height 16
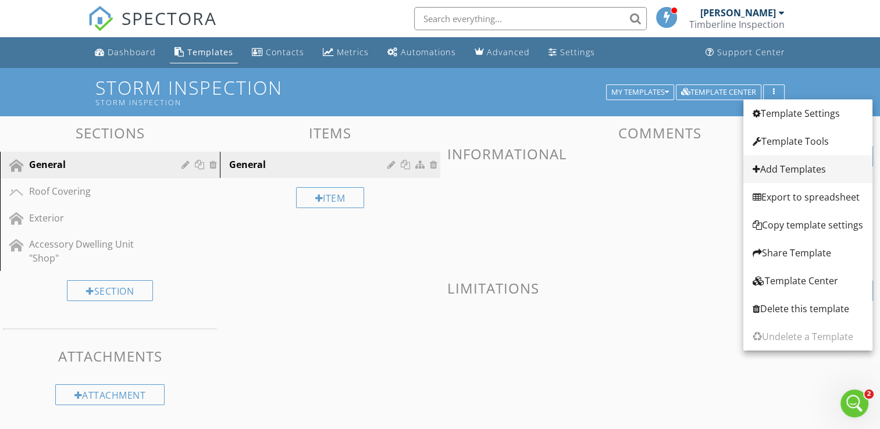
click at [779, 169] on div "Add Templates" at bounding box center [807, 169] width 110 height 14
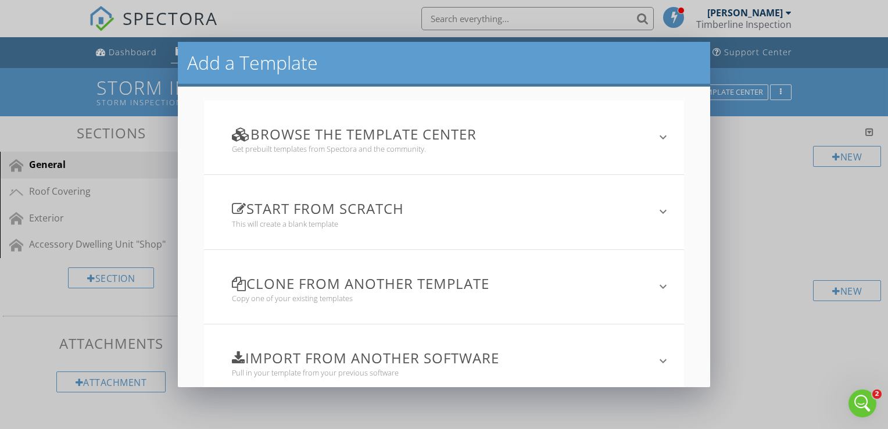
click at [658, 285] on icon "keyboard_arrow_down" at bounding box center [663, 287] width 14 height 14
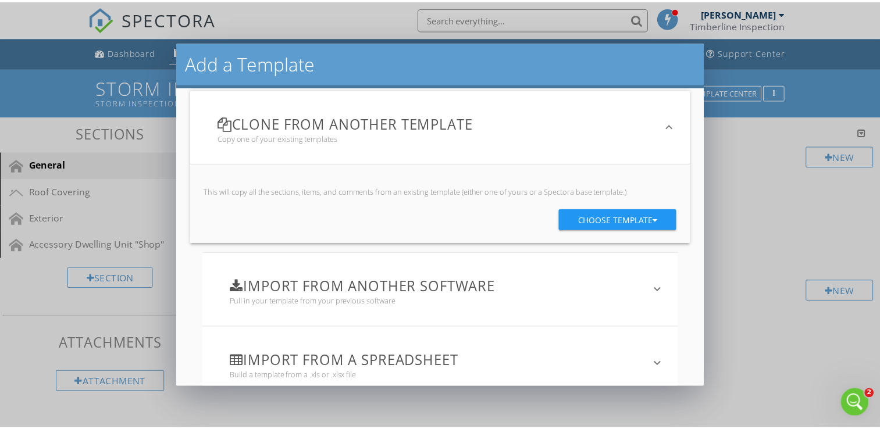
scroll to position [181, 0]
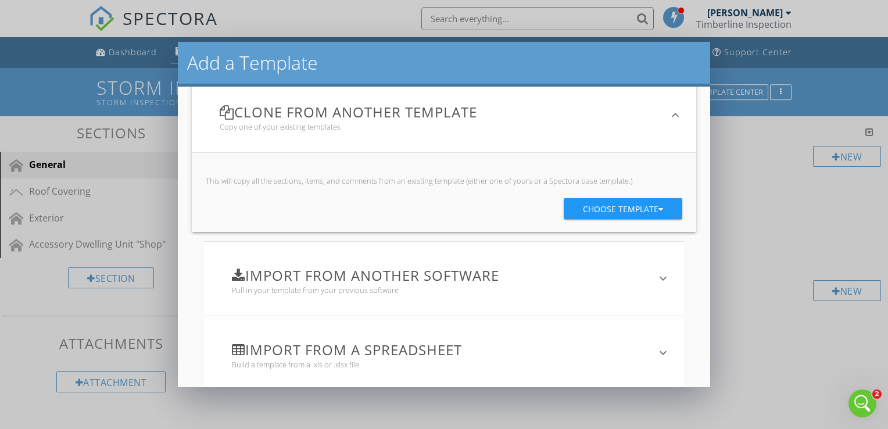
click at [638, 215] on div "Choose template" at bounding box center [623, 209] width 80 height 21
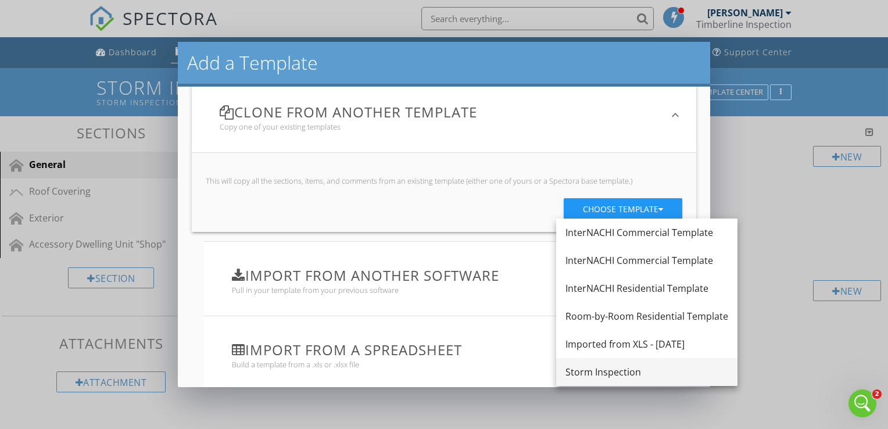
click at [604, 372] on div "Storm Inspection" at bounding box center [647, 372] width 163 height 14
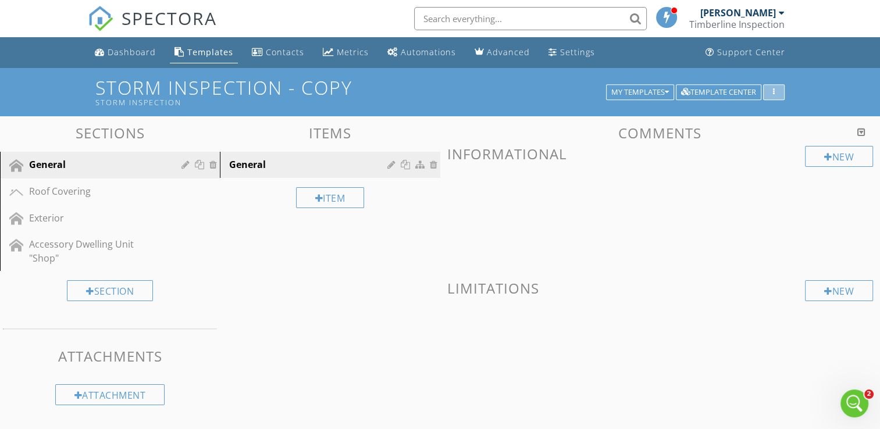
click at [774, 91] on div "button" at bounding box center [773, 92] width 11 height 8
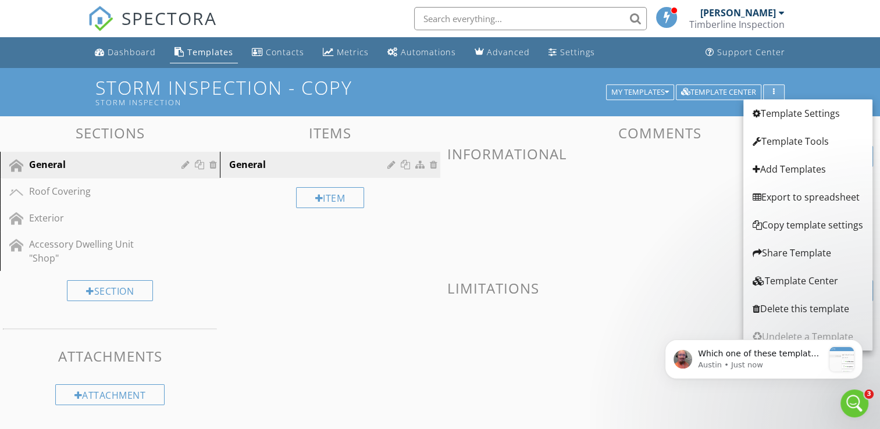
scroll to position [0, 0]
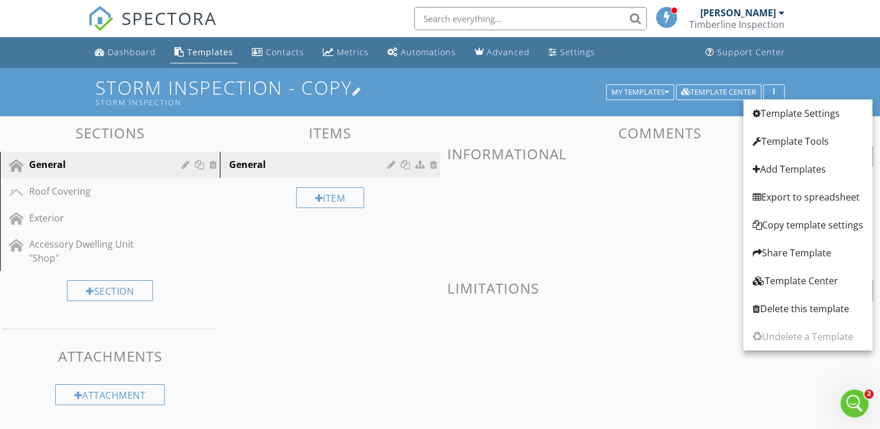
click at [635, 101] on h1 "Storm Inspection - Copy Storm inspection" at bounding box center [439, 92] width 689 height 30
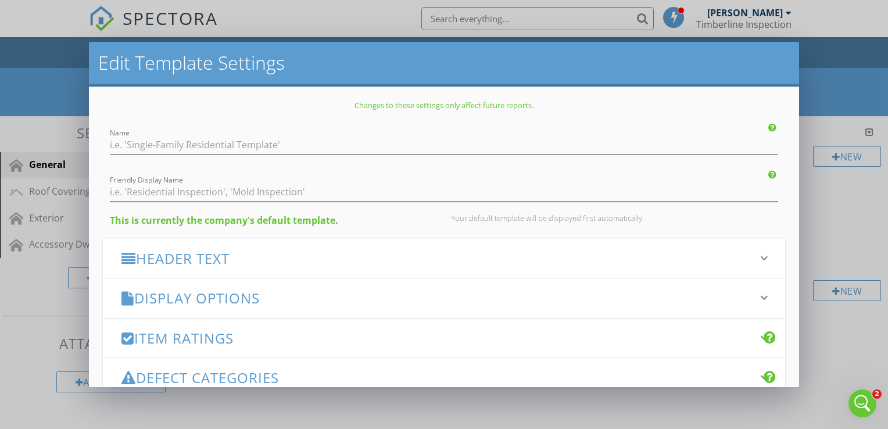
type input "Storm Inspection - Copy"
type input "Storm inspection"
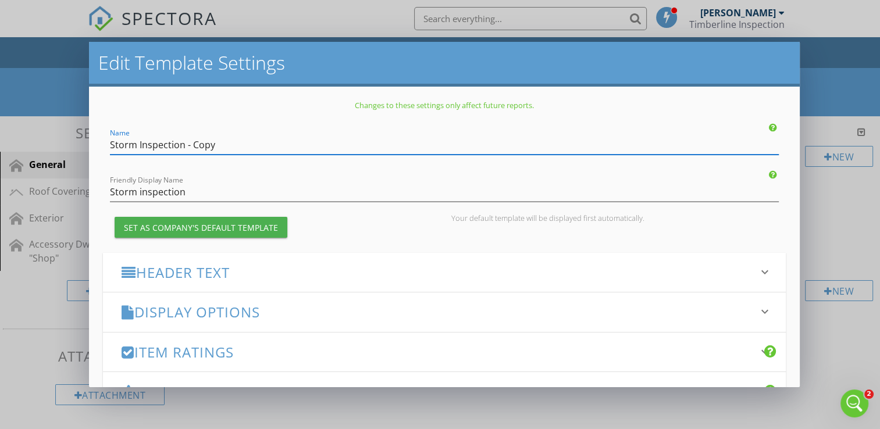
click at [870, 55] on div "Edit Template Settings Changes to these settings only affect future reports. Na…" at bounding box center [440, 214] width 880 height 429
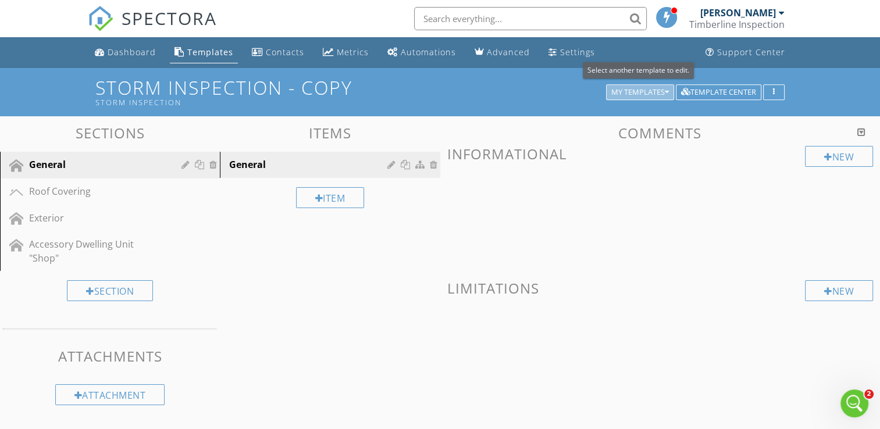
click at [665, 92] on icon "button" at bounding box center [667, 92] width 4 height 8
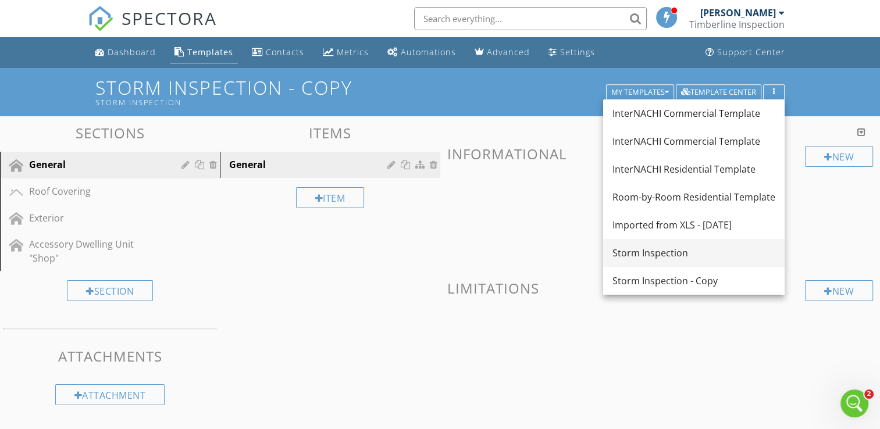
click at [654, 252] on div "Storm Inspection" at bounding box center [693, 253] width 163 height 14
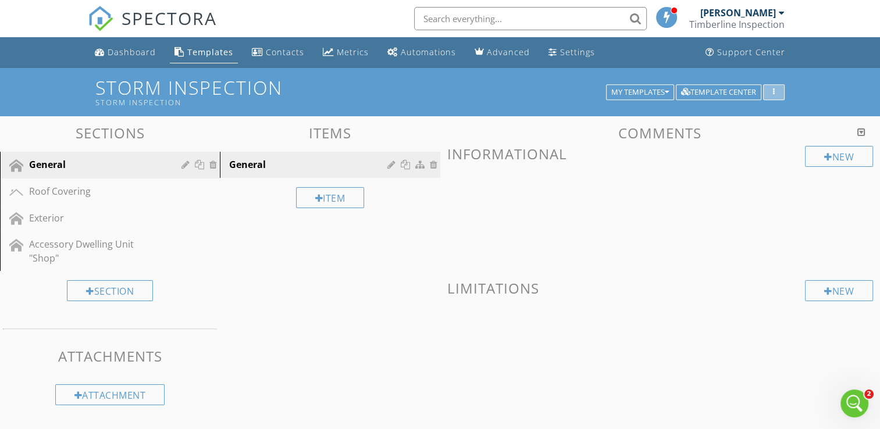
click at [779, 94] on button "button" at bounding box center [774, 92] width 22 height 16
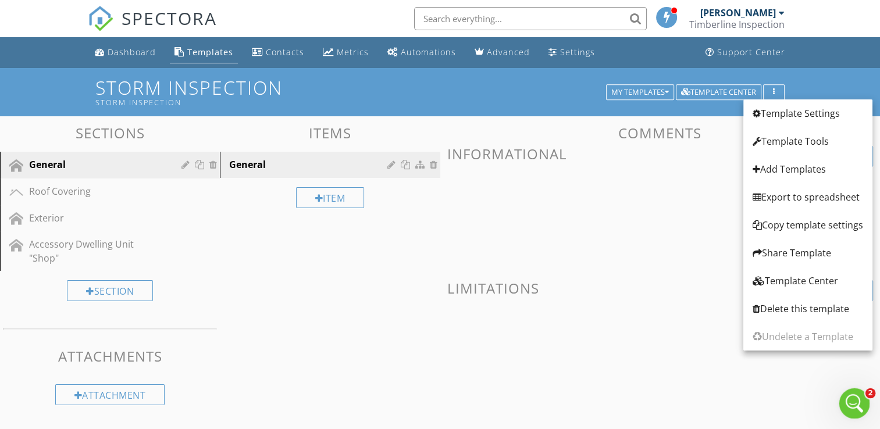
click at [857, 394] on div "Open Intercom Messenger" at bounding box center [852, 402] width 38 height 38
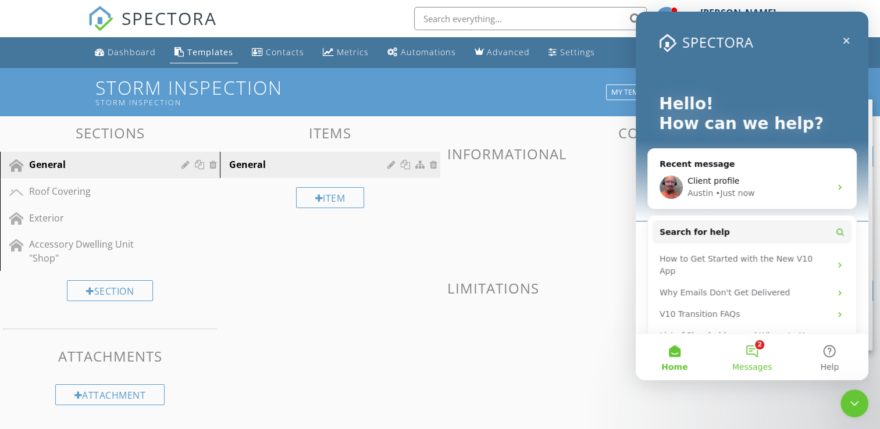
click at [736, 363] on span "Messages" at bounding box center [752, 367] width 40 height 8
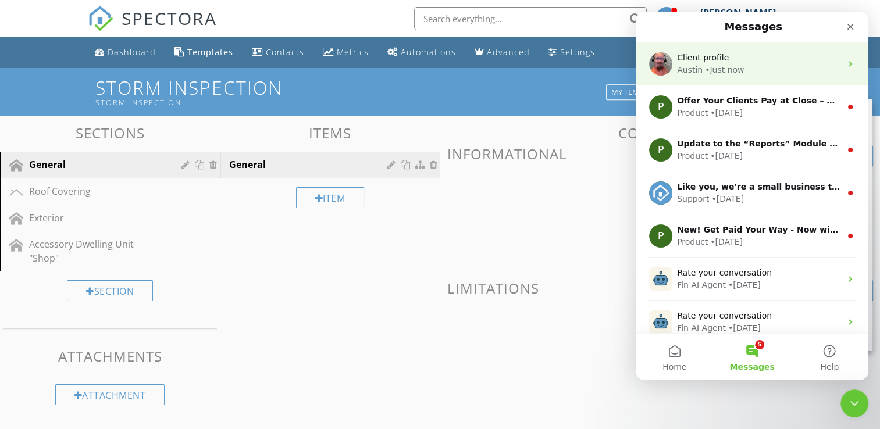
click at [699, 51] on div "Client profile Austin • Just now" at bounding box center [751, 63] width 233 height 43
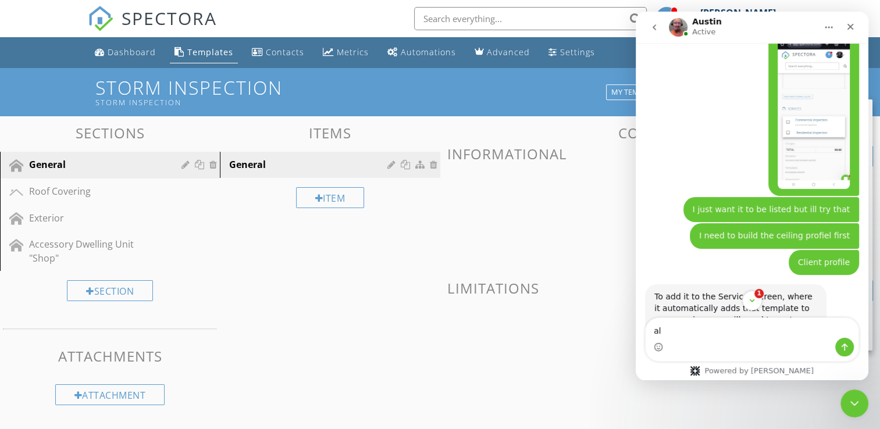
scroll to position [2058, 0]
type textarea "a"
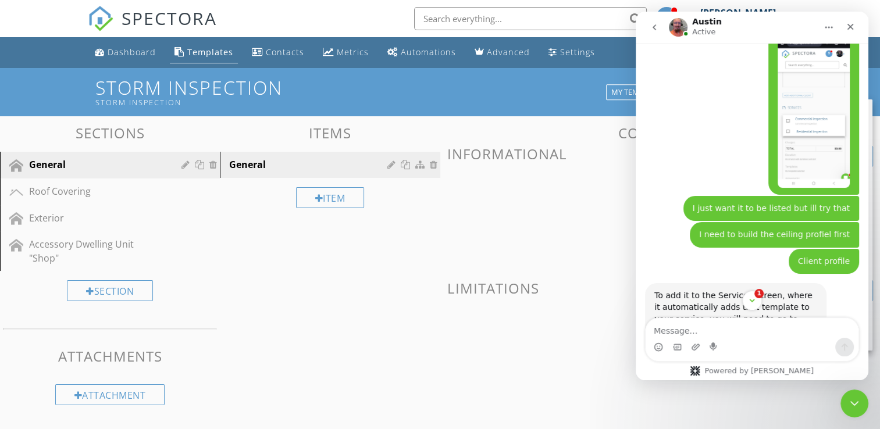
type textarea "y"
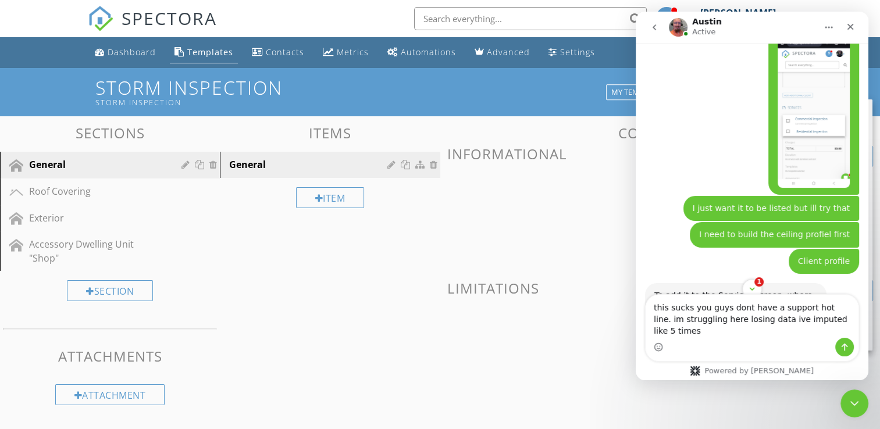
click at [823, 334] on textarea "this sucks you guys dont have a support hot line. im struggling here losing dat…" at bounding box center [751, 316] width 213 height 43
type textarea "this sucks you guys dont have a support hot line. im struggling here losing dat…"
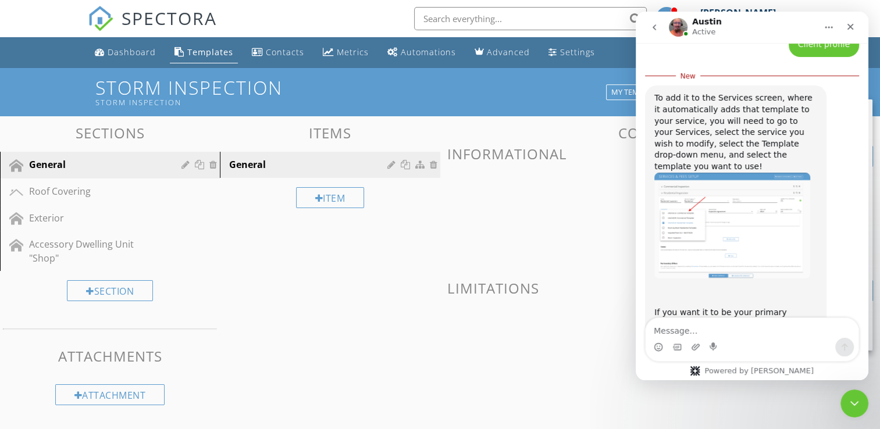
scroll to position [2324, 0]
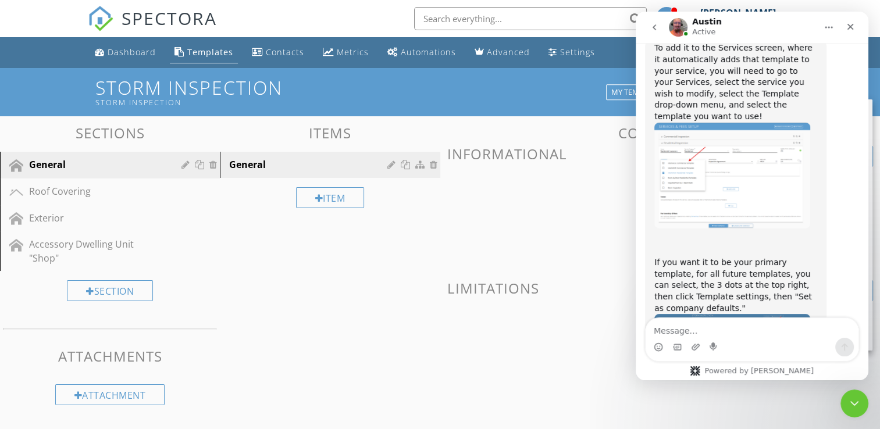
click at [741, 123] on img "Austin says…" at bounding box center [732, 176] width 156 height 106
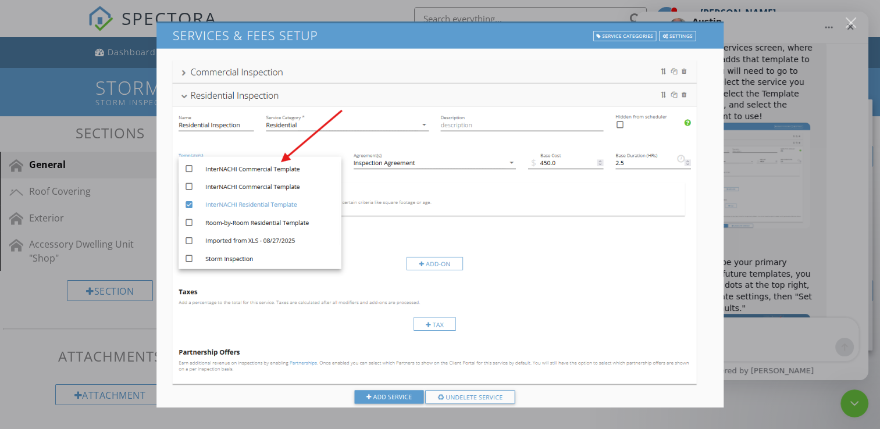
click at [815, 227] on div "Intercom messenger" at bounding box center [440, 214] width 880 height 429
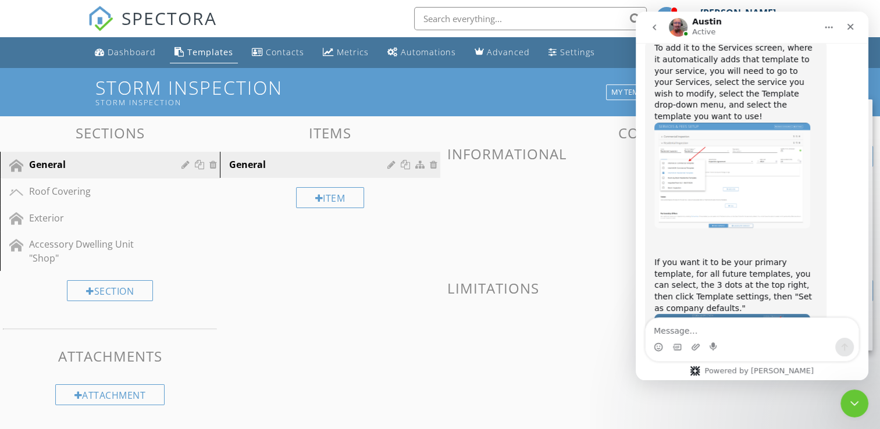
scroll to position [2323, 0]
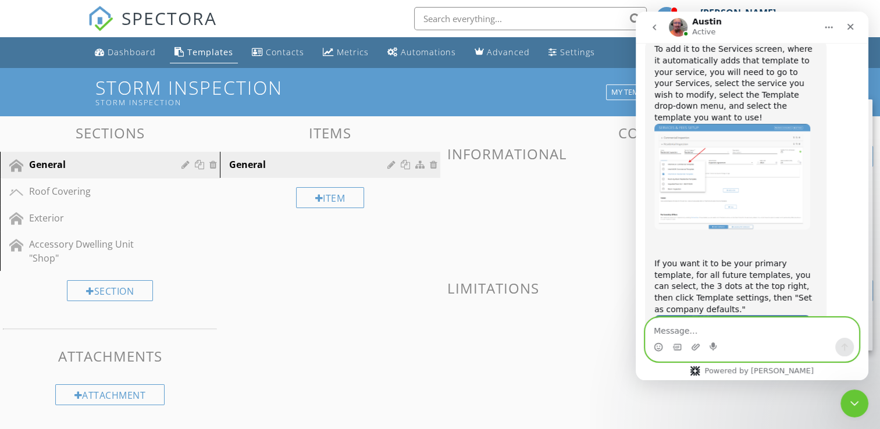
click at [705, 324] on textarea "Message…" at bounding box center [751, 328] width 213 height 20
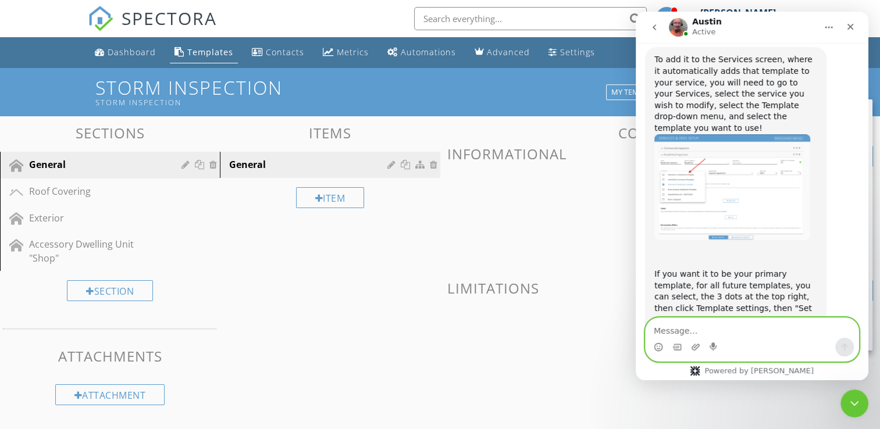
scroll to position [2324, 0]
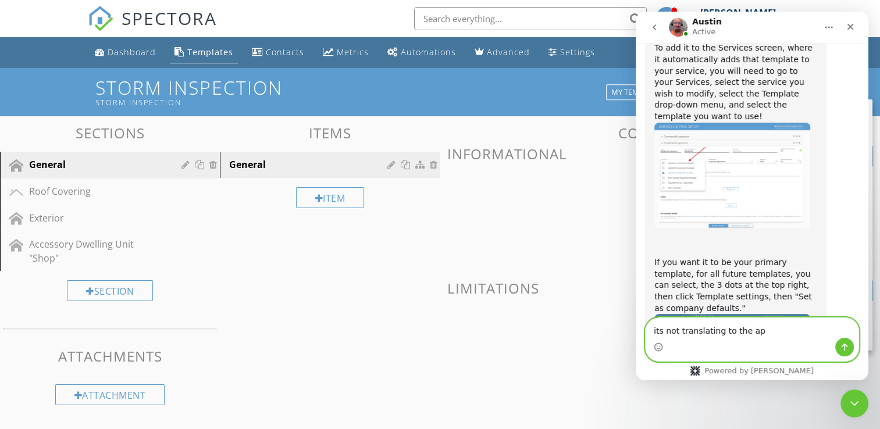
type textarea "its not translating to the app"
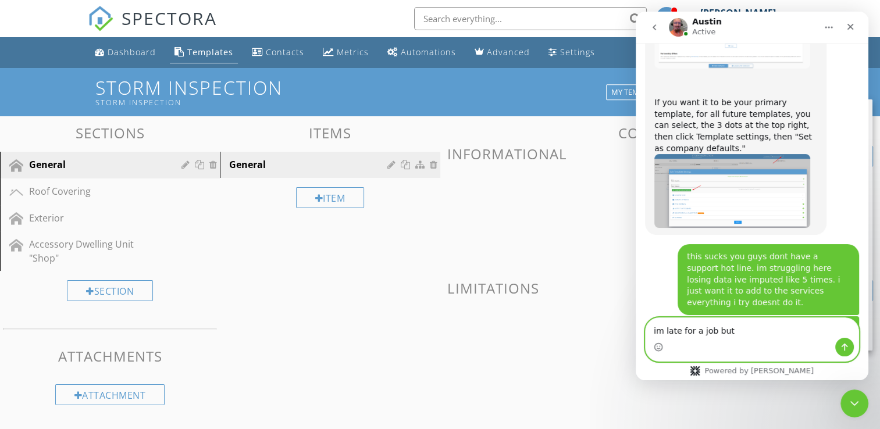
scroll to position [2510, 0]
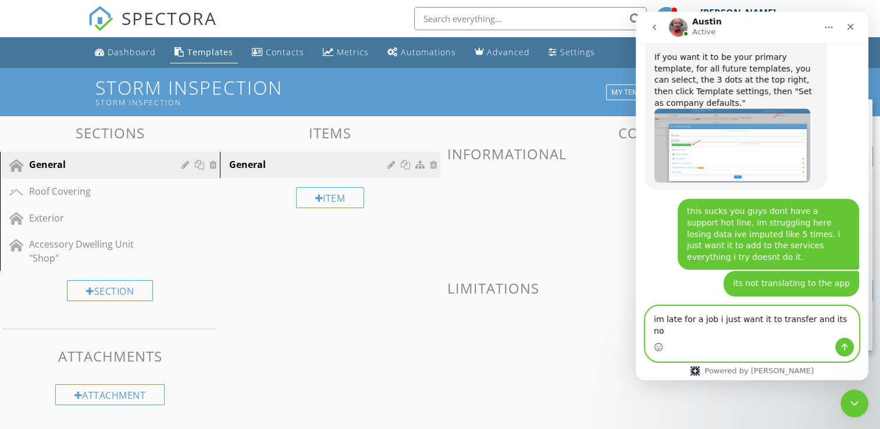
type textarea "im late for a job i just want it to transfer and its not"
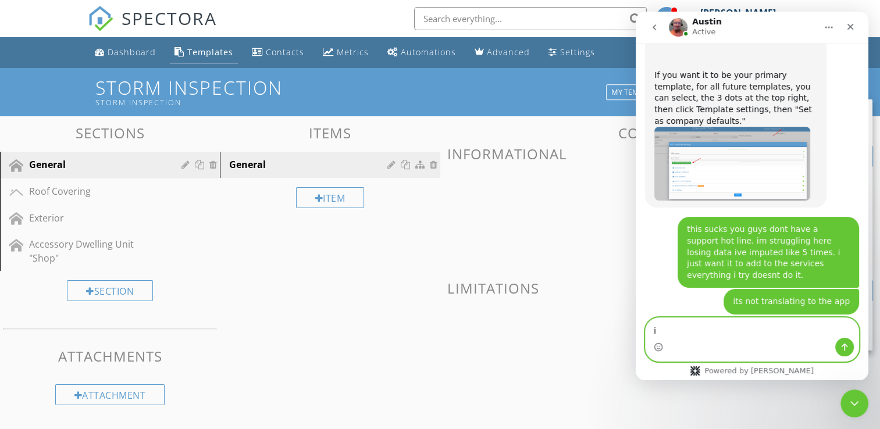
scroll to position [2537, 0]
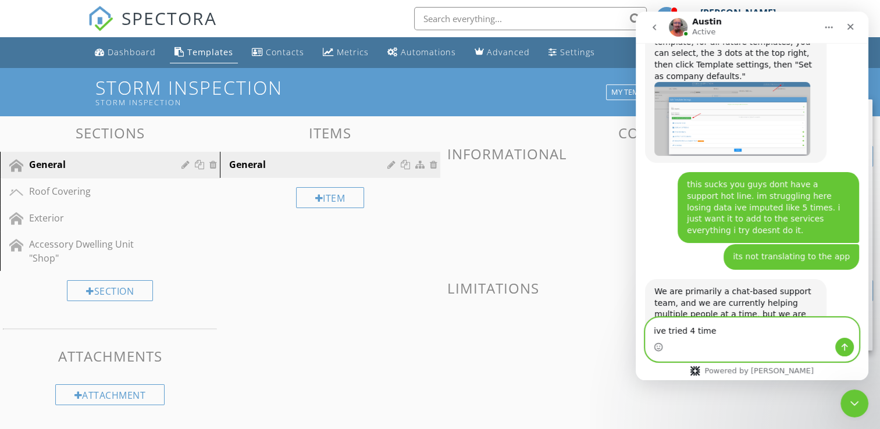
type textarea "ive tried 4 times"
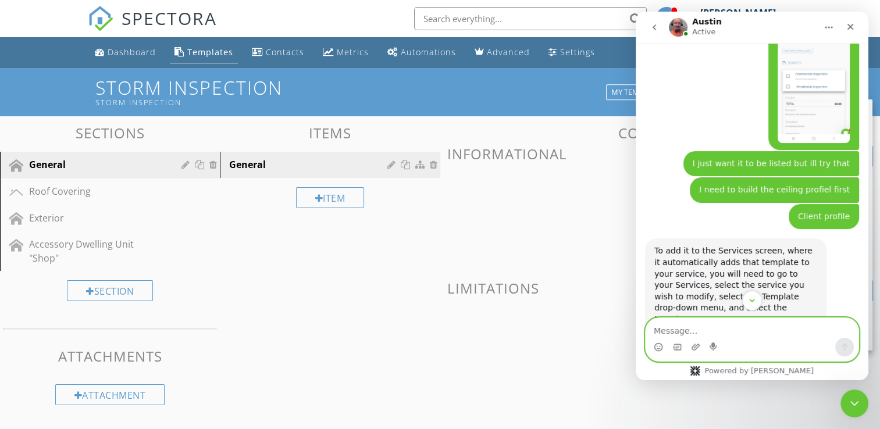
scroll to position [2102, 0]
click at [536, 213] on span at bounding box center [660, 214] width 426 height 58
click at [488, 112] on div "Storm Inspection Storm inspection My Templates Template Center" at bounding box center [440, 92] width 880 height 48
click at [133, 47] on div "Dashboard" at bounding box center [132, 52] width 48 height 11
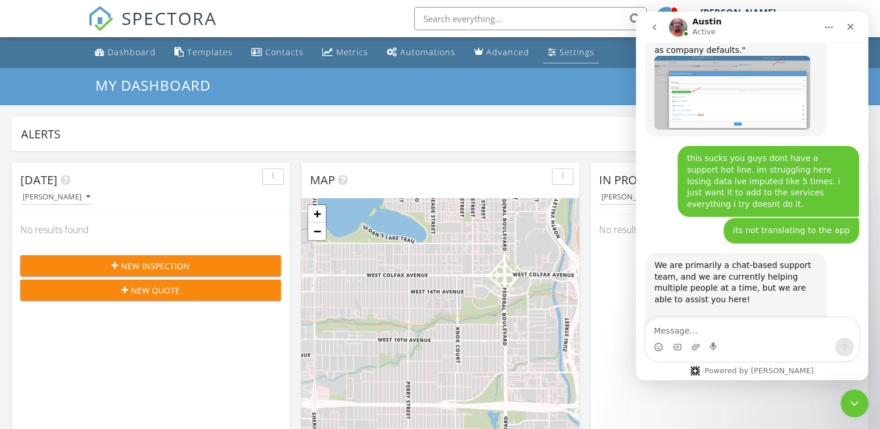
click at [564, 49] on div "Settings" at bounding box center [576, 52] width 35 height 11
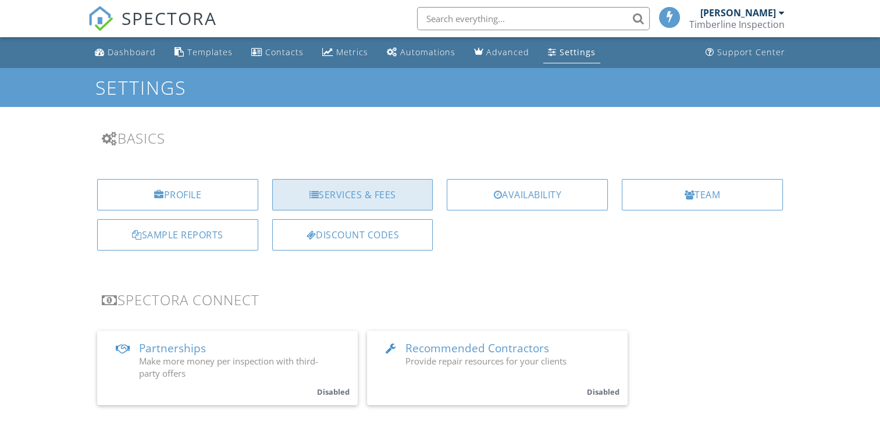
click at [377, 197] on div "Services & Fees" at bounding box center [352, 194] width 161 height 31
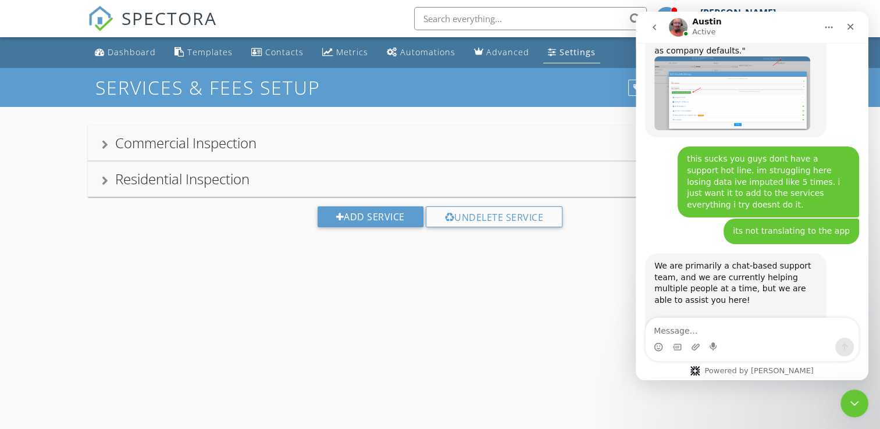
scroll to position [2563, 0]
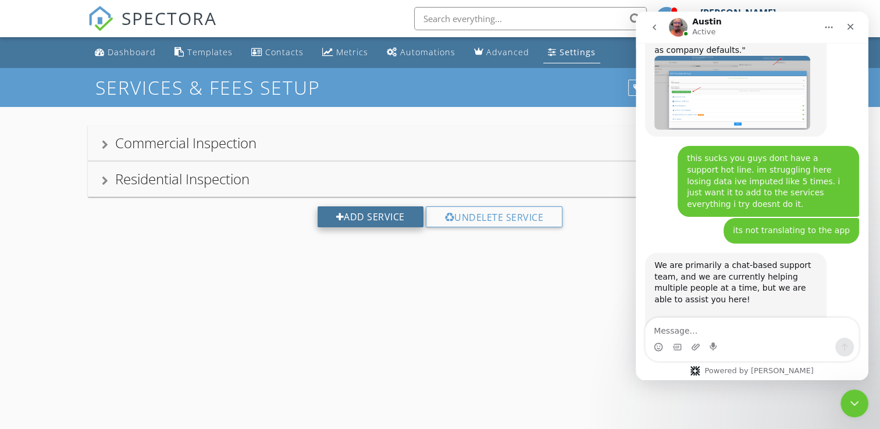
click at [358, 212] on div "Add Service" at bounding box center [370, 216] width 106 height 21
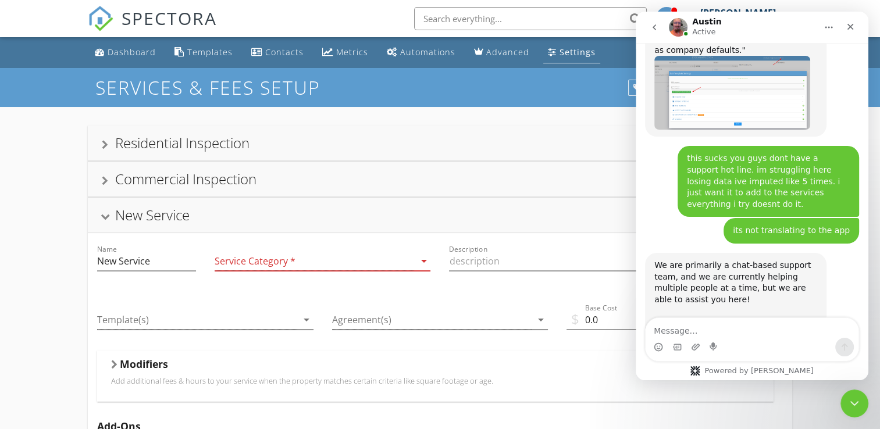
click at [417, 268] on div "Service Category * arrow_drop_down" at bounding box center [323, 261] width 216 height 19
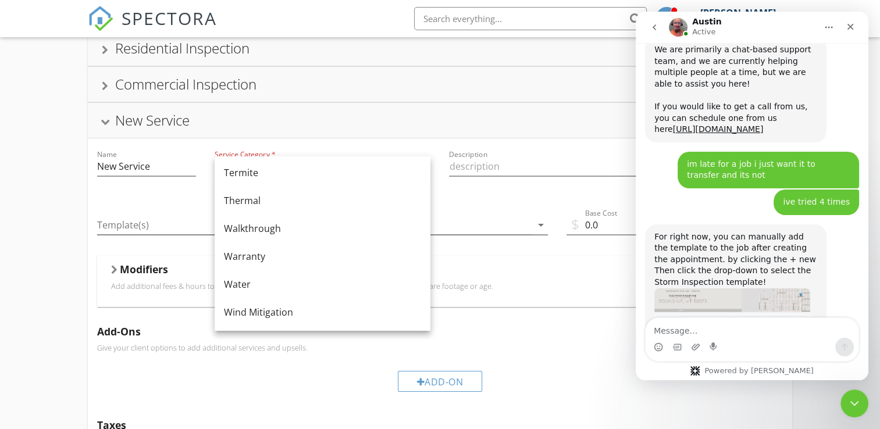
scroll to position [2800, 0]
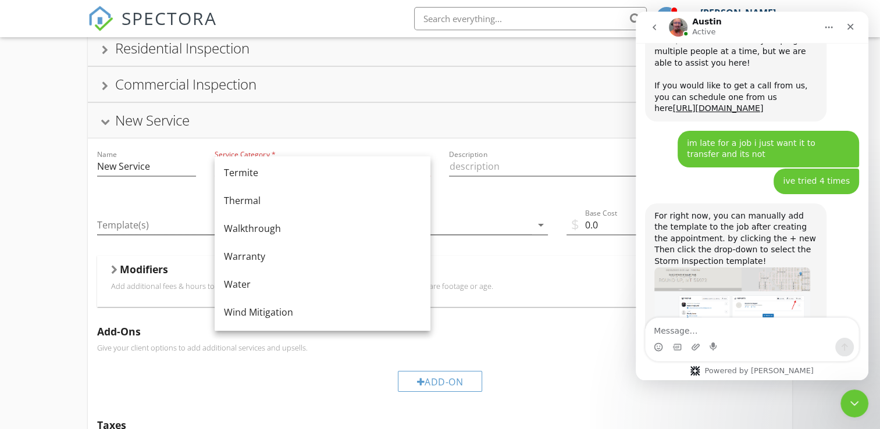
click at [600, 153] on div "Description" at bounding box center [557, 169] width 216 height 38
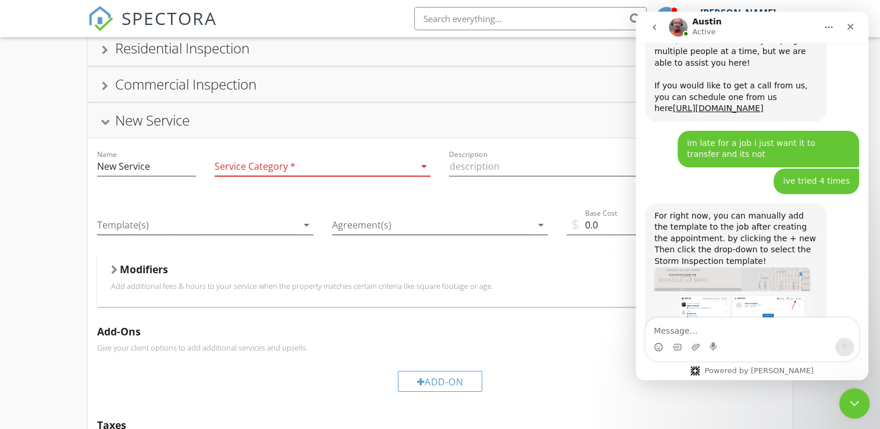
click at [855, 409] on div "Close Intercom Messenger" at bounding box center [852, 402] width 28 height 28
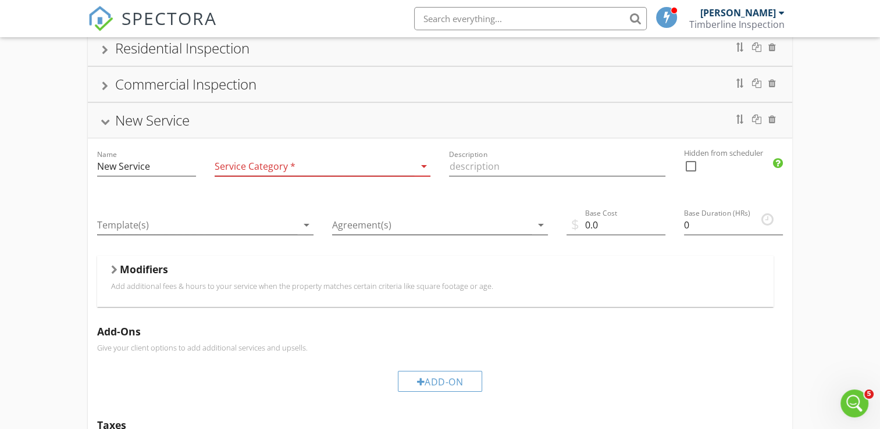
click at [423, 168] on icon "arrow_drop_down" at bounding box center [423, 166] width 14 height 14
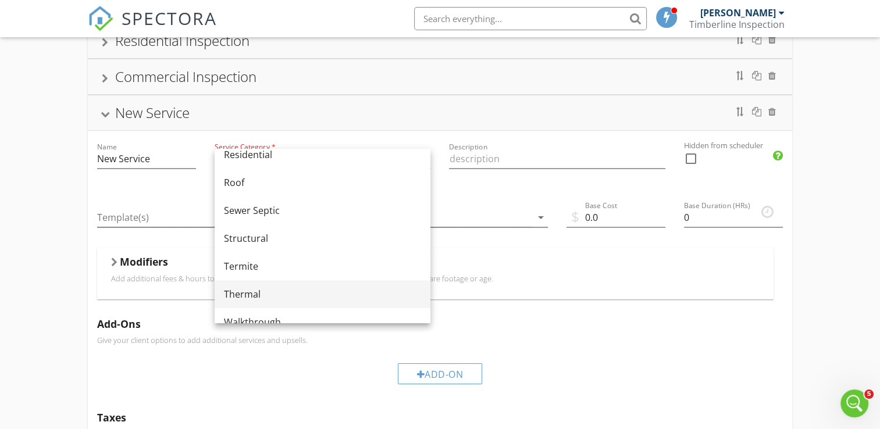
scroll to position [578, 0]
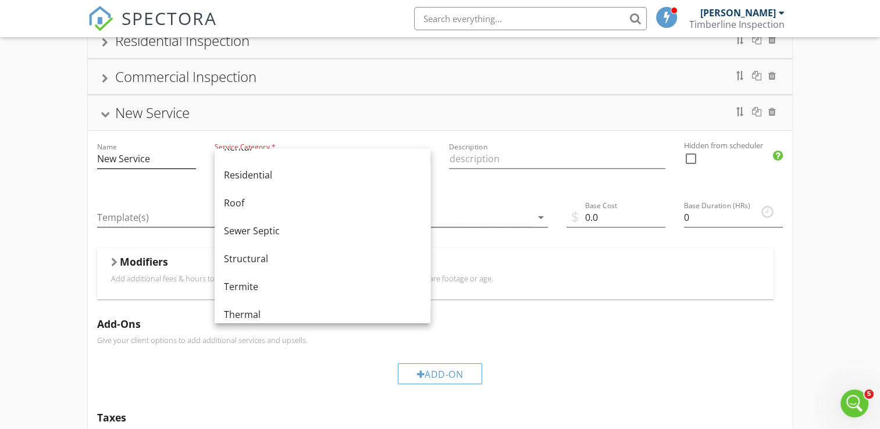
click at [191, 164] on div "Name New Service" at bounding box center [146, 160] width 117 height 59
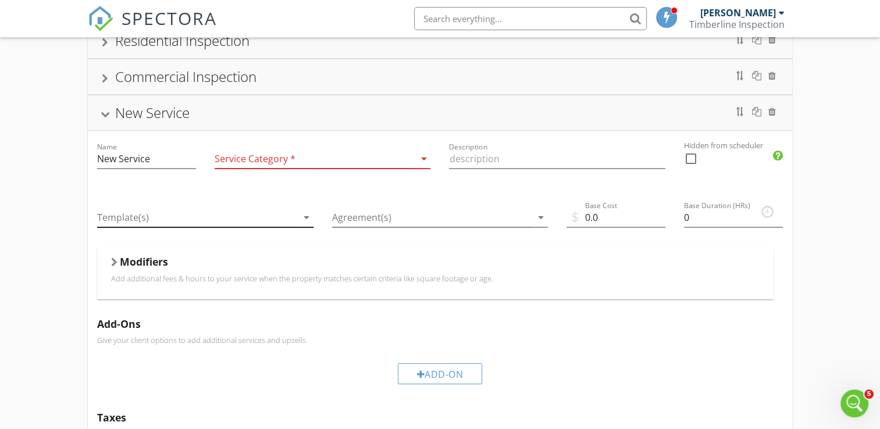
click at [299, 222] on icon "arrow_drop_down" at bounding box center [306, 217] width 14 height 14
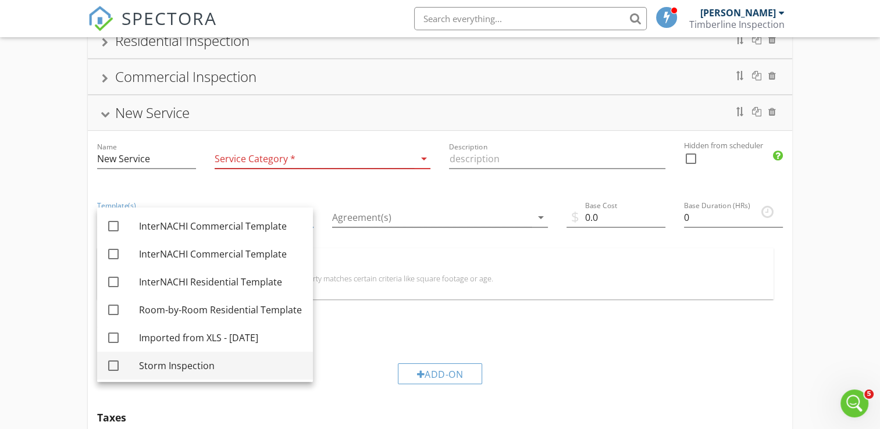
click at [192, 363] on div "Storm Inspection" at bounding box center [221, 366] width 165 height 14
checkbox input "true"
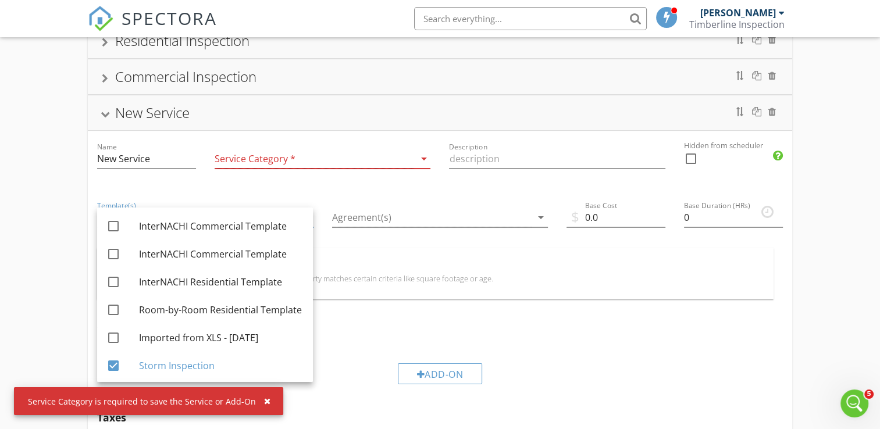
click at [31, 300] on div "Residential Inspection Commercial Inspection New Service Name New Service Servi…" at bounding box center [440, 316] width 880 height 623
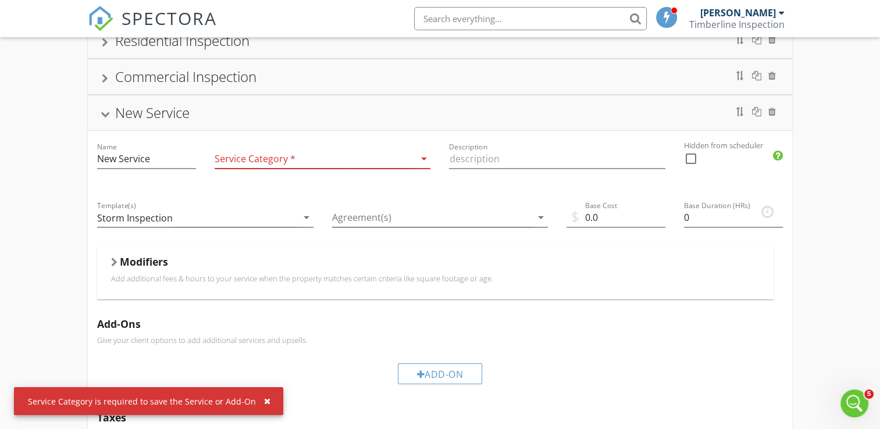
click at [421, 158] on icon "arrow_drop_down" at bounding box center [423, 159] width 14 height 14
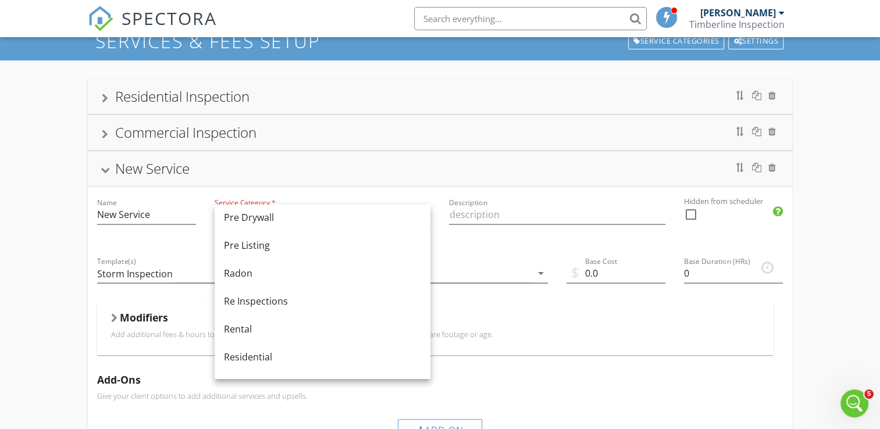
scroll to position [451, 0]
click at [178, 222] on input "New Service" at bounding box center [146, 214] width 99 height 19
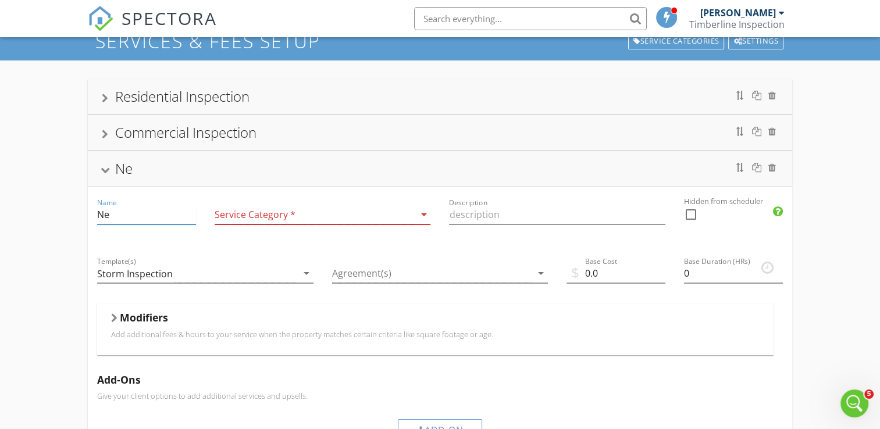
type input "N"
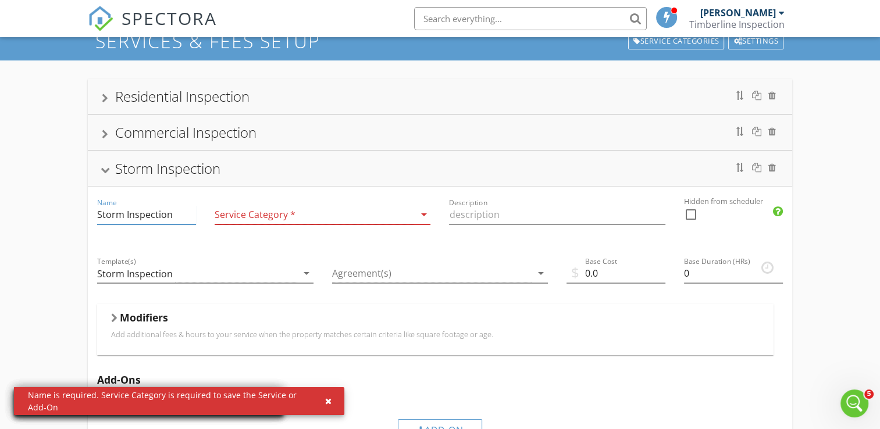
type input "Storm Inspection"
click at [421, 213] on icon "arrow_drop_down" at bounding box center [423, 215] width 14 height 14
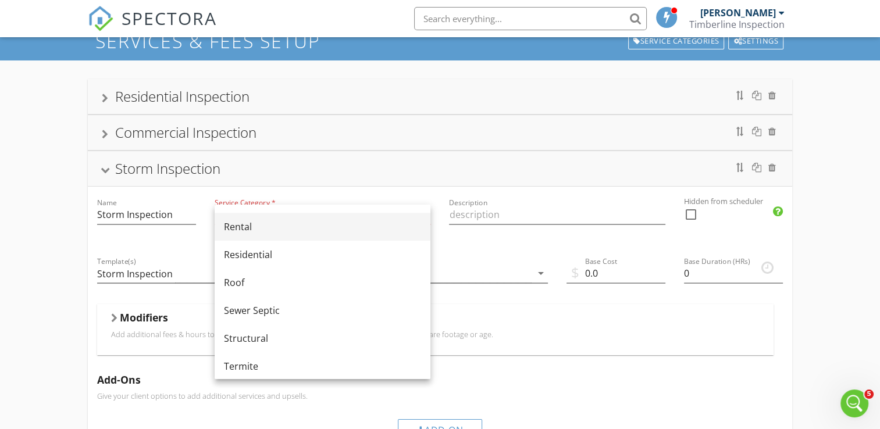
scroll to position [553, 0]
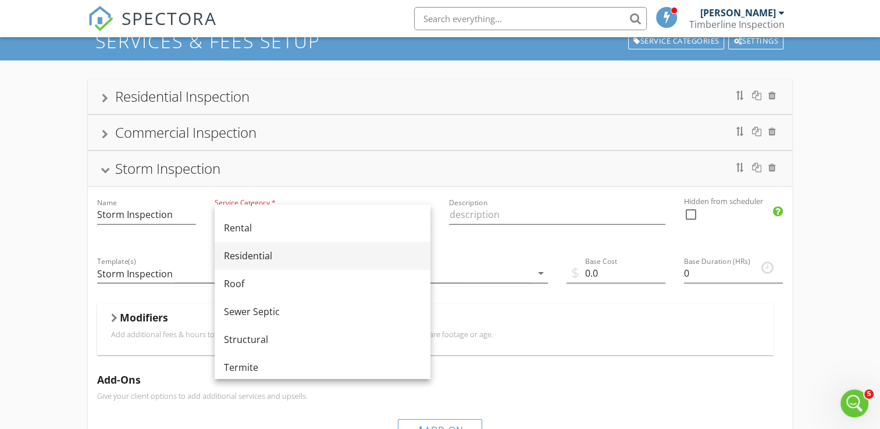
click at [305, 255] on div "Residential" at bounding box center [322, 256] width 197 height 14
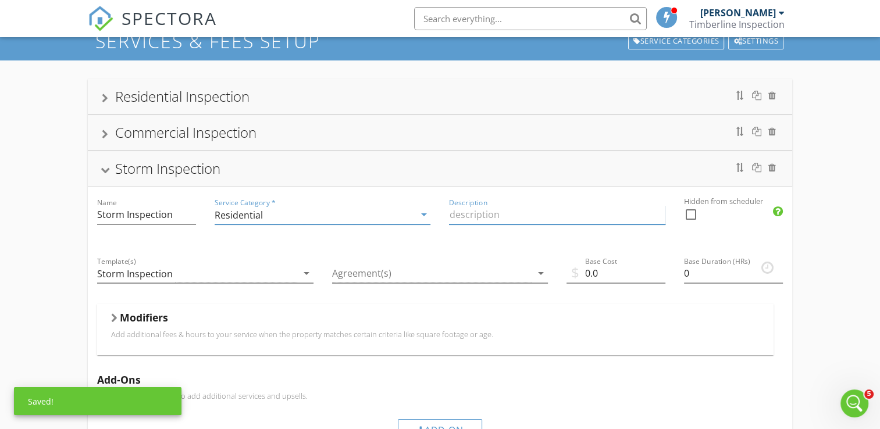
click at [542, 215] on input "Description" at bounding box center [557, 214] width 216 height 19
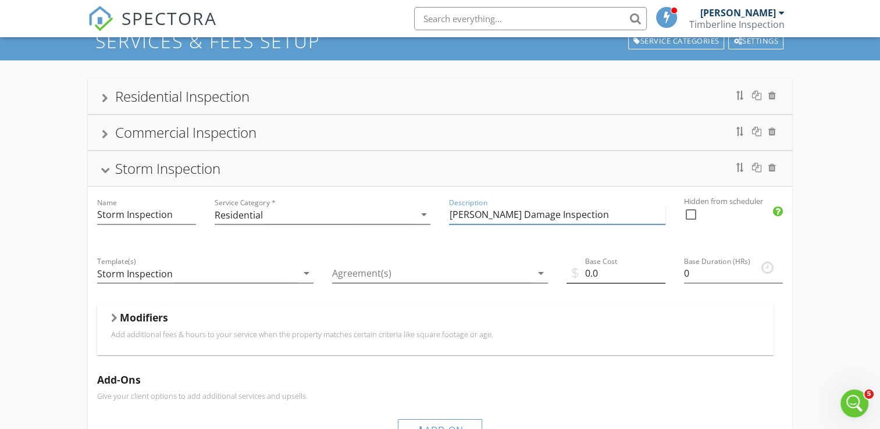
type input "[PERSON_NAME] Damage Inspection"
click at [588, 271] on input "0.0" at bounding box center [615, 273] width 99 height 19
type input "700.0"
click at [693, 267] on input "0" at bounding box center [733, 273] width 99 height 19
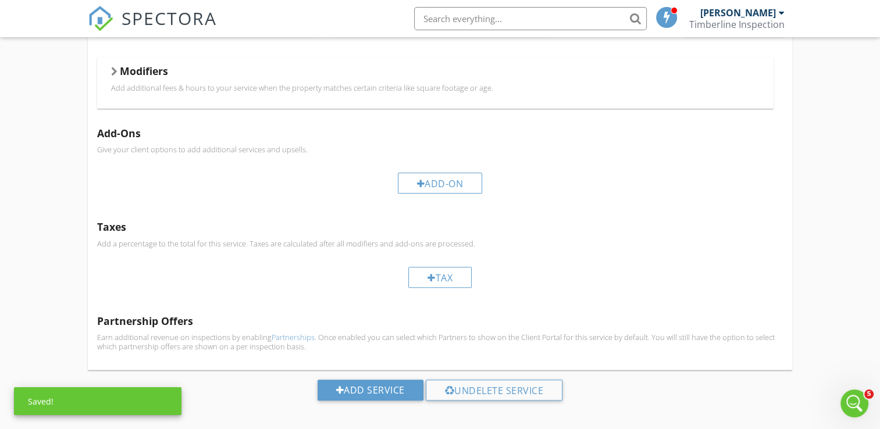
scroll to position [300, 0]
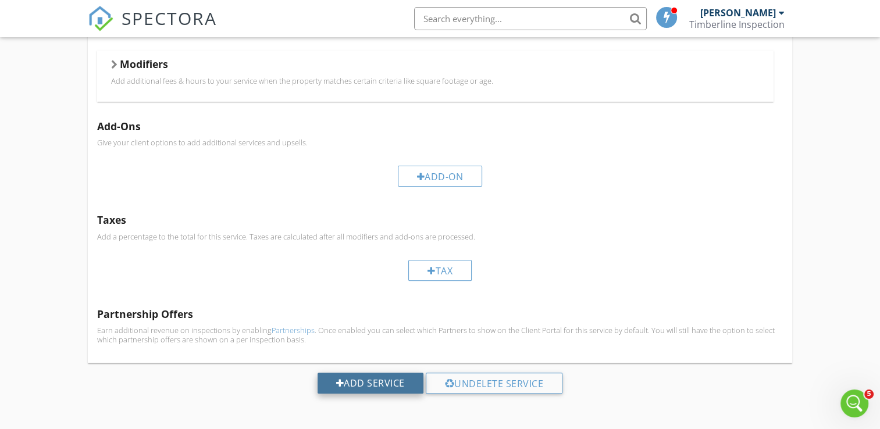
type input "2.25"
click at [390, 381] on div "Add Service" at bounding box center [370, 383] width 106 height 21
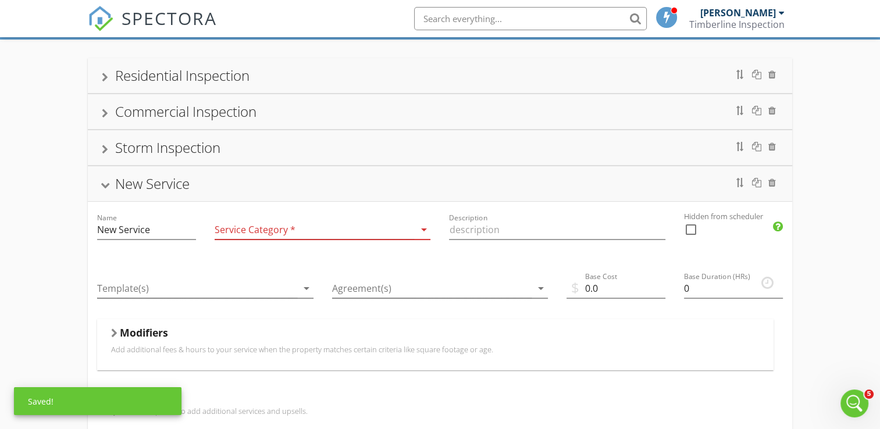
scroll to position [231, 0]
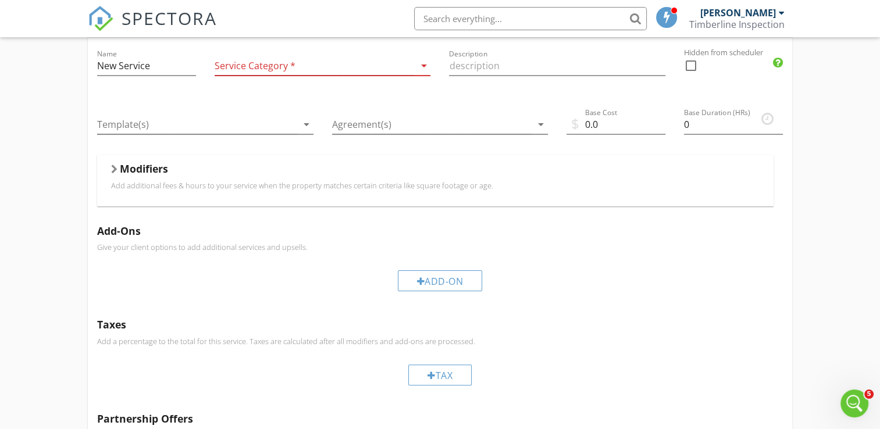
click at [416, 71] on div "arrow_drop_down" at bounding box center [422, 66] width 16 height 14
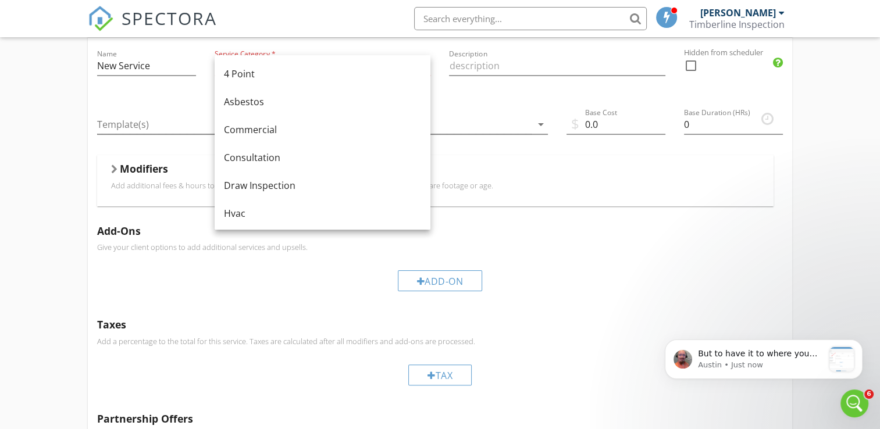
scroll to position [0, 0]
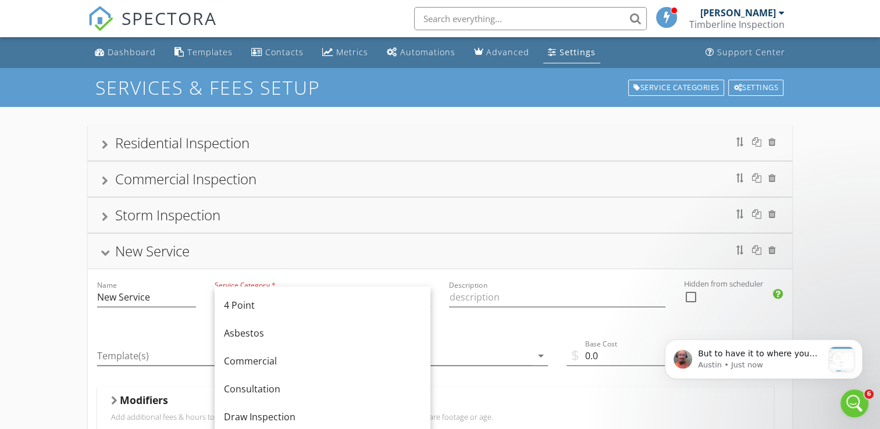
click at [776, 248] on div at bounding box center [752, 250] width 49 height 19
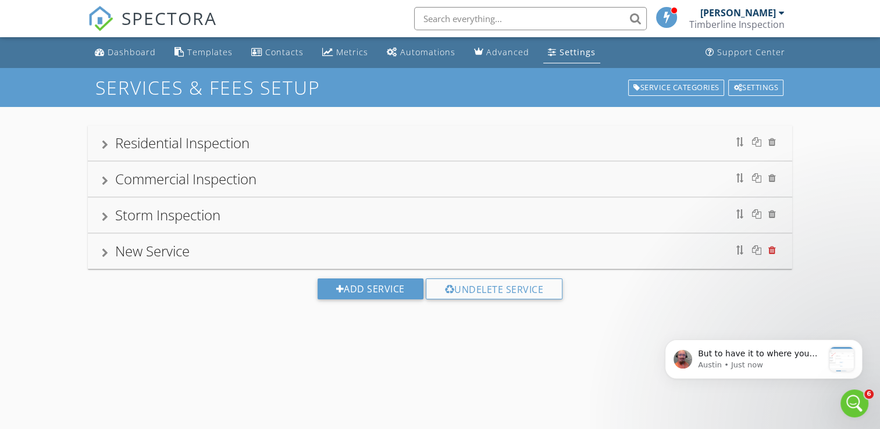
click at [771, 248] on div at bounding box center [772, 249] width 8 height 9
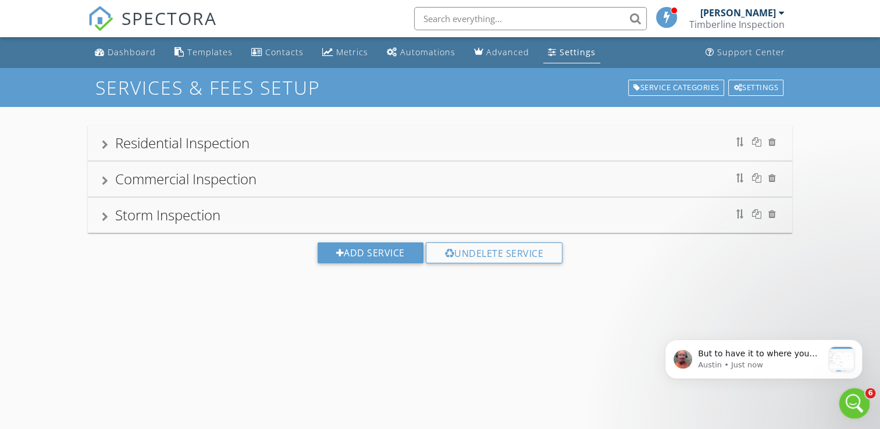
click at [862, 402] on div "Open Intercom Messenger" at bounding box center [852, 402] width 38 height 38
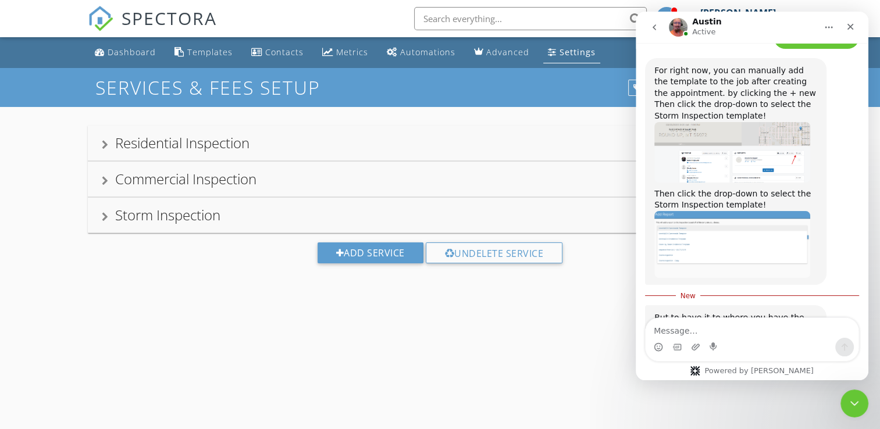
scroll to position [3012, 0]
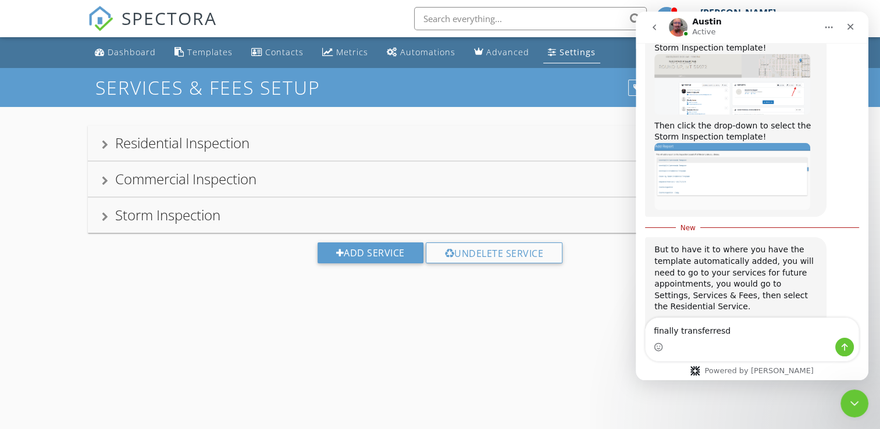
type textarea "finally transferresd"
click at [847, 349] on button "Send a message…" at bounding box center [844, 347] width 19 height 19
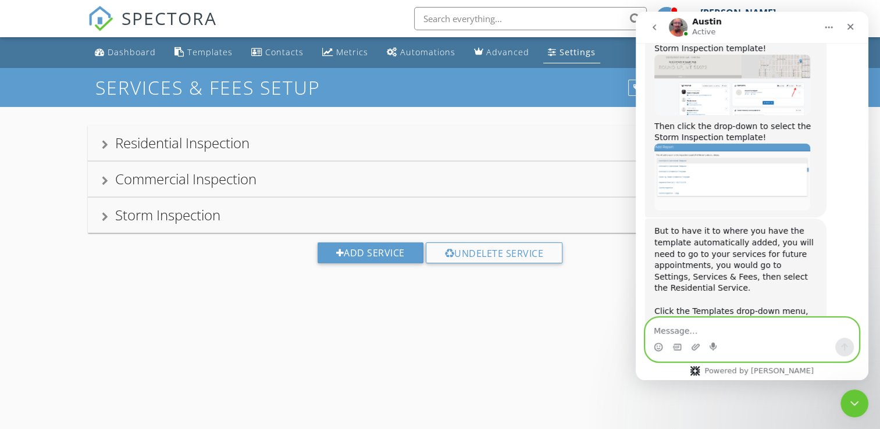
scroll to position [3037, 0]
